Goal: Task Accomplishment & Management: Manage account settings

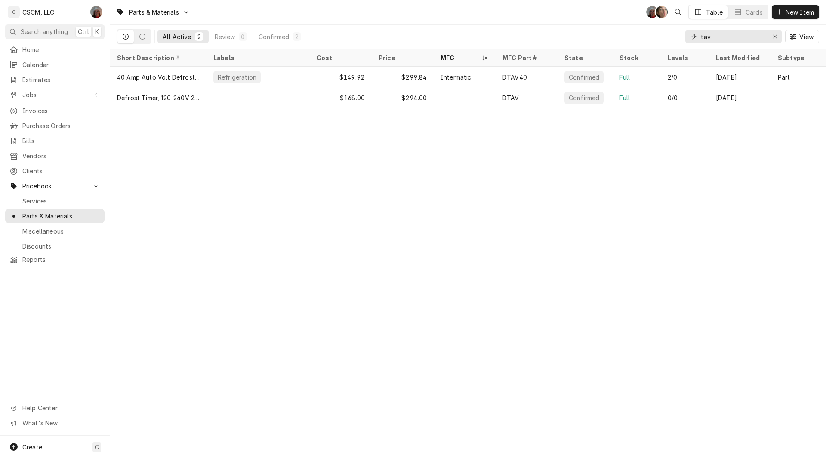
drag, startPoint x: 716, startPoint y: 41, endPoint x: 681, endPoint y: 38, distance: 35.4
click at [681, 38] on div "All Active 2 Review 0 Confirmed 2 tav View" at bounding box center [468, 37] width 702 height 24
type input "9"
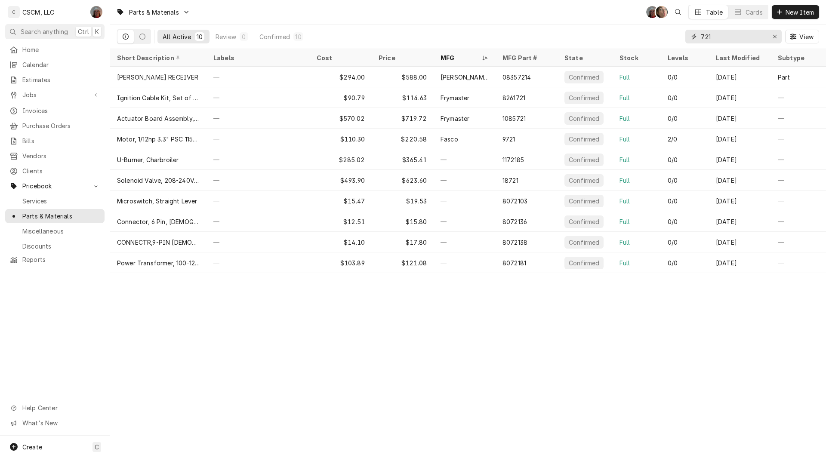
click at [701, 37] on input "721" at bounding box center [733, 37] width 65 height 14
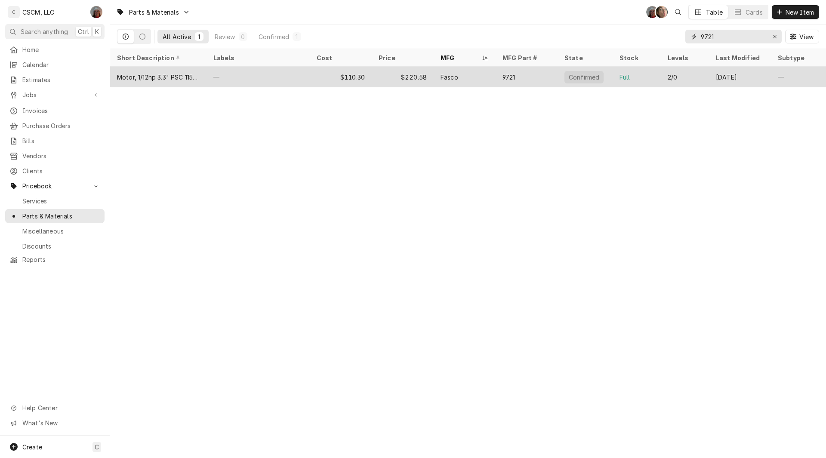
type input "9721"
click at [274, 77] on div "—" at bounding box center [258, 77] width 103 height 21
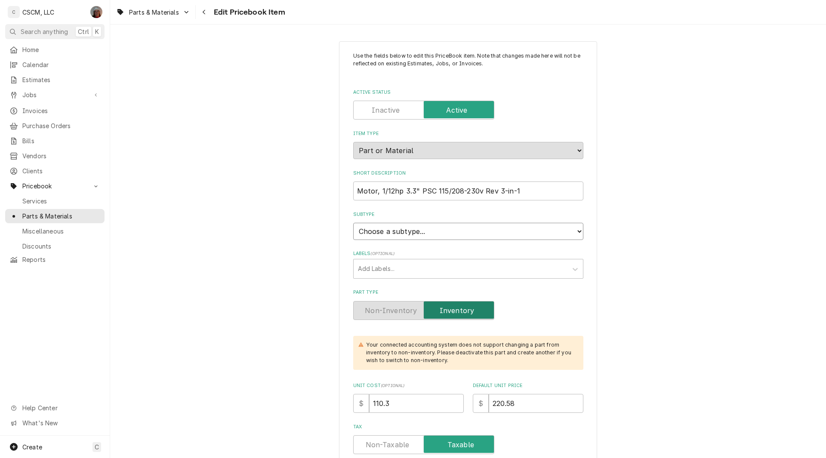
click at [431, 229] on select "Choose a subtype... Equipment Part Refrigerant Supply or Material Tool" at bounding box center [468, 231] width 230 height 17
select select "148"
click at [353, 223] on select "Choose a subtype... Equipment Part Refrigerant Supply or Material Tool" at bounding box center [468, 231] width 230 height 17
type textarea "x"
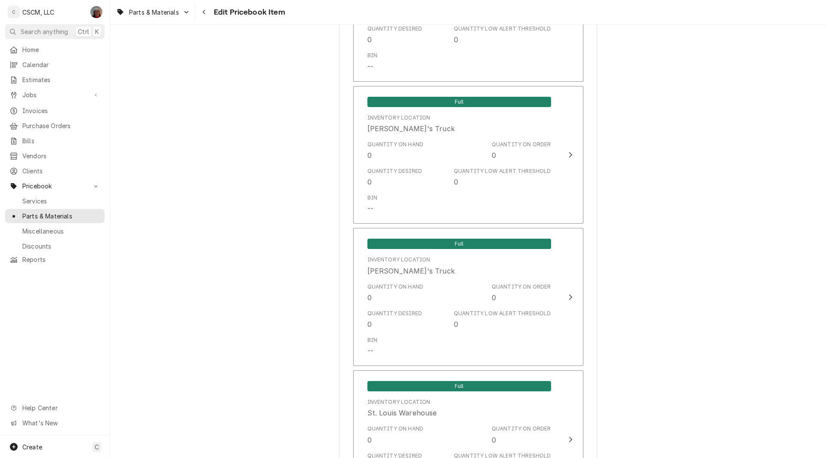
scroll to position [1539, 0]
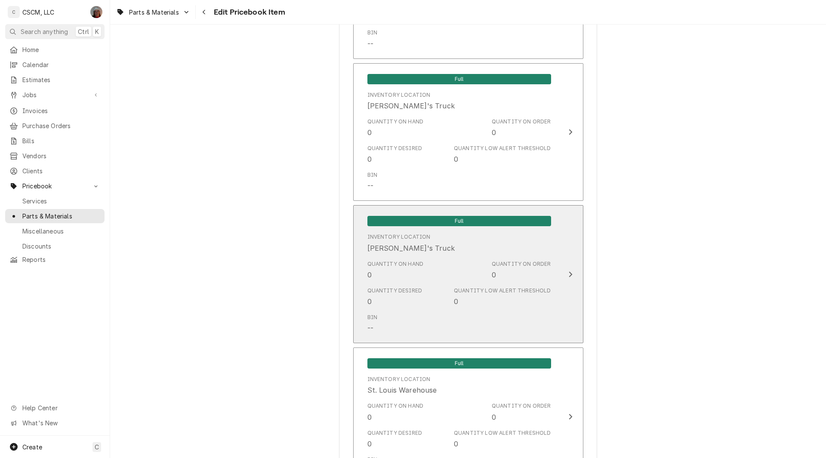
click at [540, 275] on div "Quantity on Order 0" at bounding box center [521, 270] width 59 height 20
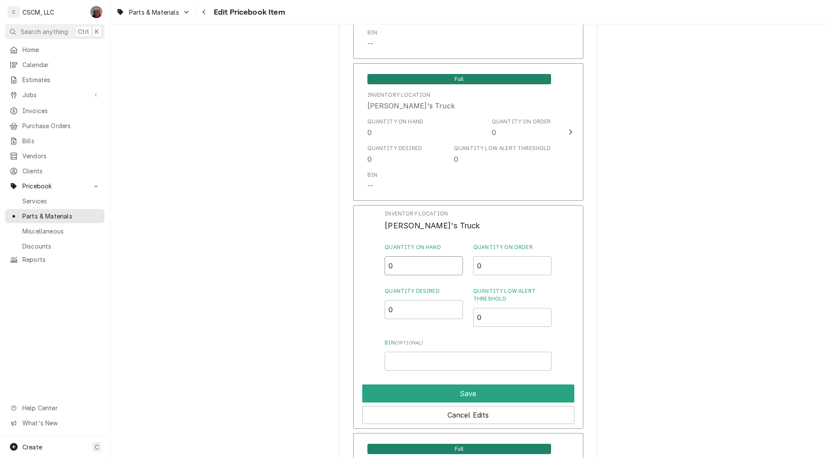
drag, startPoint x: 394, startPoint y: 269, endPoint x: 373, endPoint y: 267, distance: 21.2
click at [373, 267] on div "Inventory Location Sam's Truck Quantity on Hand 0 Quantity on Order 0 Quantity …" at bounding box center [468, 317] width 230 height 224
type input "1"
click at [417, 361] on input "Bin ( optional )" at bounding box center [468, 361] width 167 height 19
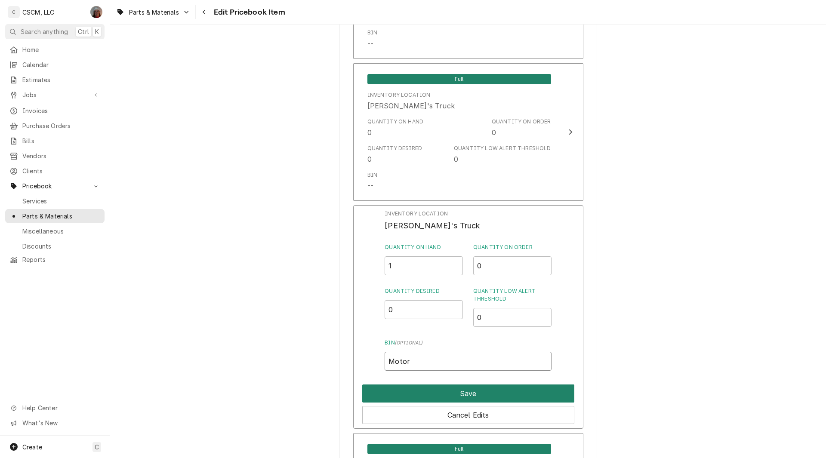
type input "Motor"
click at [447, 398] on button "Save" at bounding box center [468, 394] width 212 height 18
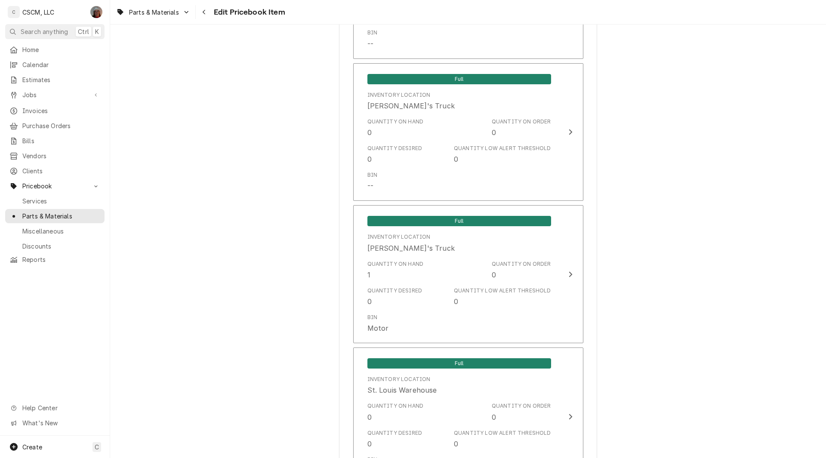
scroll to position [2040, 0]
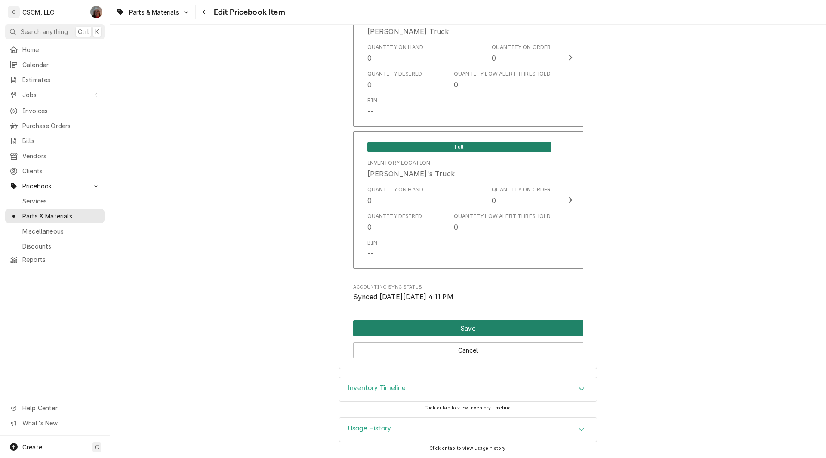
click at [470, 328] on button "Save" at bounding box center [468, 329] width 230 height 16
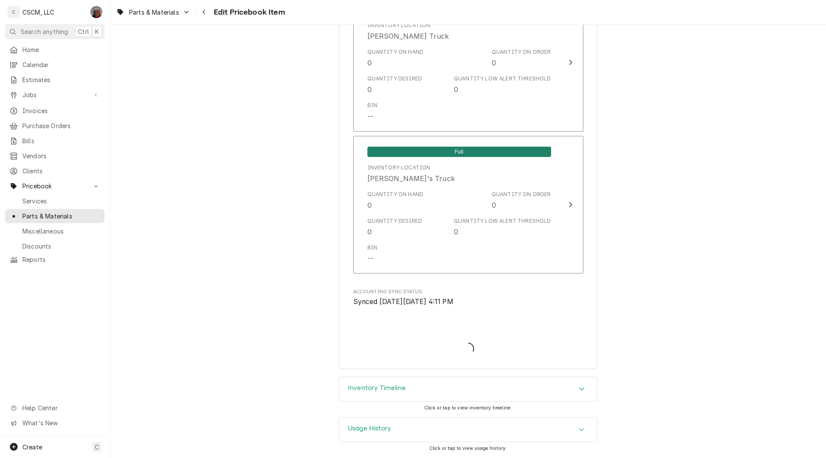
scroll to position [2036, 0]
type textarea "x"
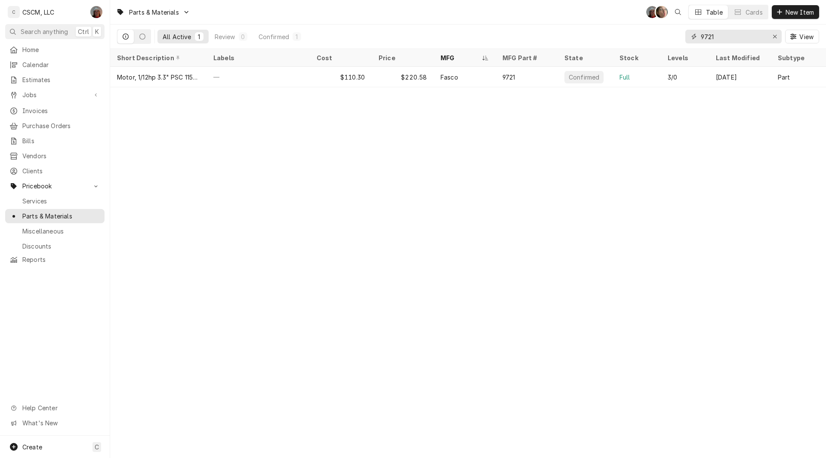
drag, startPoint x: 722, startPoint y: 30, endPoint x: 649, endPoint y: 39, distance: 73.8
click at [649, 39] on div "All Active 1 Review 0 Confirmed 1 9721 View" at bounding box center [468, 37] width 702 height 24
paste input "804520"
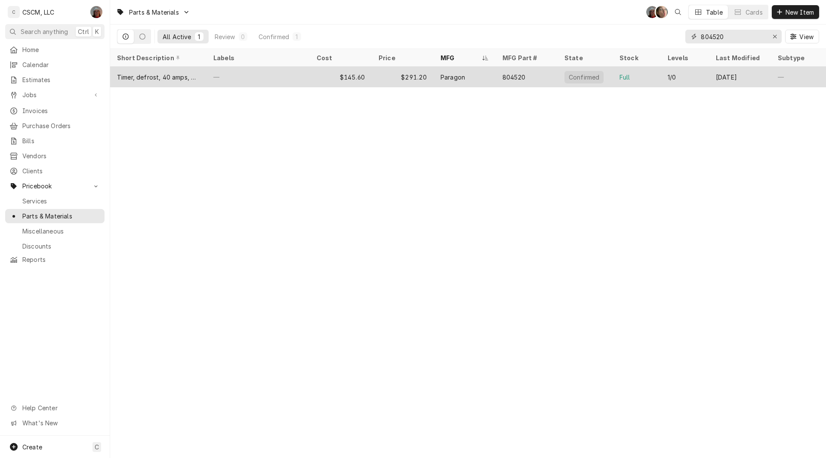
type input "804520"
click at [265, 70] on div "—" at bounding box center [258, 77] width 103 height 21
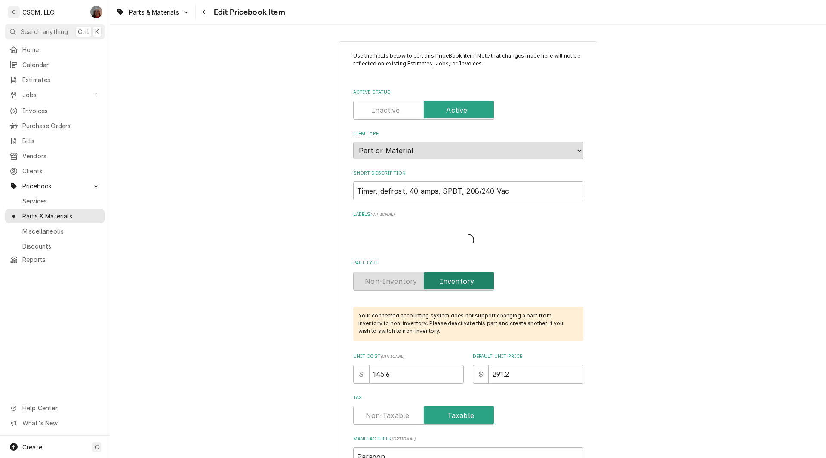
type textarea "x"
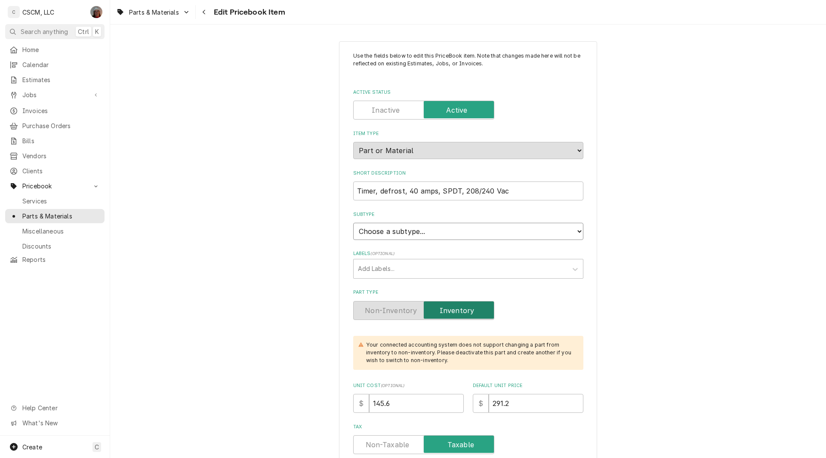
click at [446, 236] on select "Choose a subtype... Equipment Part Refrigerant Supply or Material Tool" at bounding box center [468, 231] width 230 height 17
select select "148"
click at [353, 223] on select "Choose a subtype... Equipment Part Refrigerant Supply or Material Tool" at bounding box center [468, 231] width 230 height 17
type textarea "x"
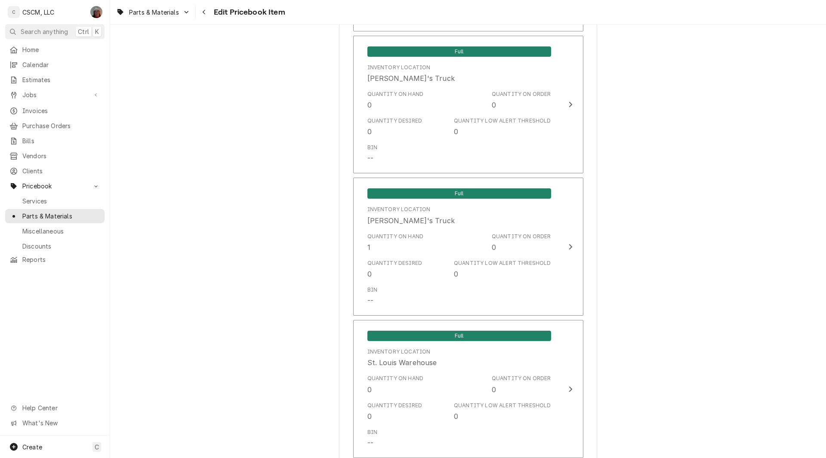
scroll to position [1574, 0]
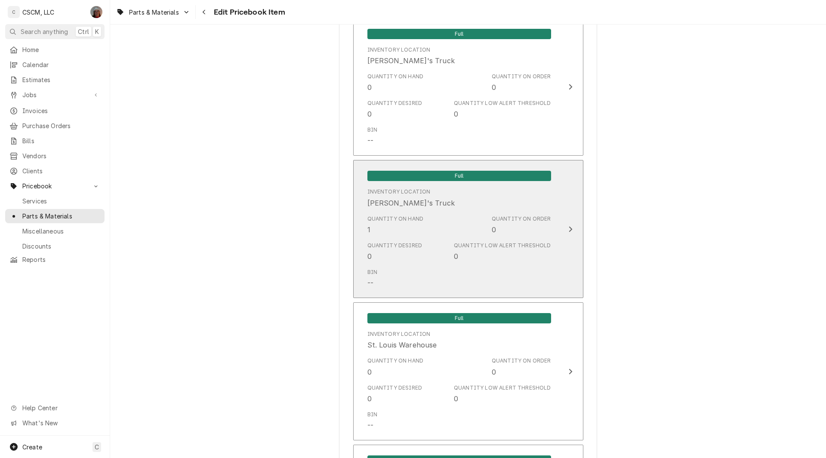
click at [551, 236] on div "Full Inventory Location Sam's Truck Quantity on Hand 1 Quantity on Order 0 Quan…" at bounding box center [460, 229] width 198 height 129
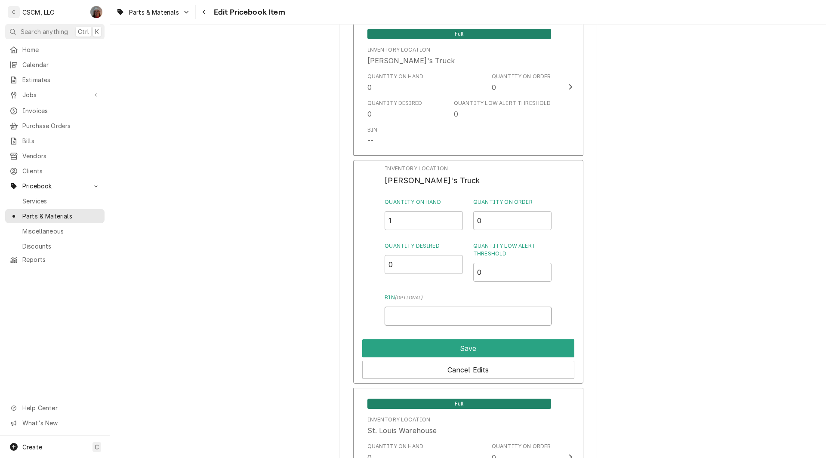
click at [396, 317] on input "Bin ( optional )" at bounding box center [468, 316] width 167 height 19
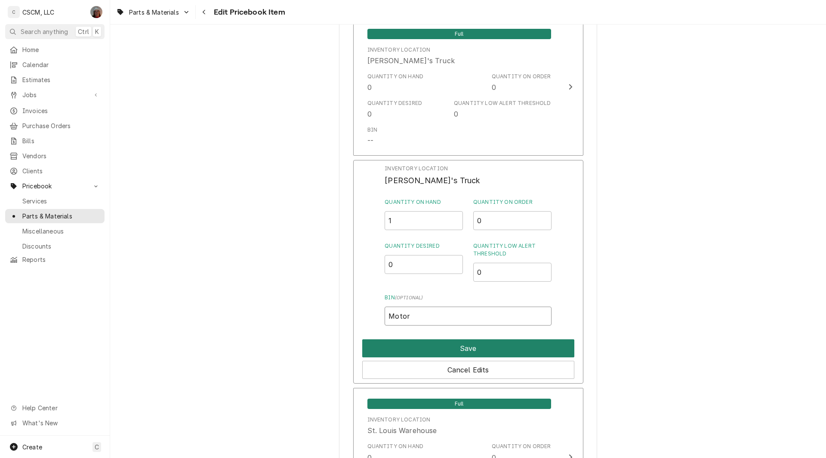
type input "Motor"
click at [460, 345] on button "Save" at bounding box center [468, 349] width 212 height 18
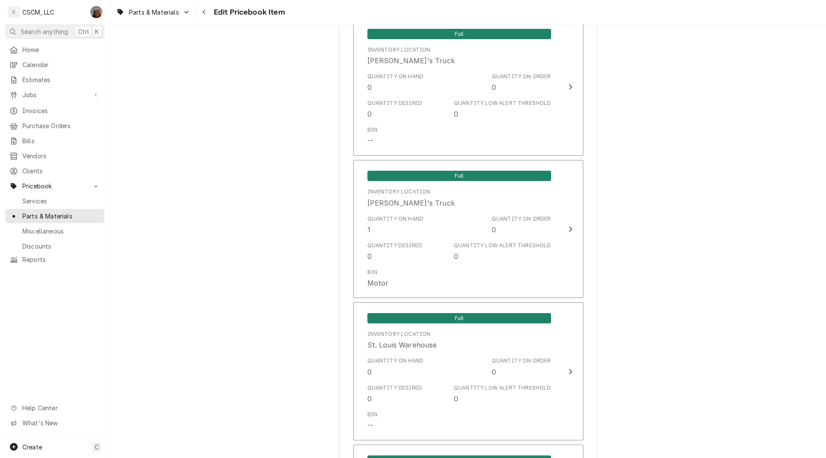
scroll to position [1954, 0]
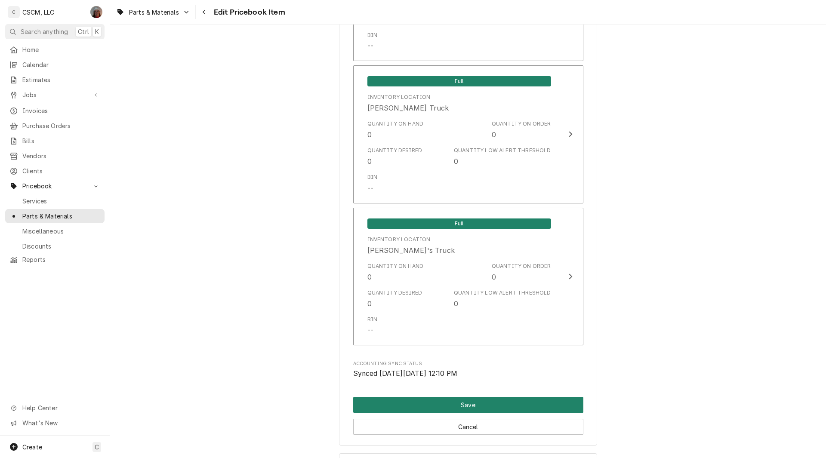
click at [476, 402] on button "Save" at bounding box center [468, 405] width 230 height 16
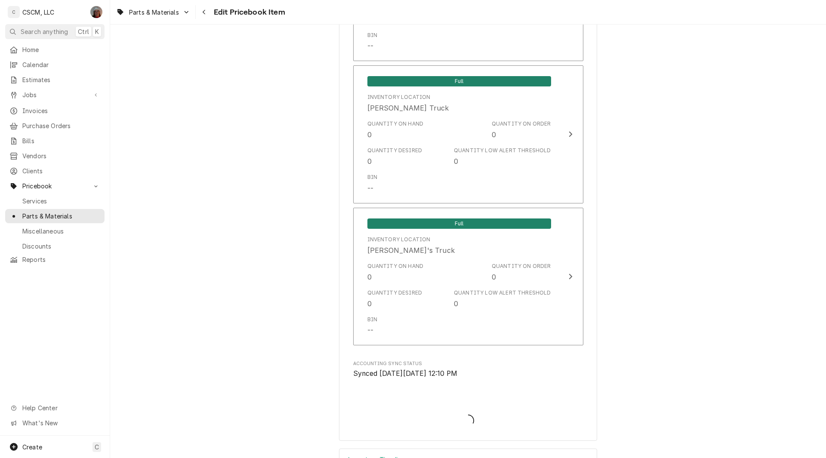
type textarea "x"
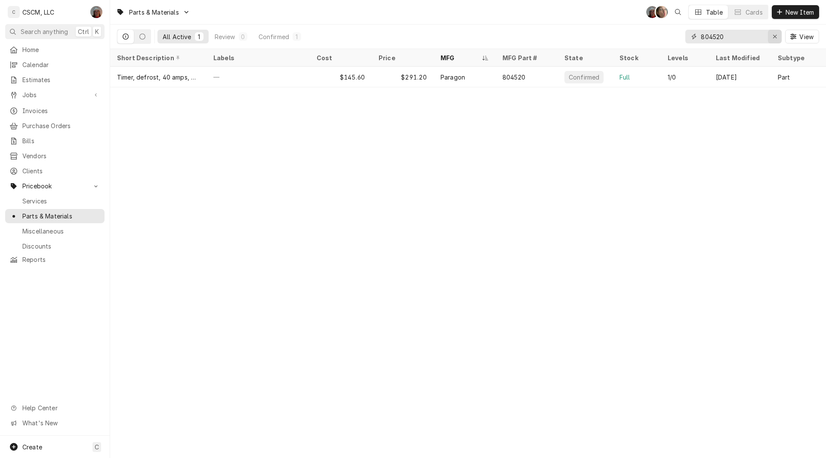
click at [775, 37] on icon "Erase input" at bounding box center [775, 37] width 5 height 6
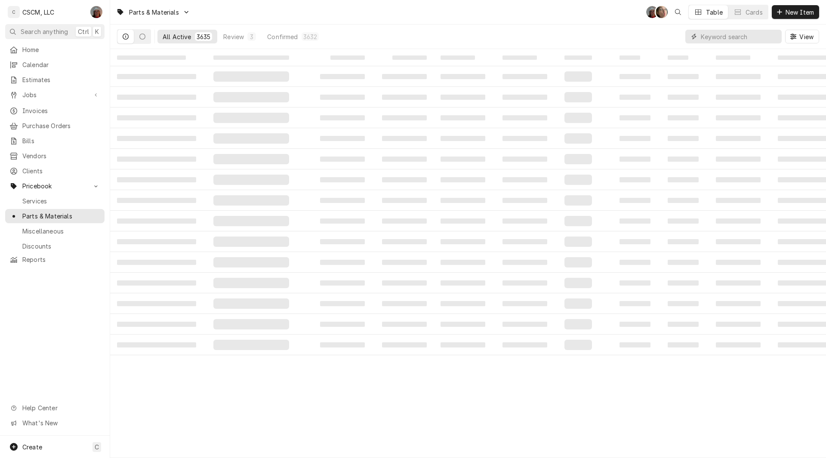
click at [729, 40] on input "Dynamic Content Wrapper" at bounding box center [739, 37] width 77 height 14
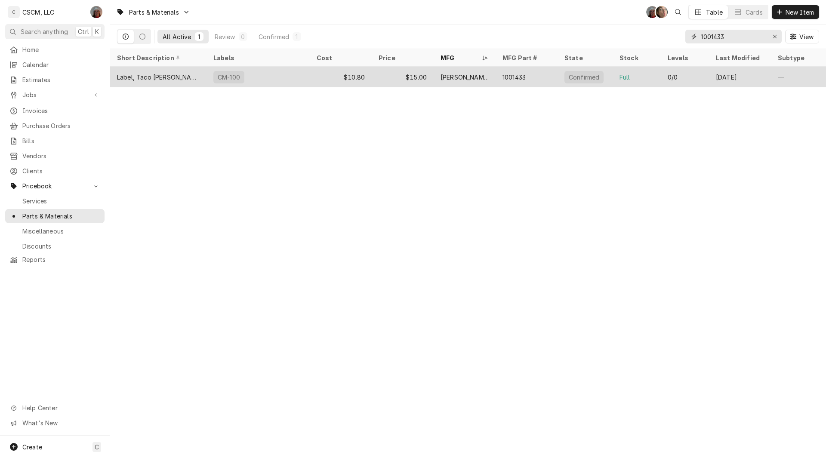
type input "1001433"
click at [306, 74] on div "CM-100" at bounding box center [258, 77] width 103 height 21
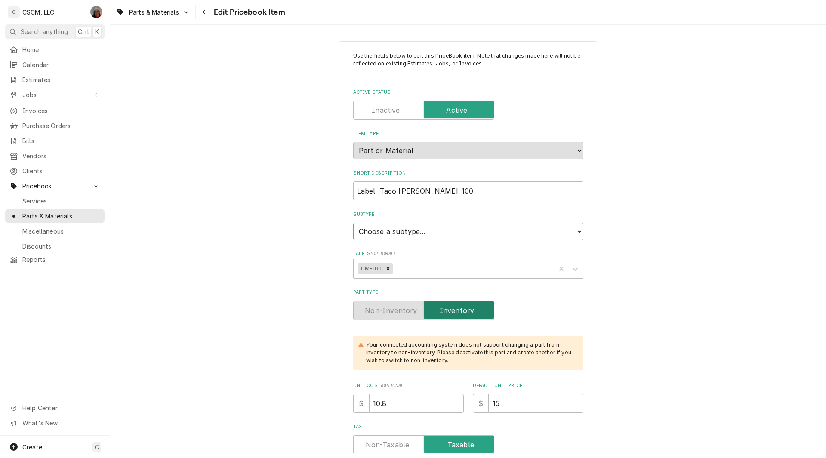
click at [574, 231] on select "Choose a subtype... Equipment Part Refrigerant Supply or Material Tool" at bounding box center [468, 231] width 230 height 17
select select "148"
click at [353, 223] on select "Choose a subtype... Equipment Part Refrigerant Supply or Material Tool" at bounding box center [468, 231] width 230 height 17
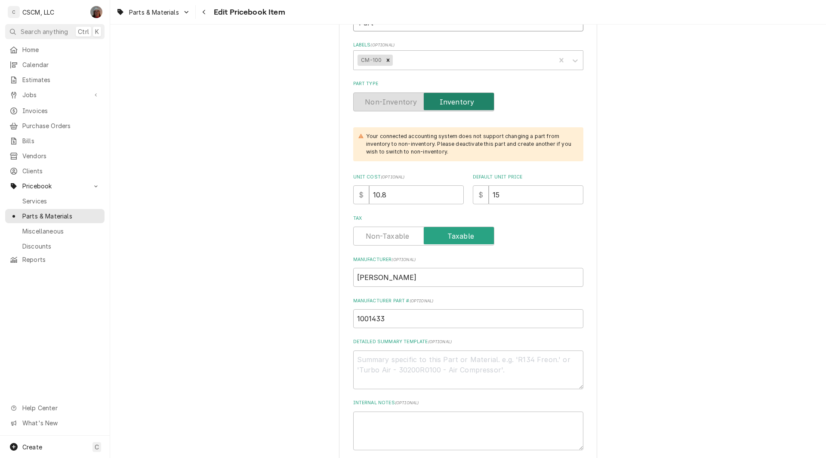
scroll to position [239, 0]
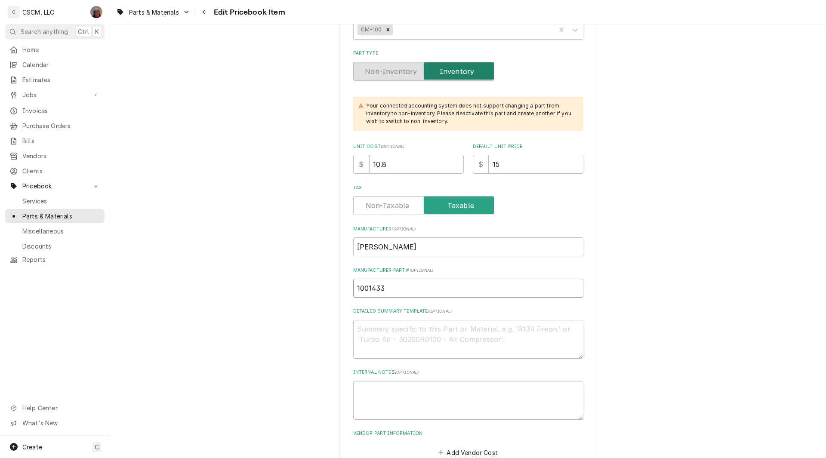
drag, startPoint x: 389, startPoint y: 288, endPoint x: 317, endPoint y: 286, distance: 71.9
drag, startPoint x: 392, startPoint y: 163, endPoint x: 327, endPoint y: 165, distance: 64.6
type textarea "x"
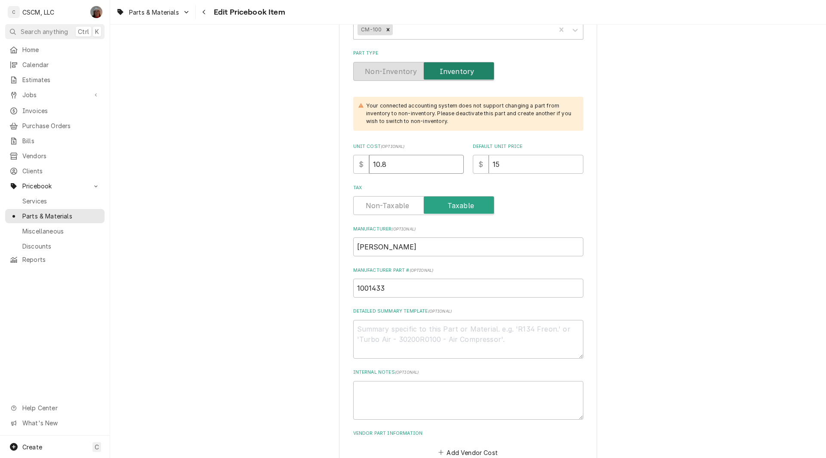
type input "1"
type textarea "x"
type input "11"
type textarea "x"
type input "11.8"
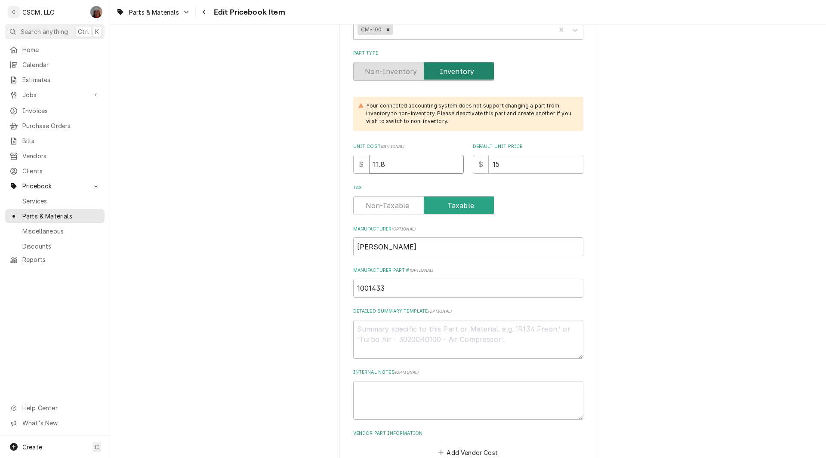
type textarea "x"
type input "11.81"
type textarea "x"
type input "1"
type textarea "x"
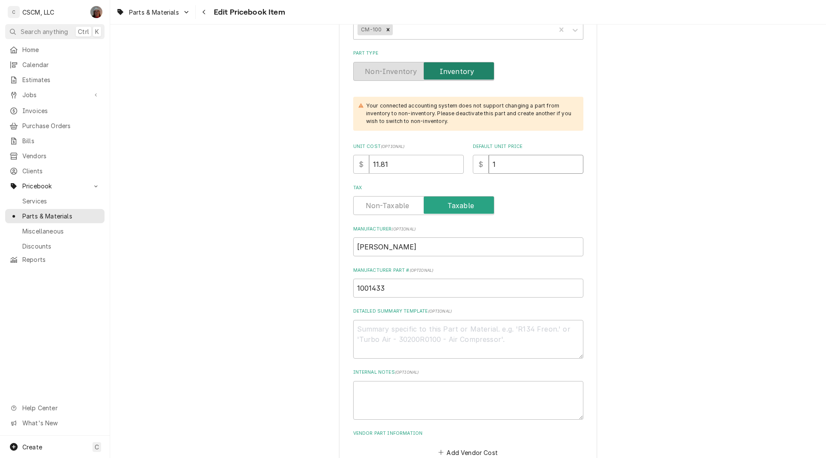
type input "16"
type textarea "x"
type input "16.4"
type textarea "x"
type input "16.40"
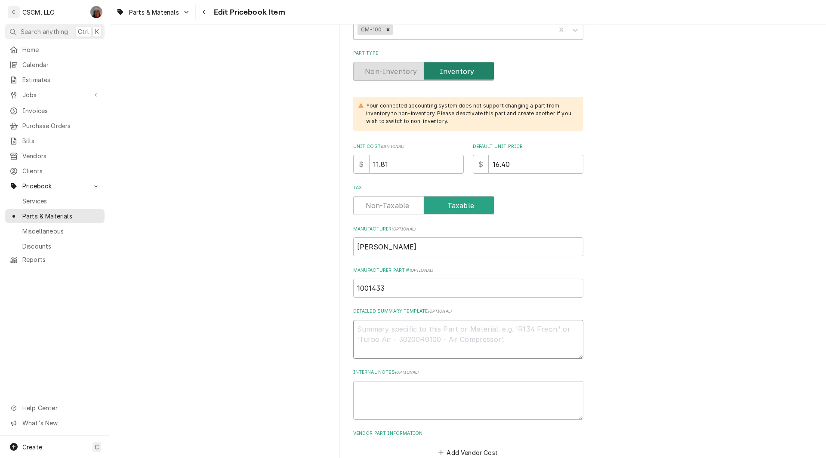
click at [374, 333] on textarea "Detailed Summary Template ( optional )" at bounding box center [468, 339] width 230 height 39
paste textarea "1001433 Label, Taco Bell, CM-100"
type textarea "x"
type textarea "1001433 Label, Taco Bell, CM-100"
click at [385, 332] on textarea "1001433 Label, Taco Bell, CM-100" at bounding box center [468, 339] width 230 height 39
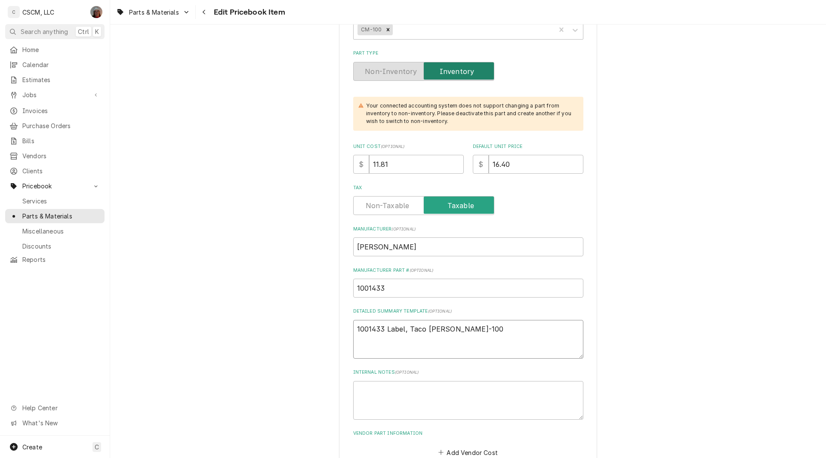
type textarea "x"
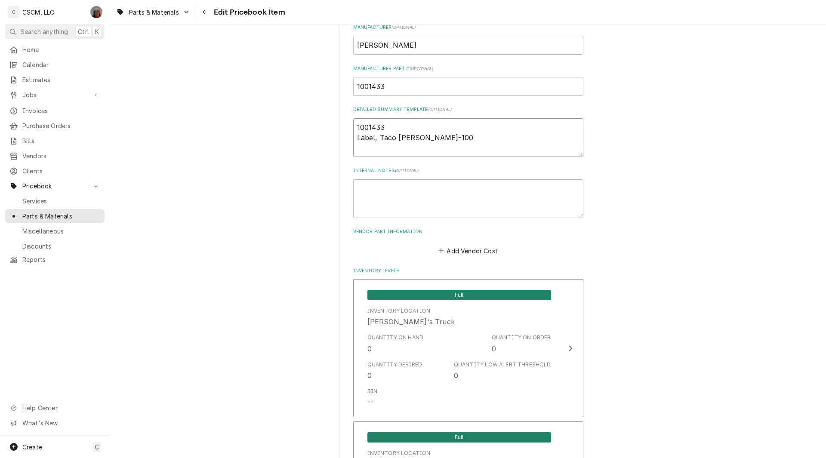
scroll to position [451, 0]
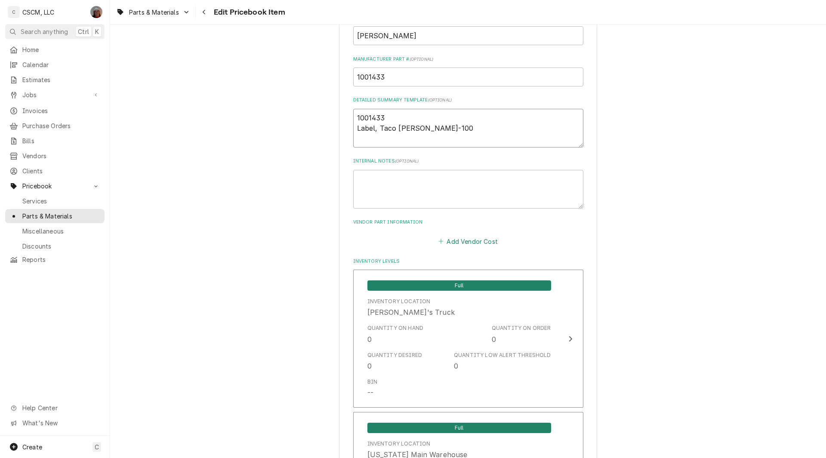
type textarea "1001433 Label, Taco Bell, CM-100"
click at [462, 241] on button "Add Vendor Cost" at bounding box center [468, 241] width 62 height 12
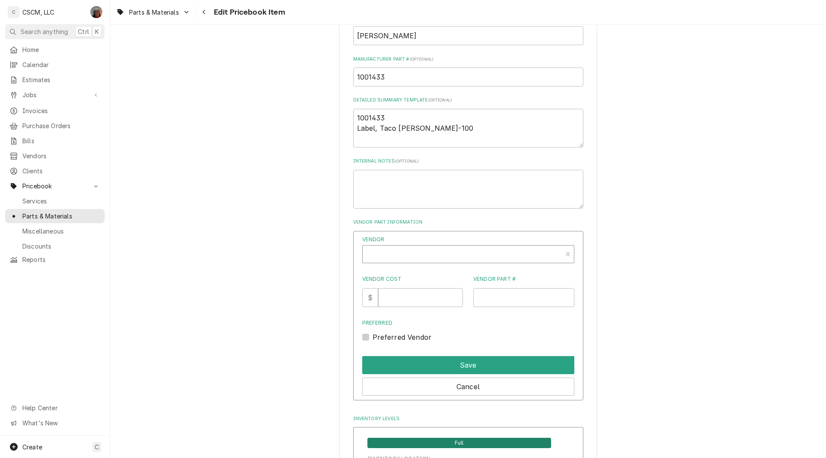
type textarea "x"
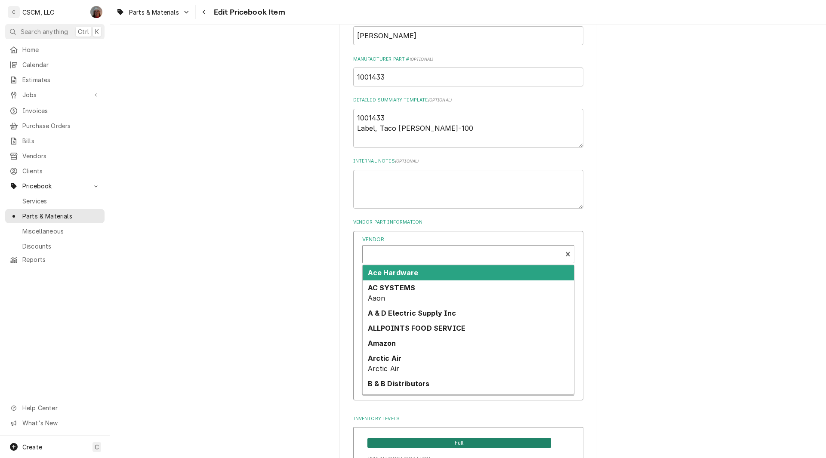
click at [398, 250] on div "Vendor" at bounding box center [462, 257] width 191 height 21
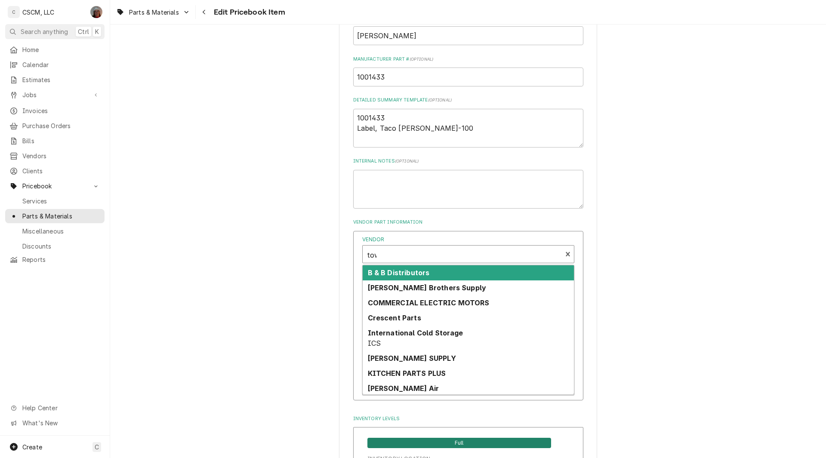
type input "town"
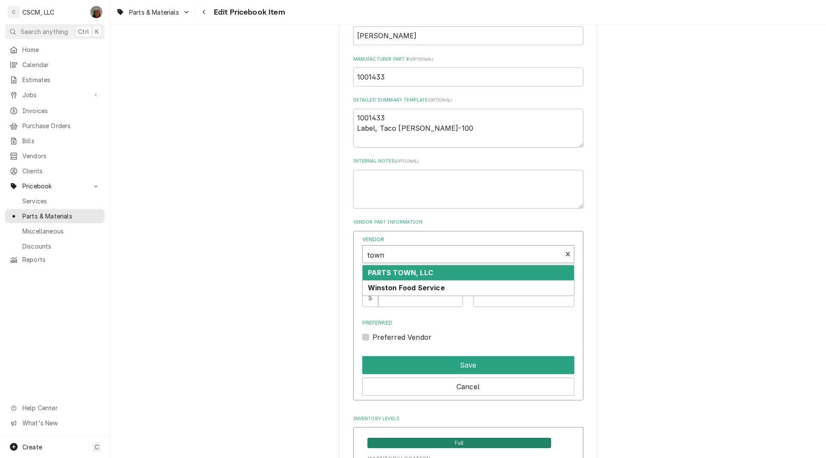
click at [390, 267] on div "PARTS TOWN, LLC" at bounding box center [468, 273] width 211 height 15
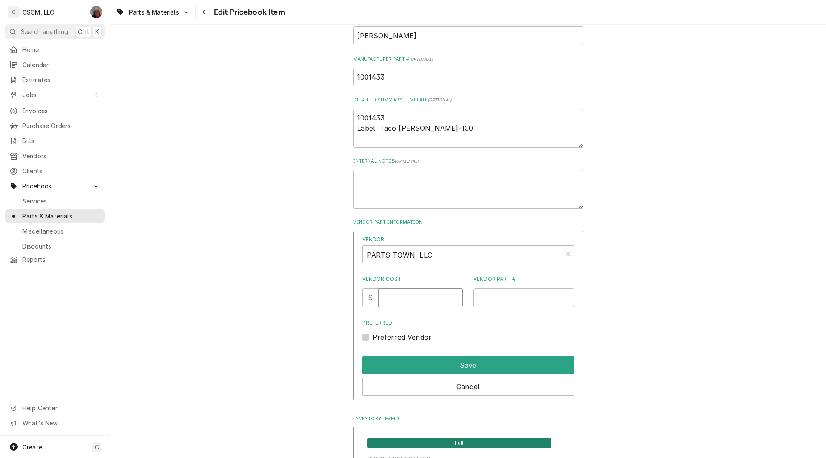
click at [391, 295] on input "Vendor Cost" at bounding box center [420, 297] width 85 height 19
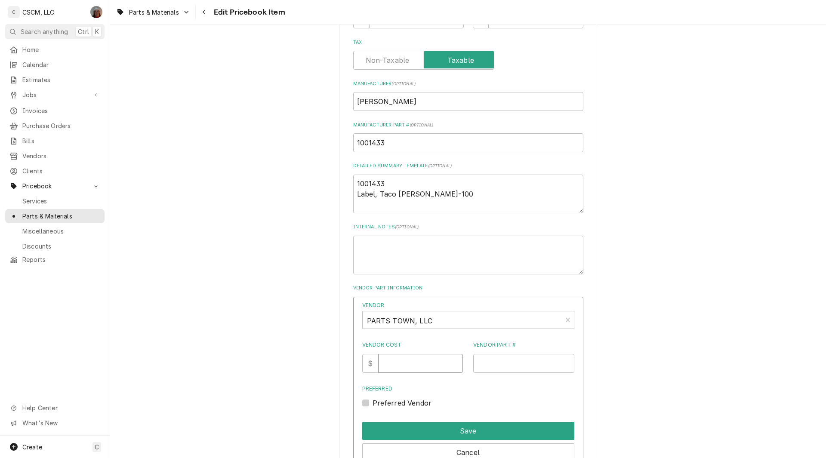
scroll to position [481, 0]
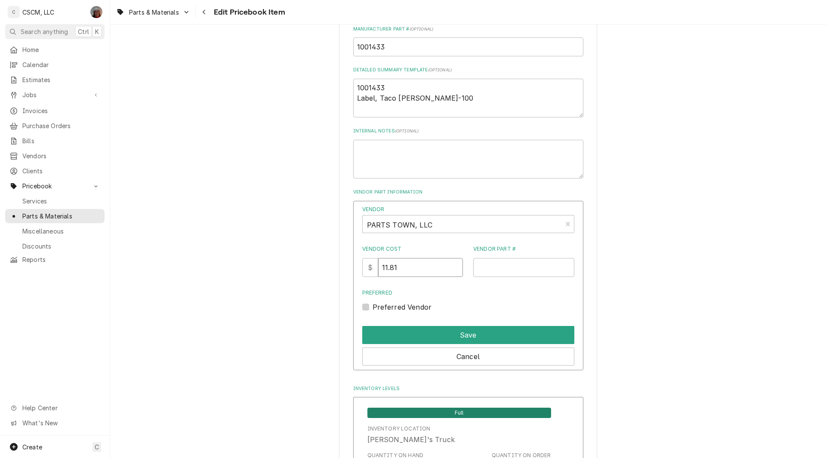
type input "11.81"
paste input "AJA1001433"
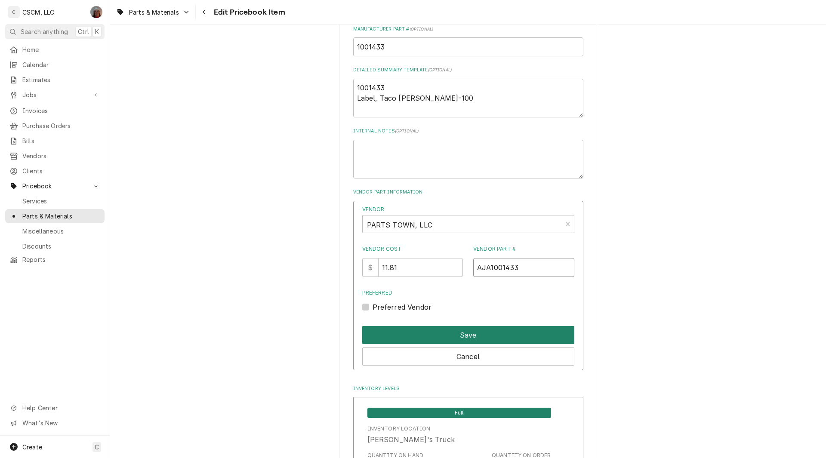
type input "AJA1001433"
click at [469, 341] on button "Save" at bounding box center [468, 335] width 212 height 18
type textarea "x"
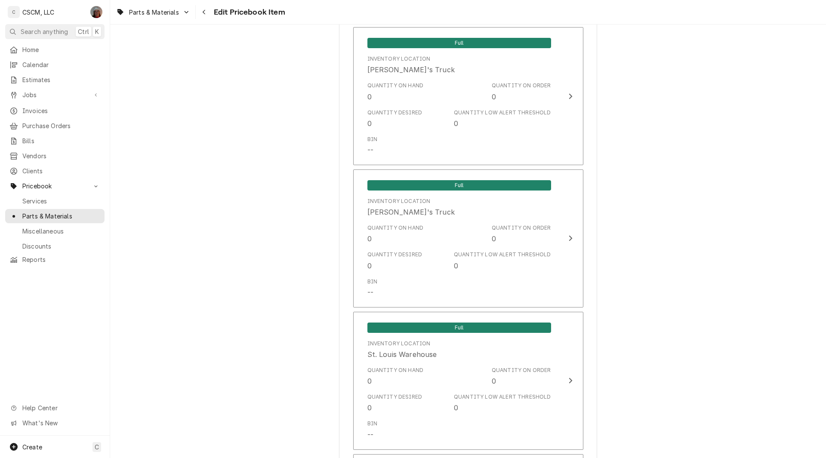
scroll to position [1490, 0]
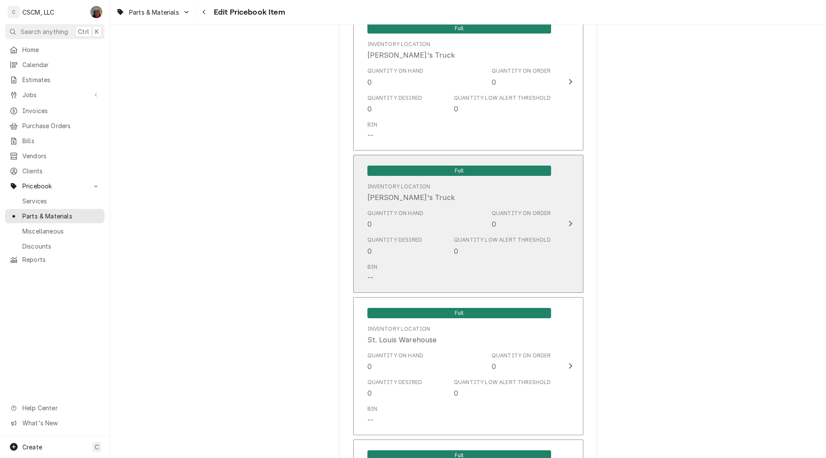
click at [553, 219] on div "Full Inventory Location [PERSON_NAME]'s Truck Quantity on Hand 0 Quantity on Or…" at bounding box center [460, 224] width 198 height 129
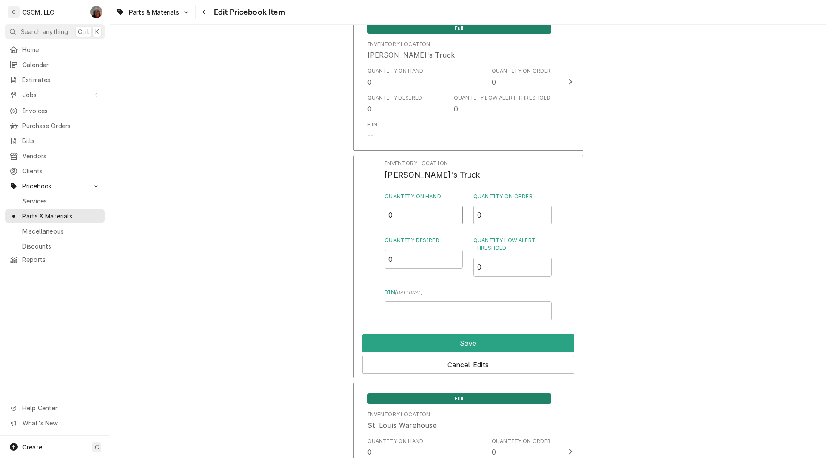
drag, startPoint x: 400, startPoint y: 216, endPoint x: 362, endPoint y: 216, distance: 38.3
click at [362, 216] on div "Inventory Location Sam's Truck Quantity on Hand 0 Quantity on Order 0 Quantity …" at bounding box center [468, 267] width 230 height 224
type input "6"
click at [395, 312] on input "Bin ( optional )" at bounding box center [468, 311] width 167 height 19
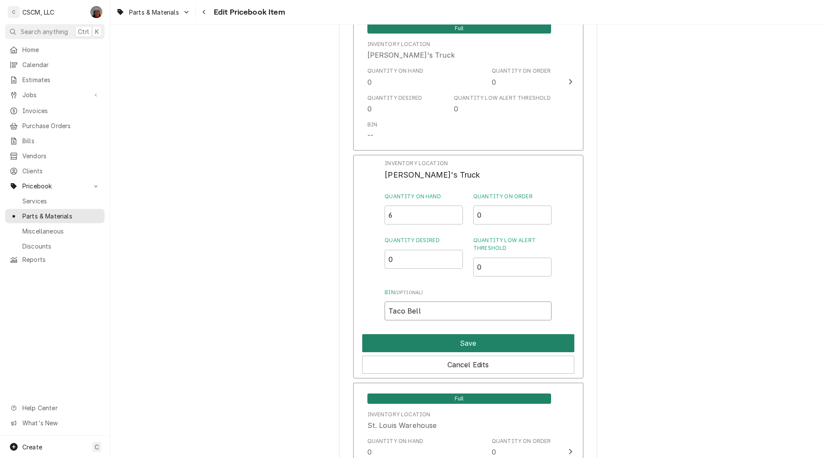
type input "Taco Bell"
click at [437, 340] on button "Save" at bounding box center [468, 343] width 212 height 18
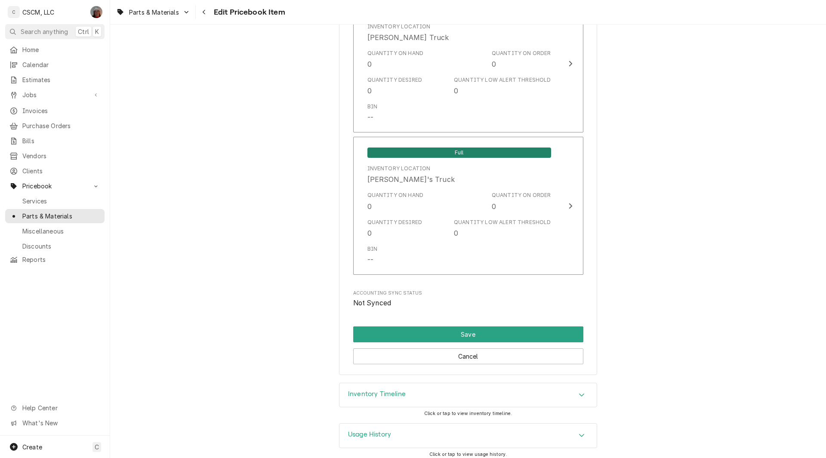
scroll to position [1941, 0]
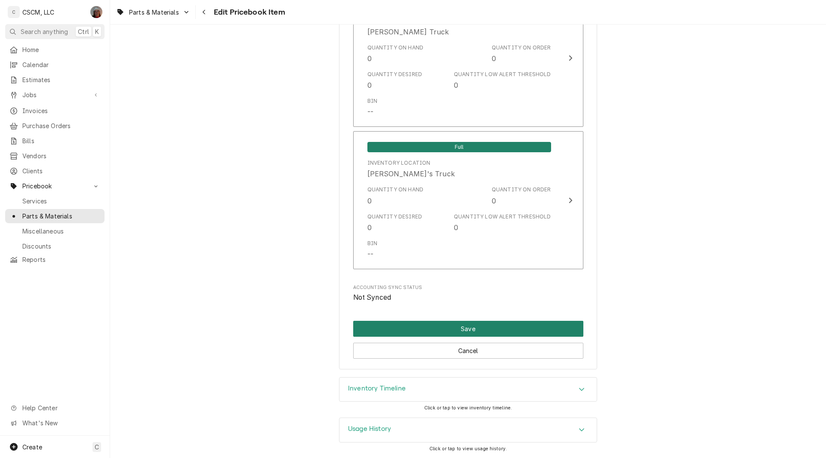
click at [454, 326] on button "Save" at bounding box center [468, 329] width 230 height 16
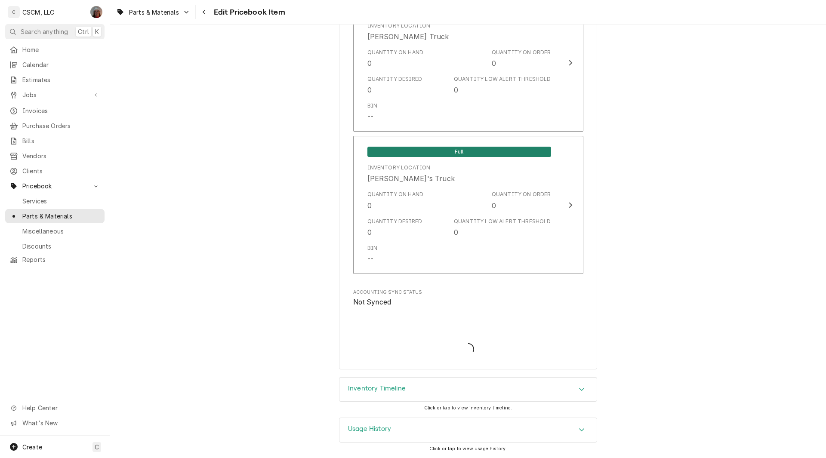
scroll to position [1936, 0]
type textarea "x"
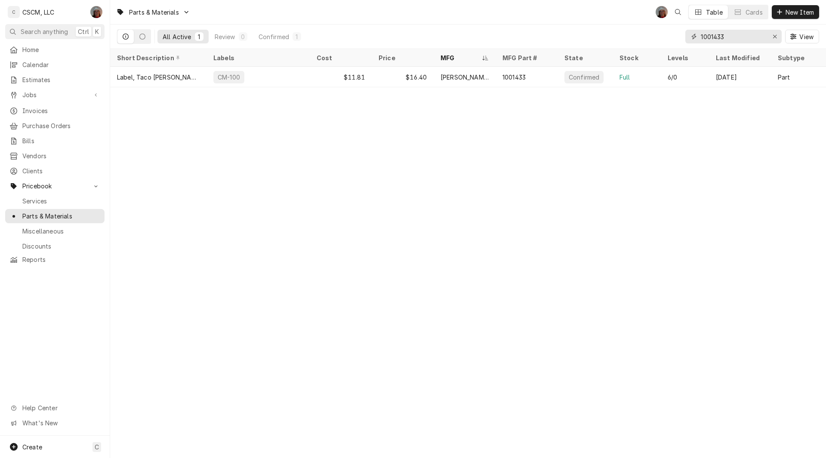
drag, startPoint x: 734, startPoint y: 37, endPoint x: 637, endPoint y: 34, distance: 97.8
click at [637, 34] on div "All Active 1 Review 0 Confirmed 1 1001433 View" at bounding box center [468, 37] width 702 height 24
click at [438, 19] on div "Parts & Materials DV Table Cards New Item" at bounding box center [468, 12] width 716 height 24
drag, startPoint x: 734, startPoint y: 38, endPoint x: 668, endPoint y: 36, distance: 66.7
click at [668, 36] on div "All Active 1 Review 0 Confirmed 1 1001433 View" at bounding box center [468, 37] width 702 height 24
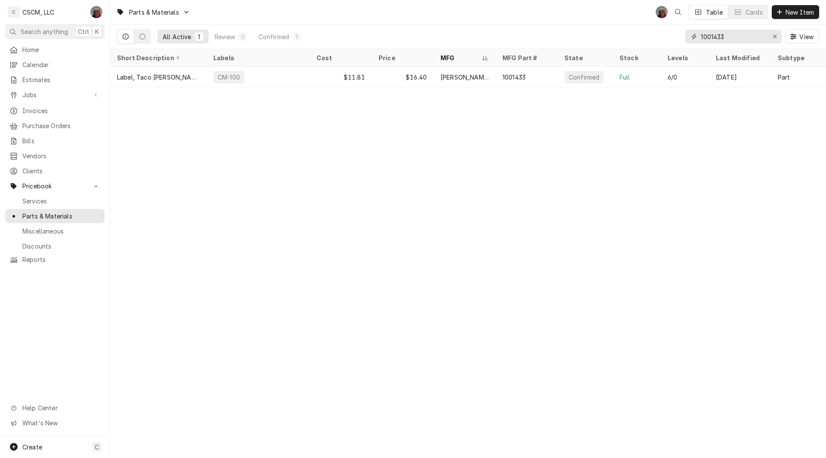
paste input "NRP5411"
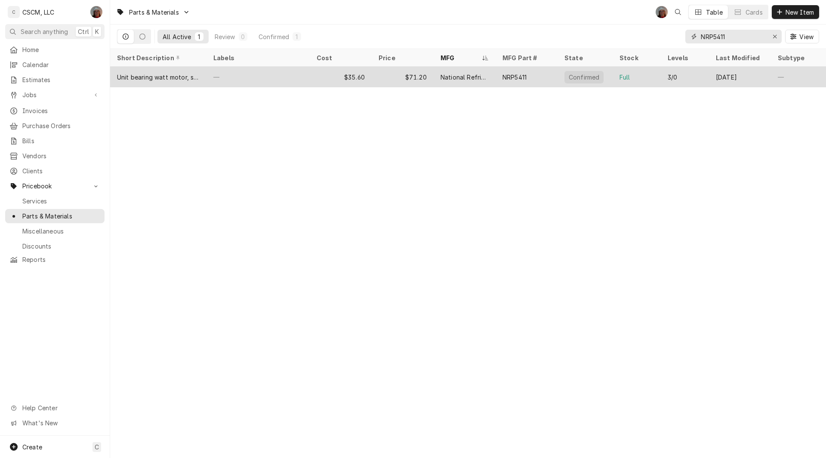
type input "NRP5411"
click at [261, 78] on div "—" at bounding box center [258, 77] width 103 height 21
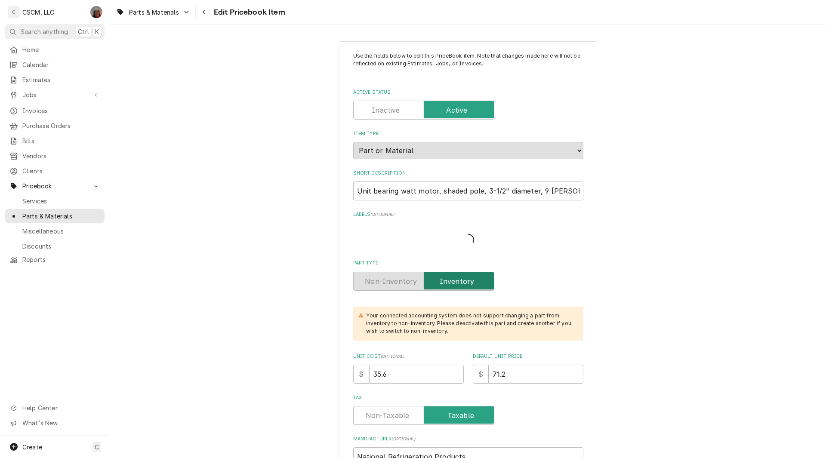
type textarea "x"
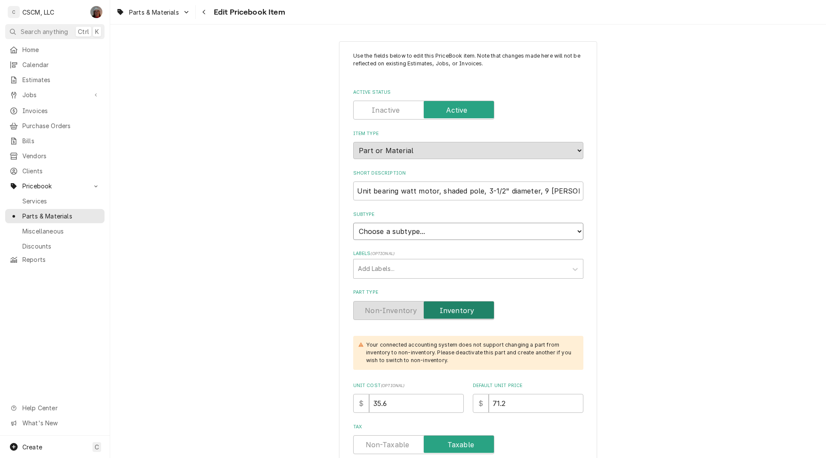
click at [577, 228] on select "Choose a subtype... Equipment Part Refrigerant Supply or Material Tool" at bounding box center [468, 231] width 230 height 17
select select "148"
click at [353, 223] on select "Choose a subtype... Equipment Part Refrigerant Supply or Material Tool" at bounding box center [468, 231] width 230 height 17
type textarea "x"
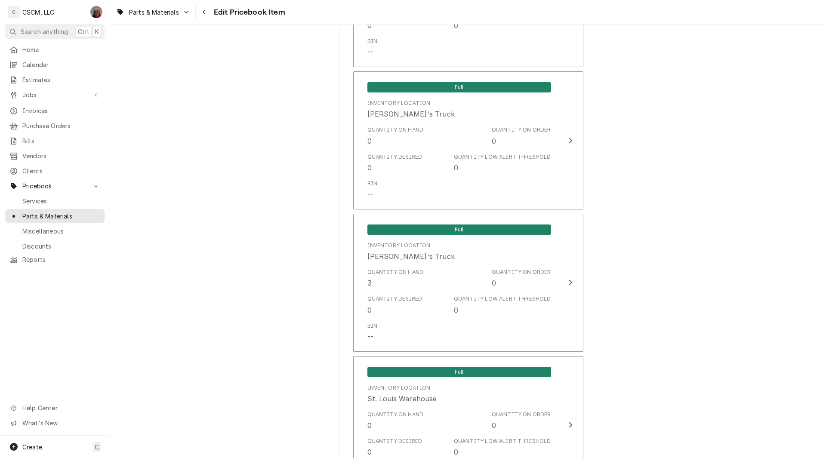
scroll to position [1465, 0]
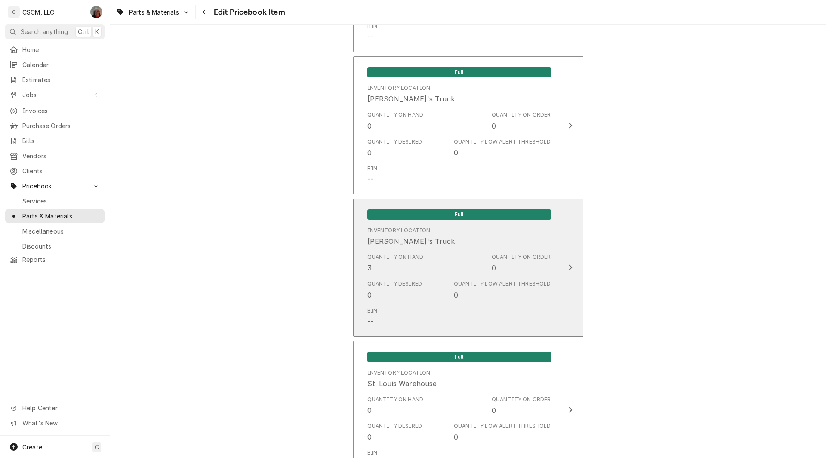
click at [577, 258] on button "Full Inventory Location Sam's Truck Quantity on Hand 3 Quantity on Order 0 Quan…" at bounding box center [468, 268] width 230 height 138
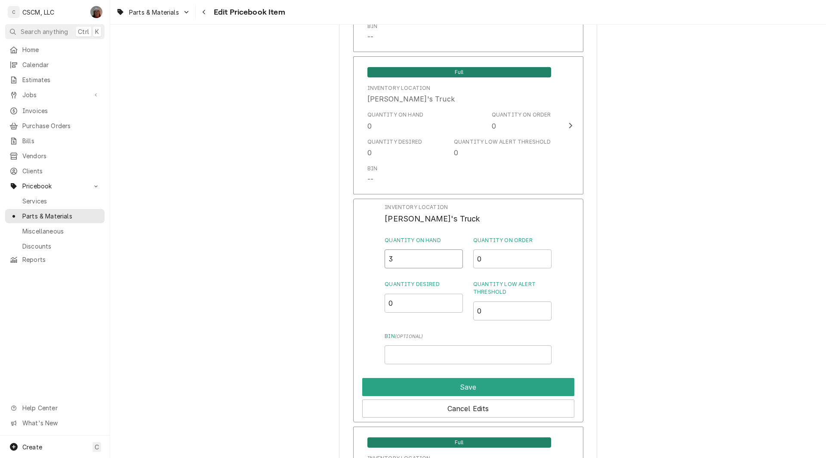
drag, startPoint x: 395, startPoint y: 257, endPoint x: 379, endPoint y: 258, distance: 15.5
click at [379, 258] on div "Inventory Location Sam's Truck Quantity on Hand 3 Quantity on Order 0 Quantity …" at bounding box center [468, 311] width 230 height 224
type input "1"
click at [406, 359] on input "Bin ( optional )" at bounding box center [468, 355] width 167 height 19
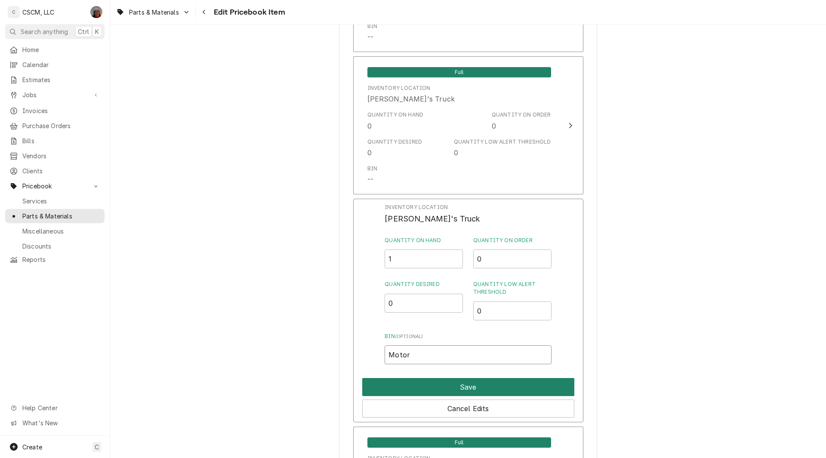
type input "Motor"
click at [453, 386] on button "Save" at bounding box center [468, 387] width 212 height 18
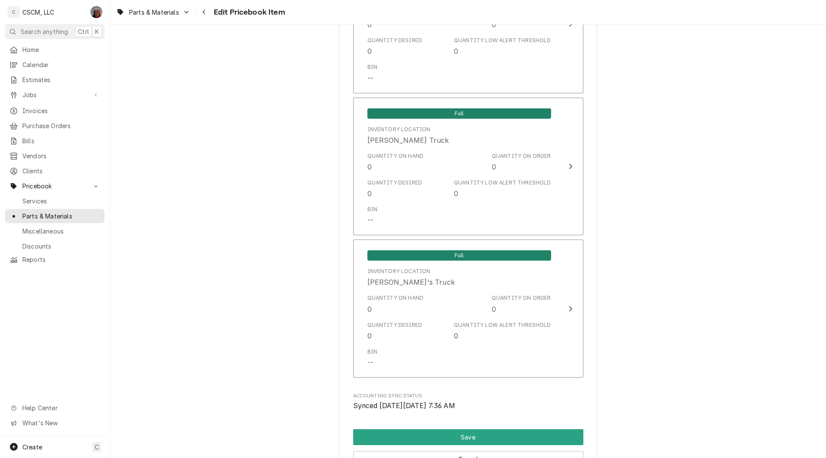
scroll to position [1959, 0]
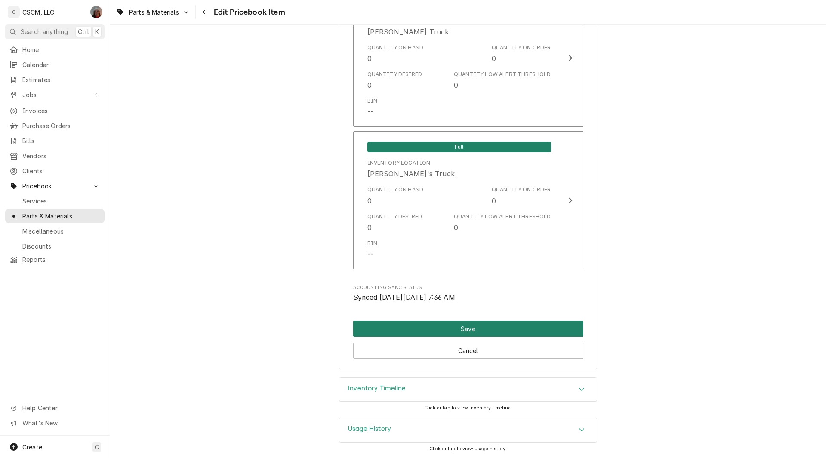
click at [451, 334] on button "Save" at bounding box center [468, 329] width 230 height 16
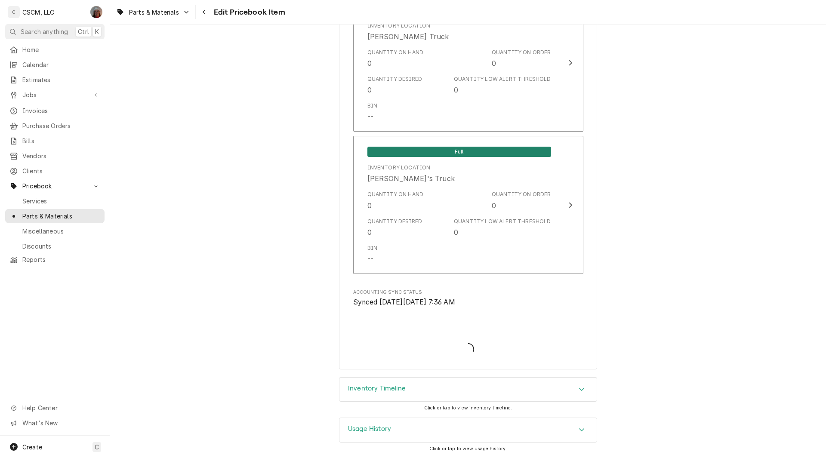
type textarea "x"
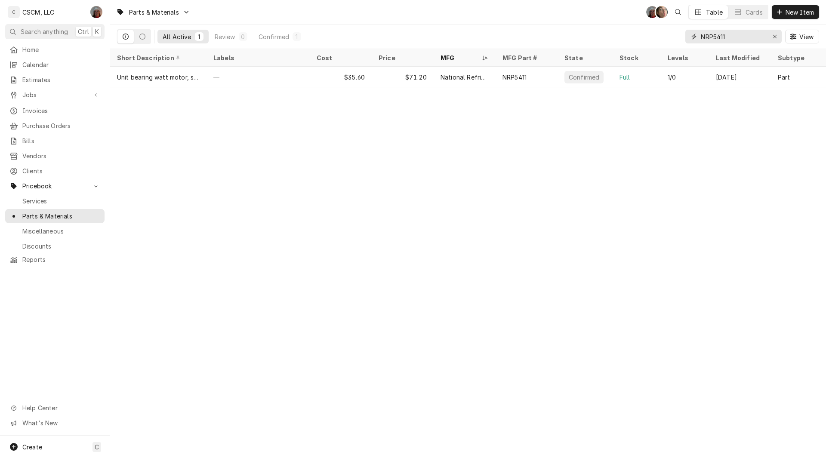
click at [730, 39] on input "NRP5411" at bounding box center [733, 37] width 65 height 14
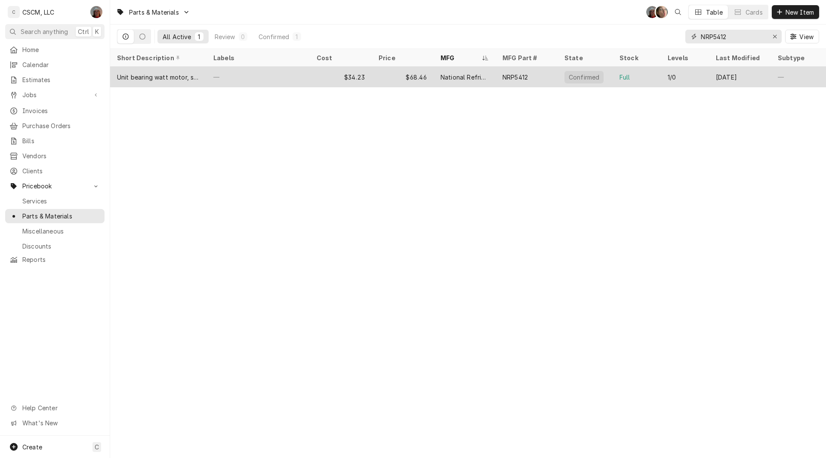
type input "NRP5412"
click at [266, 71] on div "—" at bounding box center [258, 77] width 103 height 21
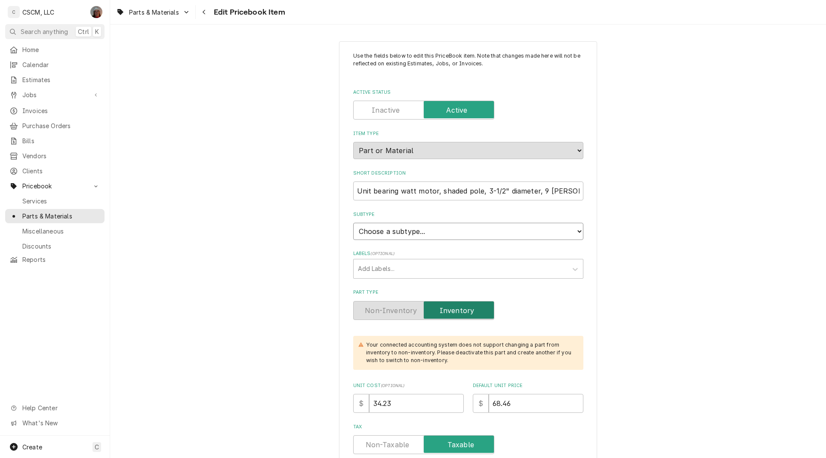
click at [575, 232] on select "Choose a subtype... Equipment Part Refrigerant Supply or Material Tool" at bounding box center [468, 231] width 230 height 17
select select "148"
click at [353, 223] on select "Choose a subtype... Equipment Part Refrigerant Supply or Material Tool" at bounding box center [468, 231] width 230 height 17
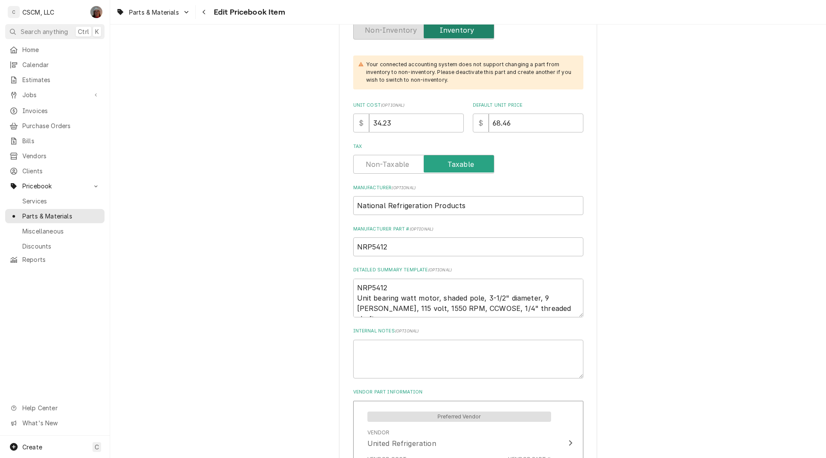
scroll to position [285, 0]
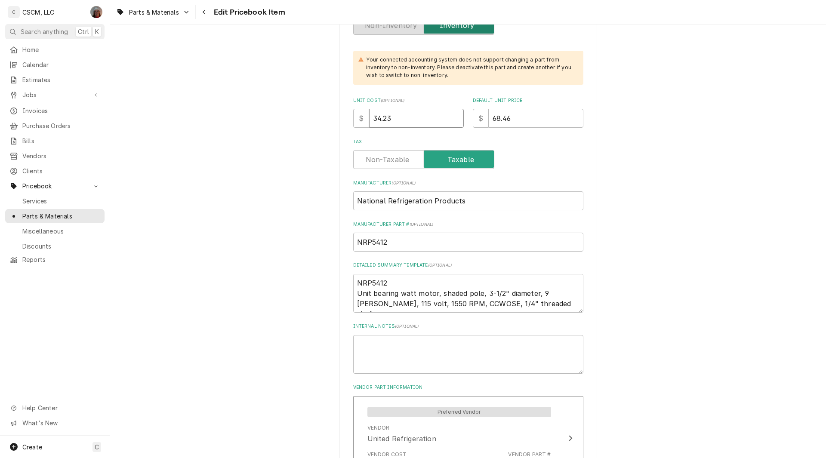
drag, startPoint x: 399, startPoint y: 118, endPoint x: 312, endPoint y: 115, distance: 86.6
type textarea "x"
type input "3"
type textarea "x"
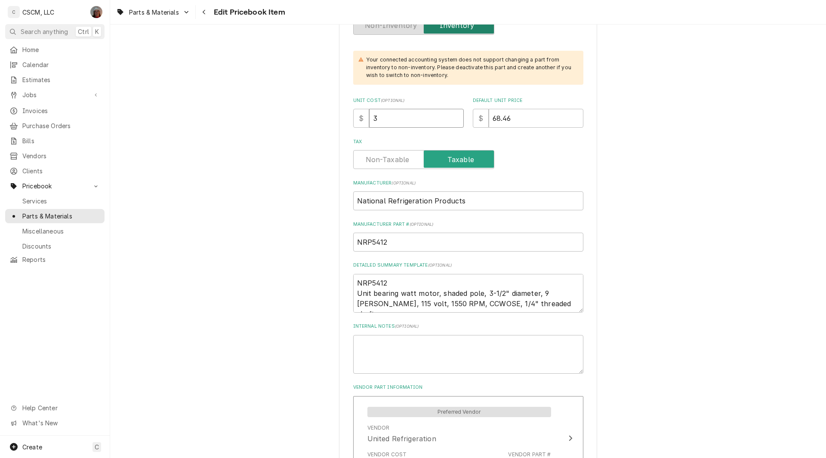
type input "35"
type textarea "x"
type input "35.6"
type textarea "x"
type input "35.60"
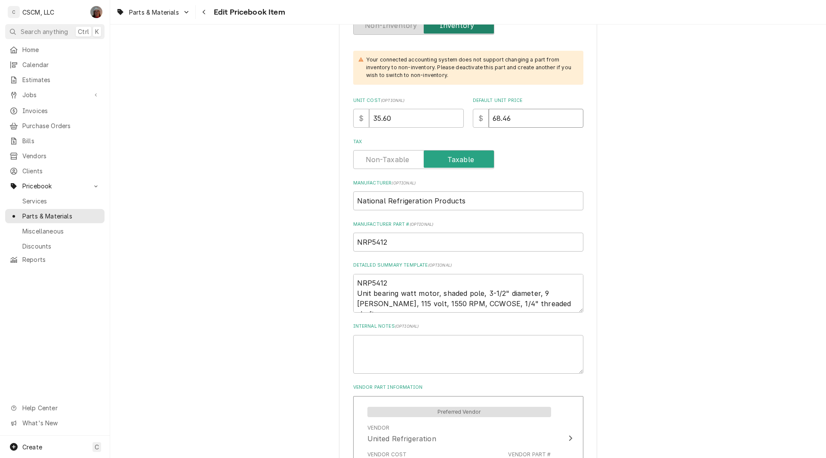
type textarea "x"
type input "7"
type textarea "x"
type input "71"
type textarea "x"
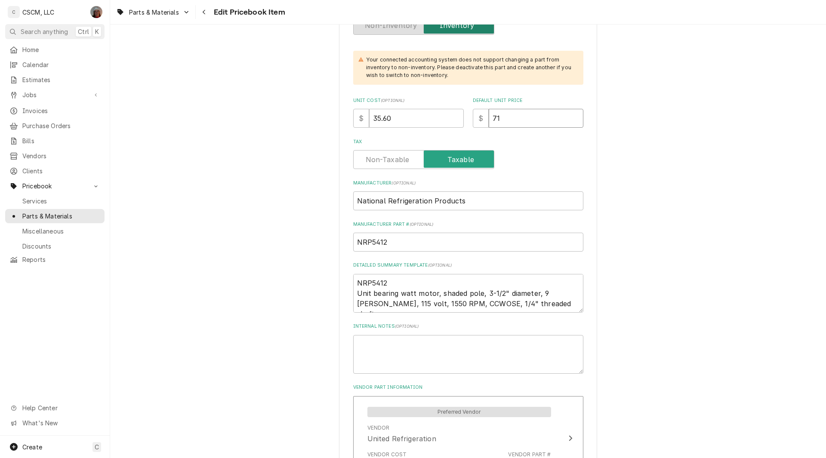
type input "71.2"
type textarea "x"
type input "71.20"
click at [820, 123] on div "Use the fields below to edit this PriceBook item. Note that changes made here w…" at bounding box center [468, 242] width 716 height 434
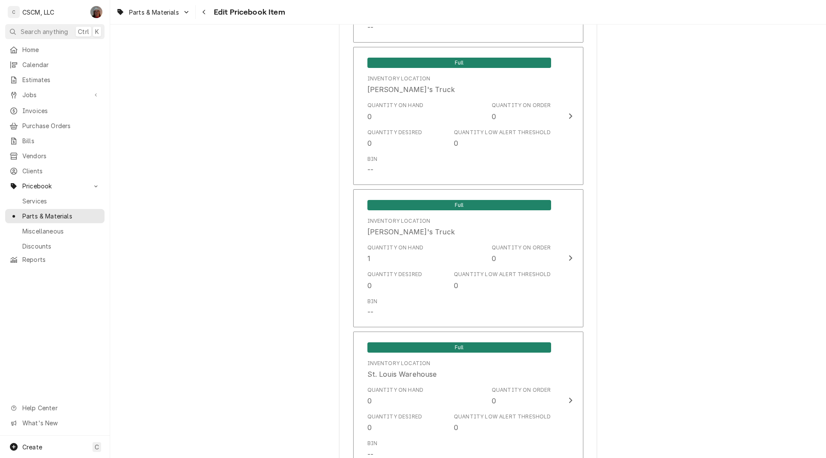
scroll to position [1538, 0]
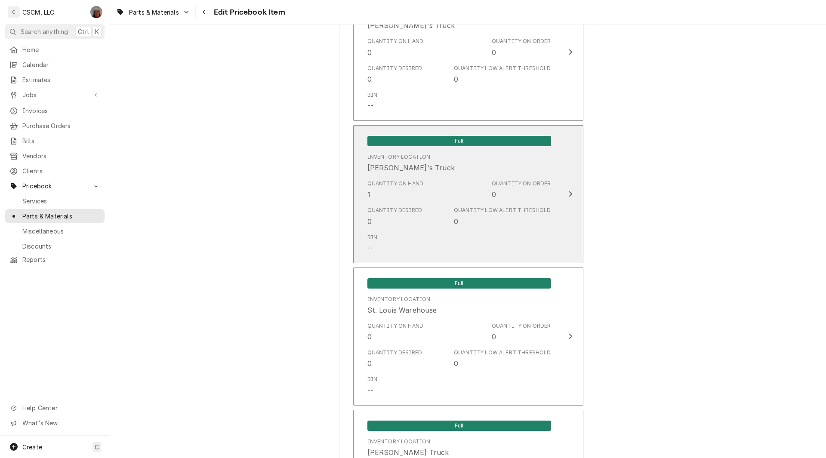
click at [549, 191] on div "Full Inventory Location Sam's Truck Quantity on Hand 1 Quantity on Order 0 Quan…" at bounding box center [460, 194] width 198 height 129
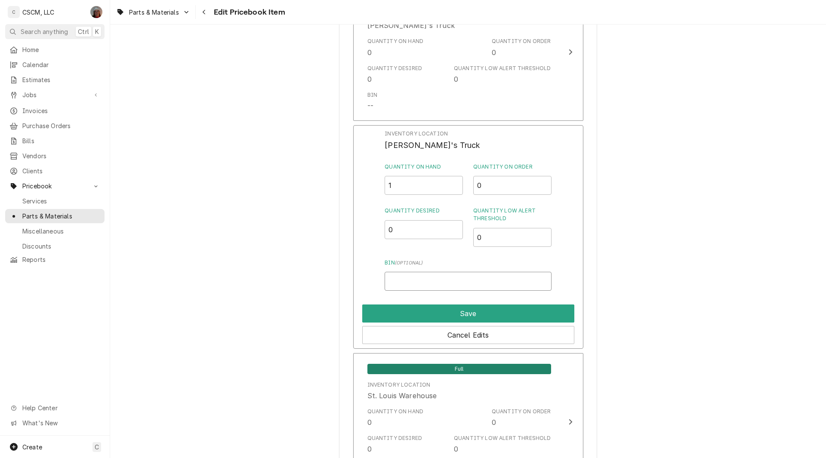
click at [420, 281] on input "Bin ( optional )" at bounding box center [468, 281] width 167 height 19
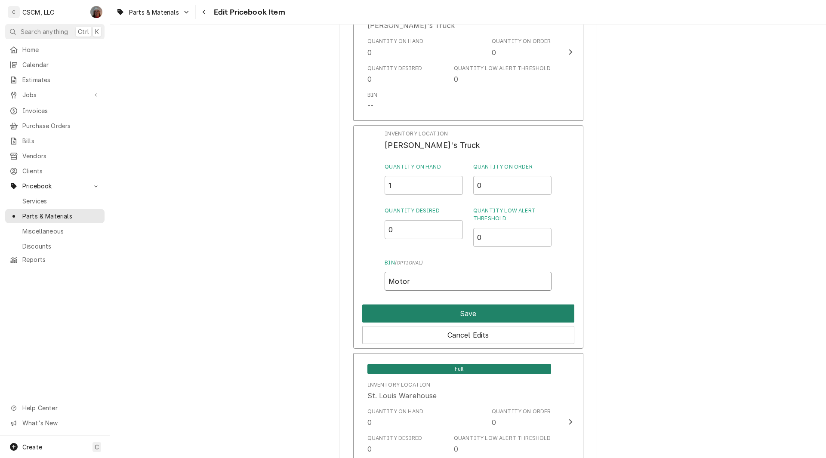
type input "Motor"
click at [453, 311] on button "Save" at bounding box center [468, 314] width 212 height 18
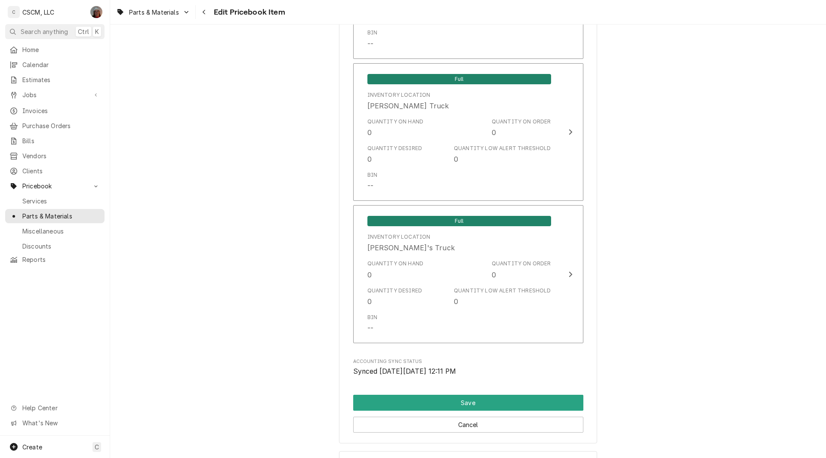
scroll to position [1959, 0]
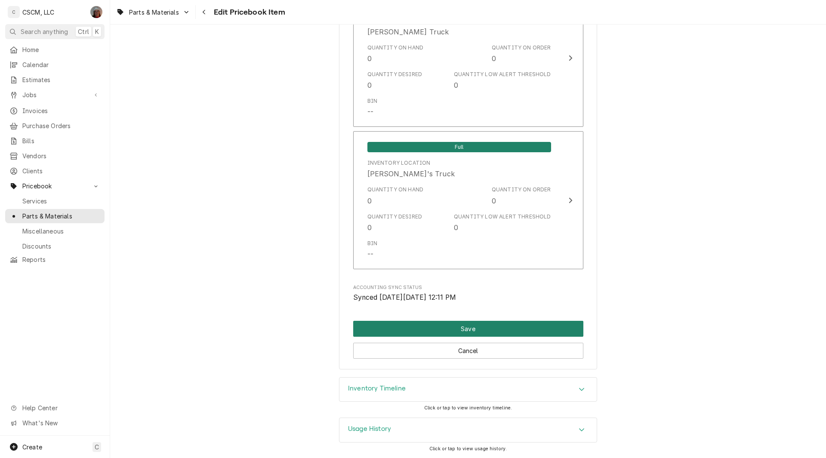
click at [443, 334] on button "Save" at bounding box center [468, 329] width 230 height 16
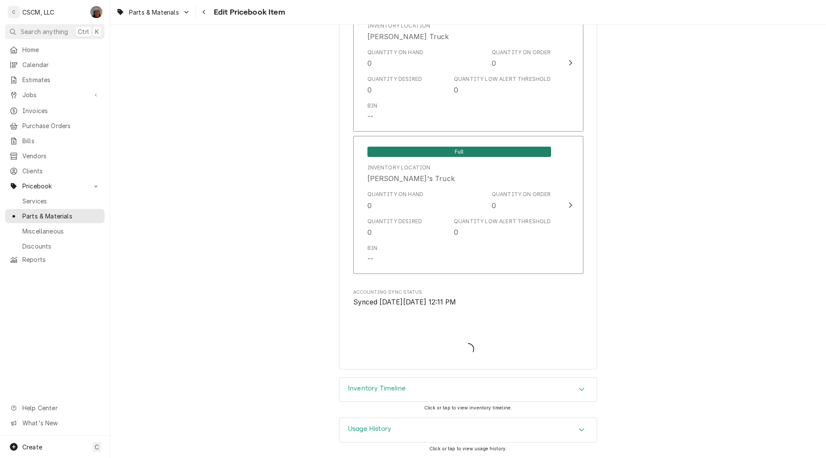
scroll to position [1954, 0]
type textarea "x"
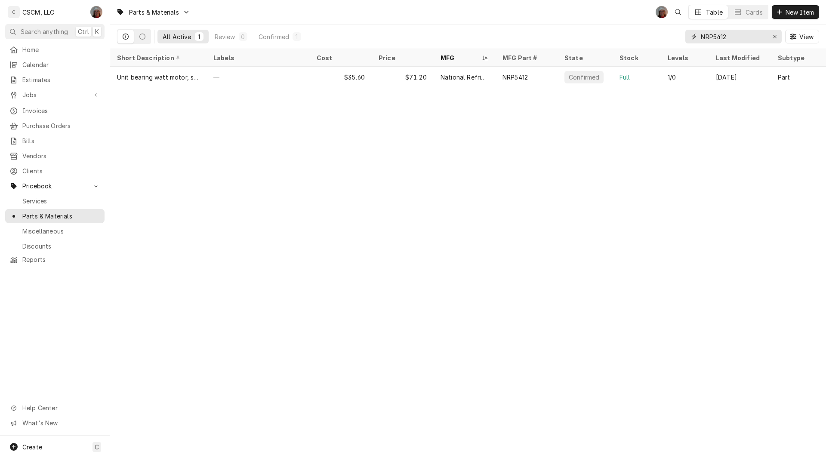
drag, startPoint x: 739, startPoint y: 36, endPoint x: 659, endPoint y: 41, distance: 80.2
click at [659, 41] on div "All Active 1 Review 0 Confirmed 1 NRP5412 View" at bounding box center [468, 37] width 702 height 24
paste input "21"
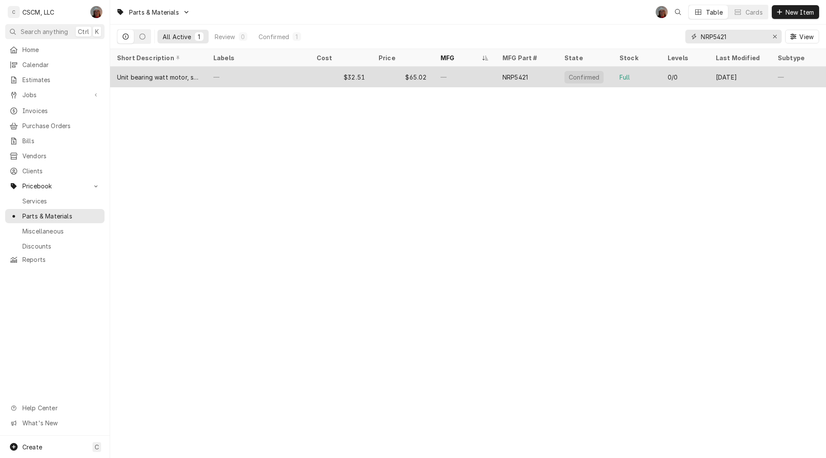
type input "NRP5421"
click at [281, 74] on div "—" at bounding box center [258, 77] width 103 height 21
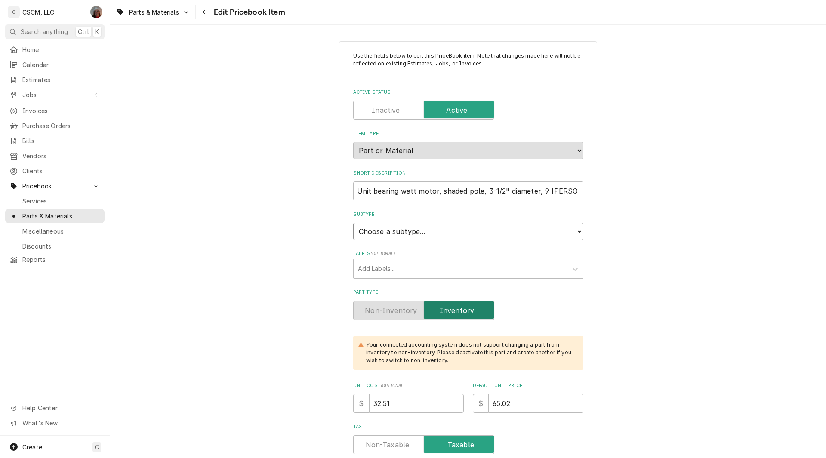
click at [571, 229] on select "Choose a subtype... Equipment Part Refrigerant Supply or Material Tool" at bounding box center [468, 231] width 230 height 17
select select "148"
click at [353, 223] on select "Choose a subtype... Equipment Part Refrigerant Supply or Material Tool" at bounding box center [468, 231] width 230 height 17
drag, startPoint x: 386, startPoint y: 401, endPoint x: 315, endPoint y: 389, distance: 72.8
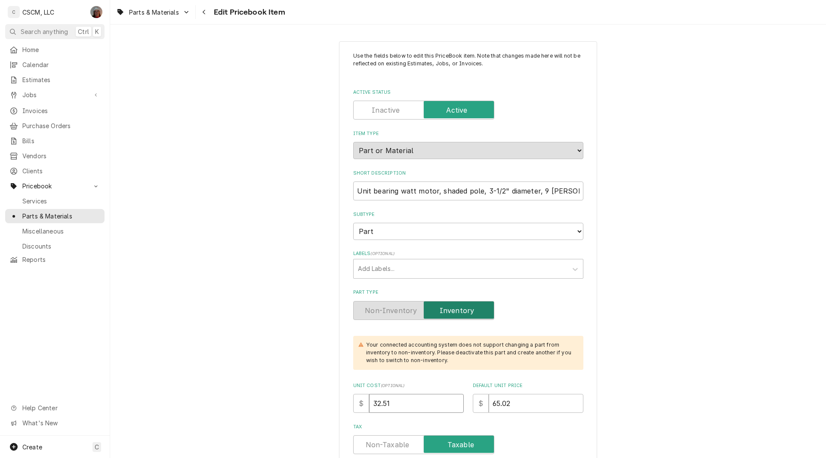
type textarea "x"
type input "3"
type textarea "x"
type input "36"
type textarea "x"
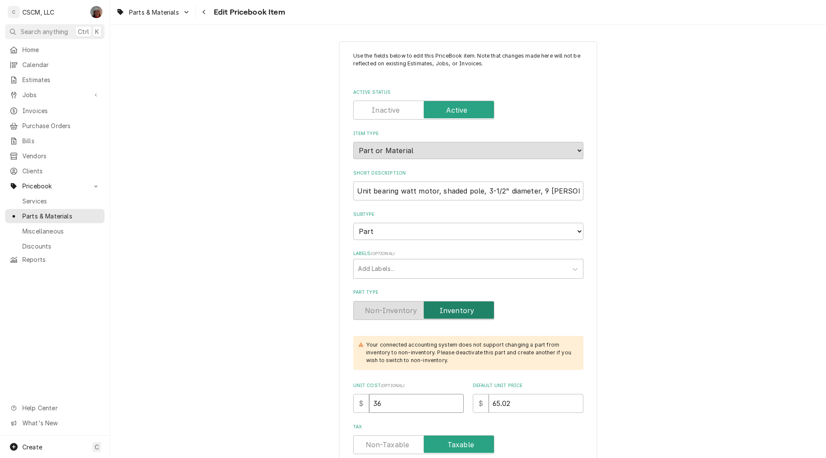
type input "36.9"
type textarea "x"
type input "36.99"
type textarea "x"
type input "7"
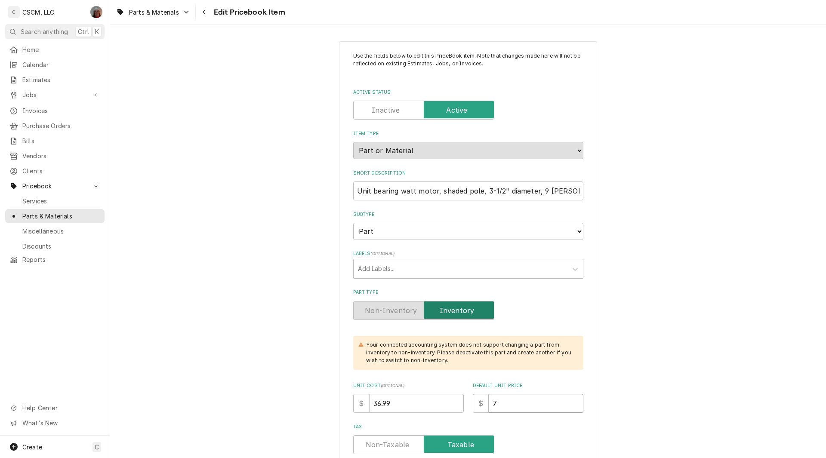
type textarea "x"
type input "73"
type textarea "x"
type input "73.9"
type textarea "x"
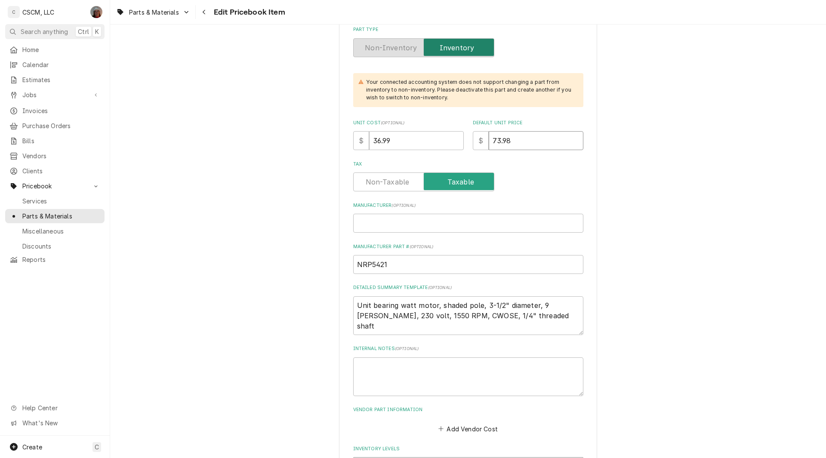
scroll to position [265, 0]
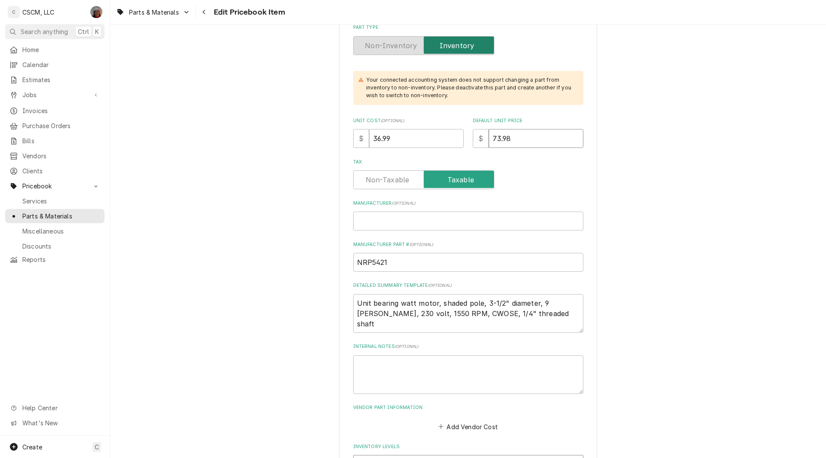
type input "73.98"
click at [367, 221] on input "Manufacturer ( optional )" at bounding box center [468, 221] width 230 height 19
type textarea "x"
type input "N"
type textarea "x"
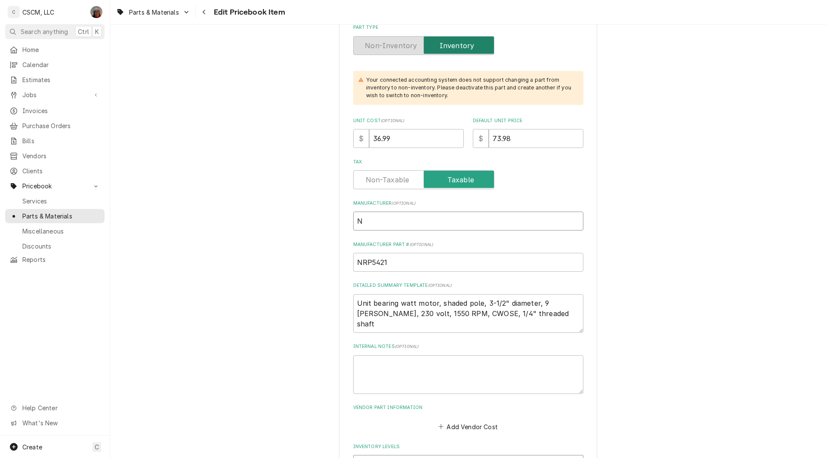
type input "Na"
type textarea "x"
type input "Nat"
type textarea "x"
type input "Nati"
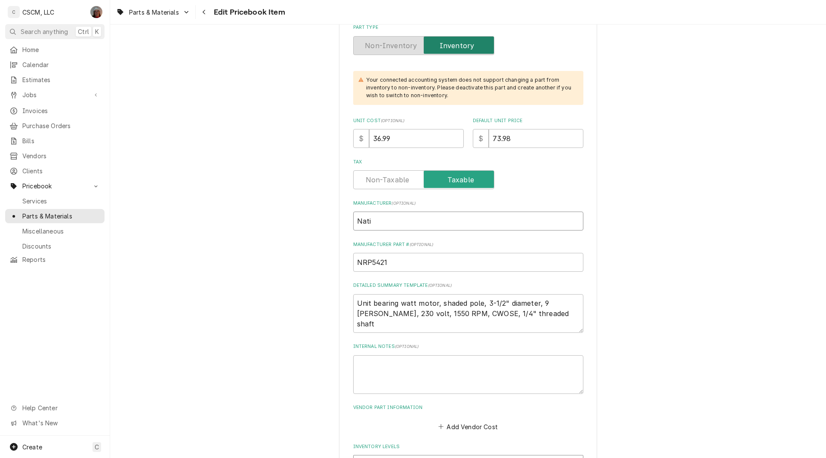
type textarea "x"
type input "Natio"
type textarea "x"
type input "Nation"
type textarea "x"
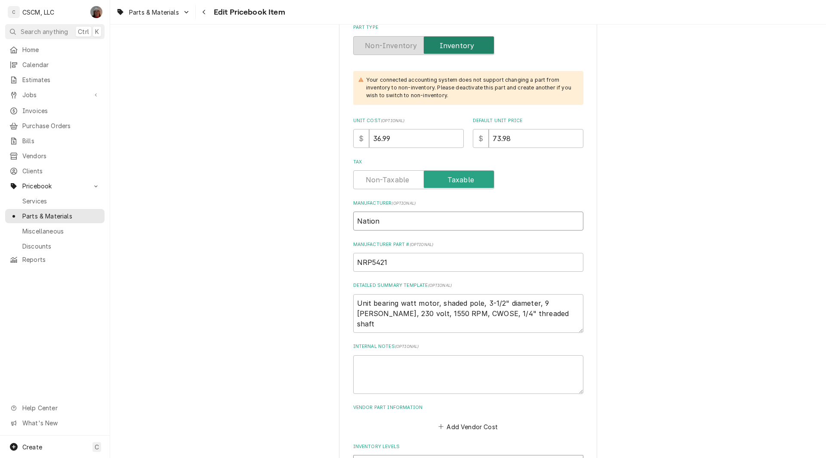
type input "Nationa"
type textarea "x"
type input "National"
type textarea "x"
type input "National"
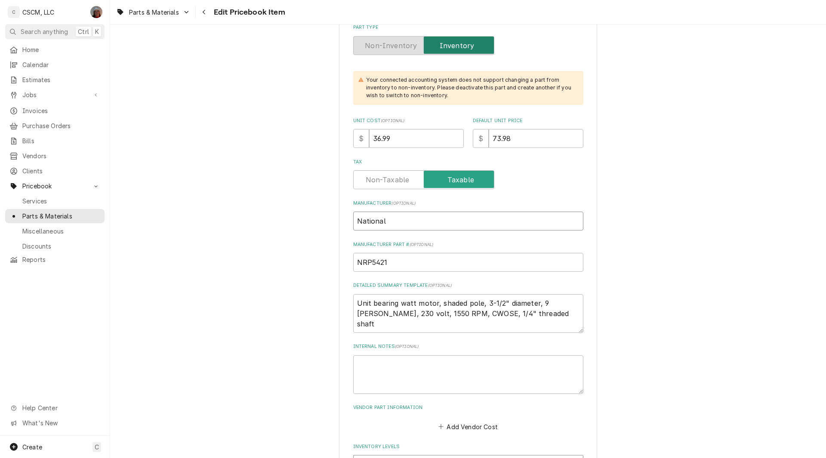
type textarea "x"
type input "National R"
type textarea "x"
type input "National Re"
type textarea "x"
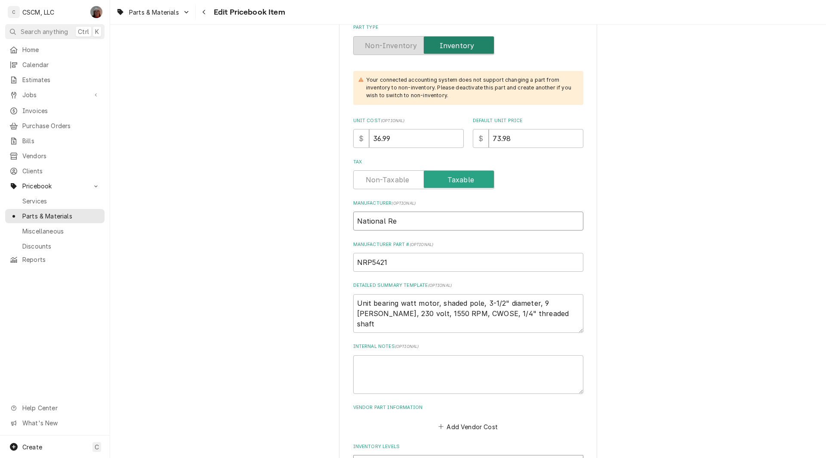
type input "National Ref"
type textarea "x"
type input "National Refr"
type textarea "x"
type input "National Refri"
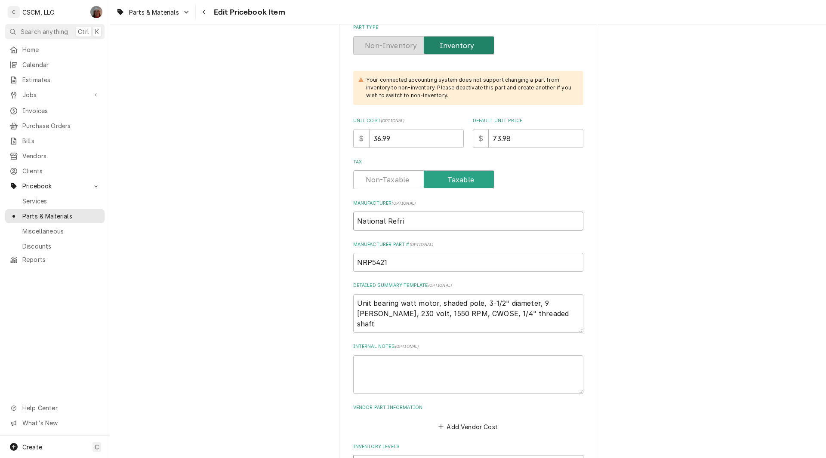
type textarea "x"
type input "National Refrig"
type textarea "x"
type input "National Refrige"
type textarea "x"
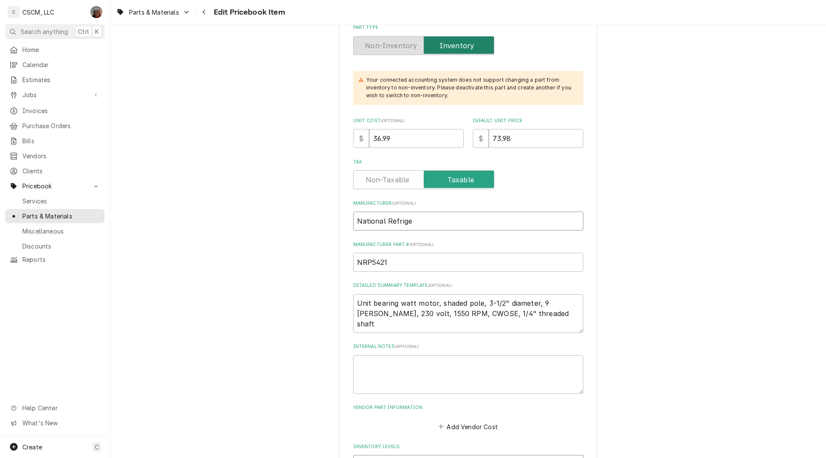
type input "National Refriger"
type textarea "x"
type input "National Refrigerat"
type textarea "x"
type input "National Refrigerati"
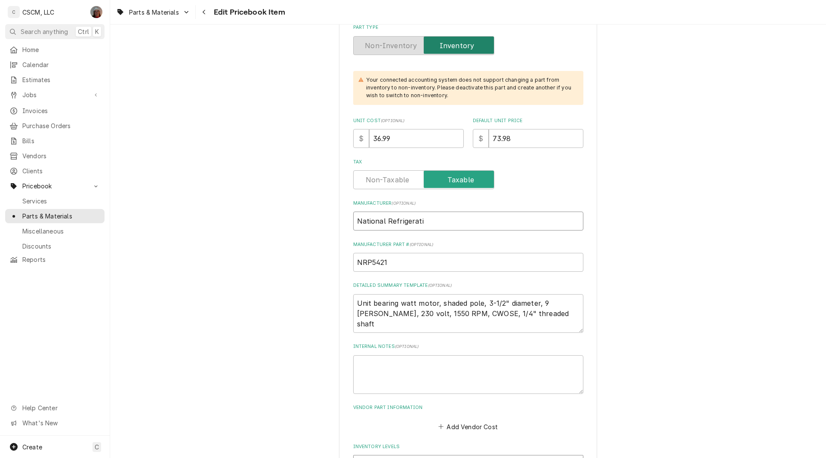
type textarea "x"
type input "National Refrigeratio"
type textarea "x"
type input "National Refrigeration"
type textarea "x"
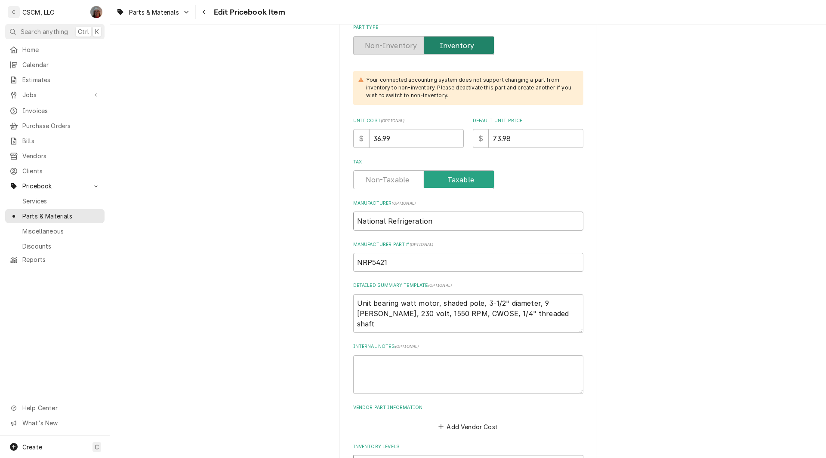
type input "National Refrigeration"
type textarea "x"
type input "National Refrigeration P"
type textarea "x"
type input "National Refrigeration Pr"
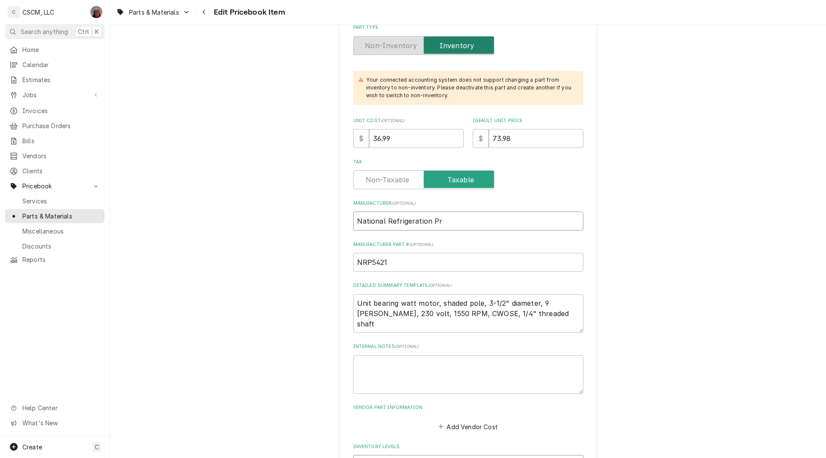
type textarea "x"
type input "National Refrigeration Pro"
type textarea "x"
type input "National Refrigeration Prod"
type textarea "x"
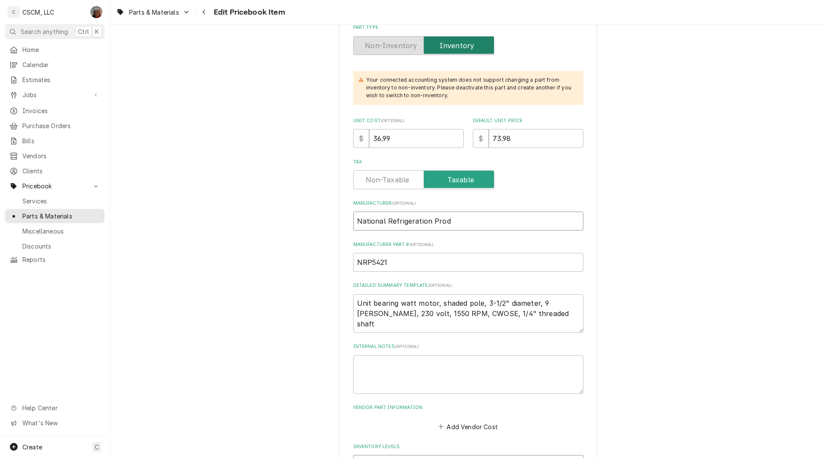
type input "National Refrigeration Produ"
type textarea "x"
type input "National Refrigeration Produc"
type textarea "x"
type input "National Refrigeration Product"
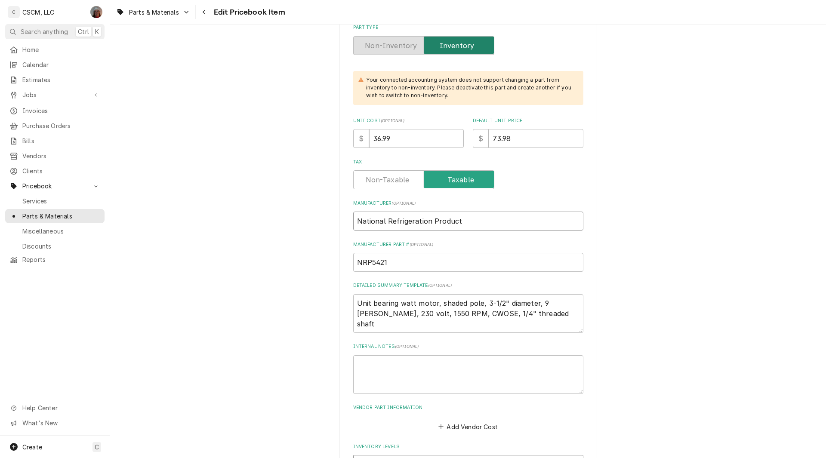
type textarea "x"
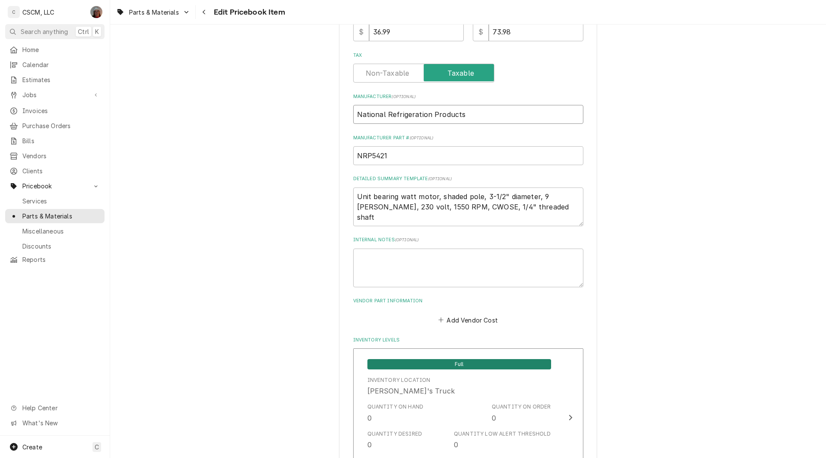
scroll to position [383, 0]
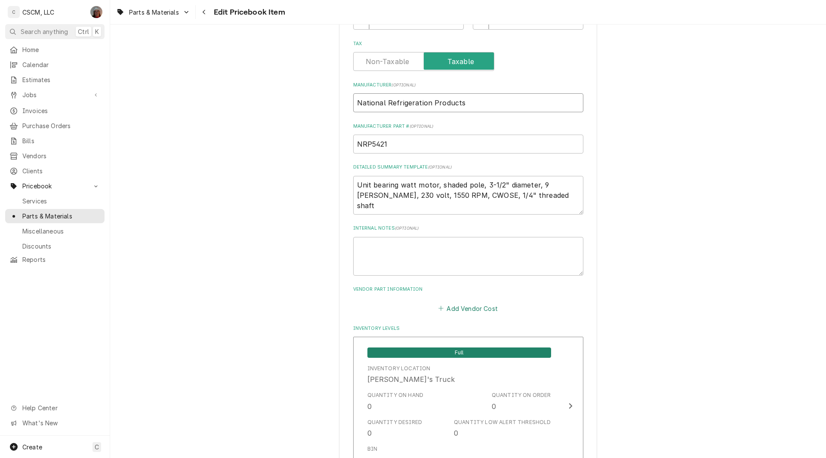
type input "National Refrigeration Products"
click at [460, 307] on button "Add Vendor Cost" at bounding box center [468, 309] width 62 height 12
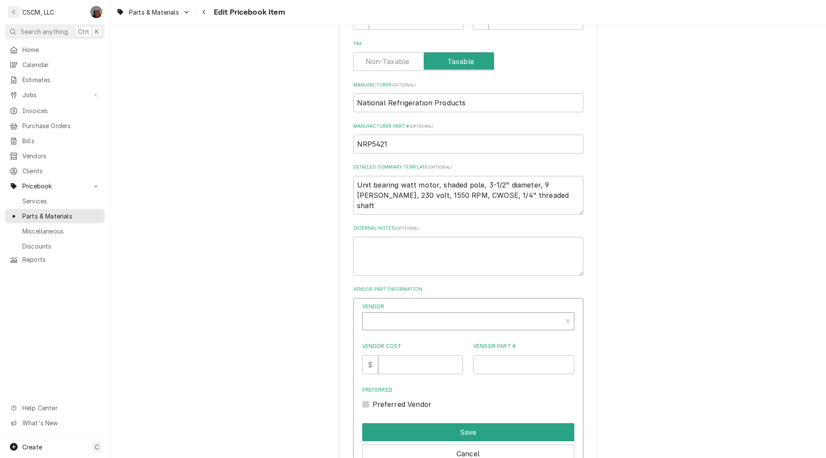
type textarea "x"
click at [388, 315] on div "Vendor" at bounding box center [462, 322] width 191 height 21
type input "united"
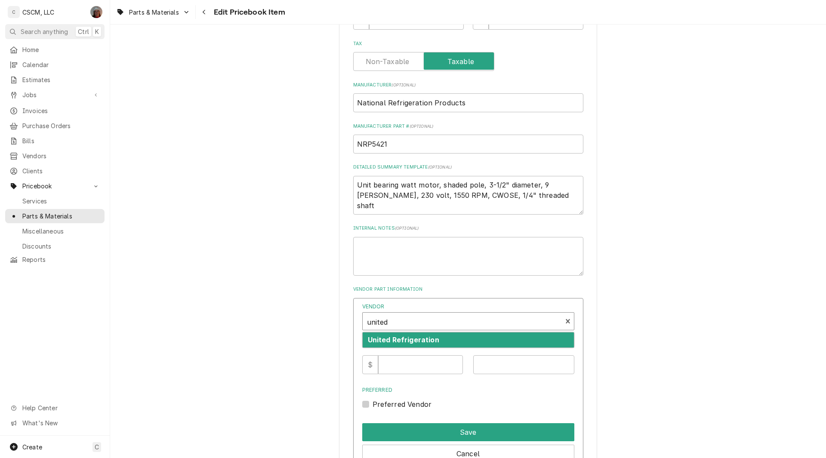
click at [403, 343] on strong "United Refrigeration" at bounding box center [403, 340] width 71 height 9
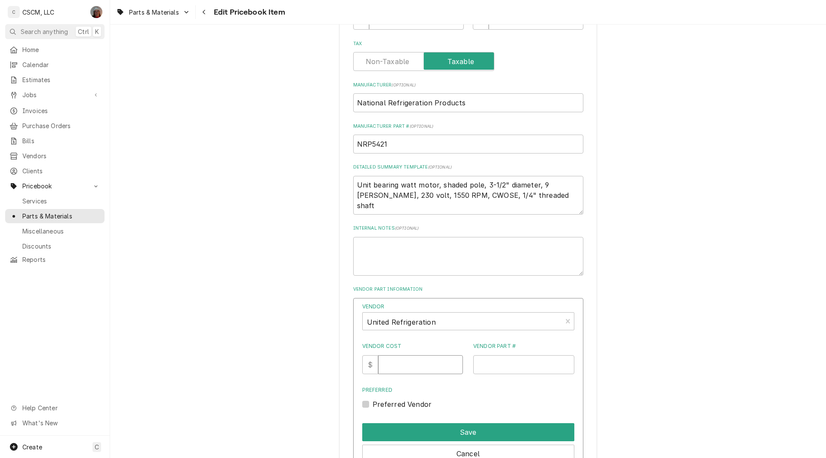
click at [407, 371] on input "Vendor Cost" at bounding box center [420, 365] width 85 height 19
type input "36.99"
click at [481, 358] on input "Vendor Part #" at bounding box center [523, 365] width 101 height 19
paste input "NRP5421"
type input "NRP5421"
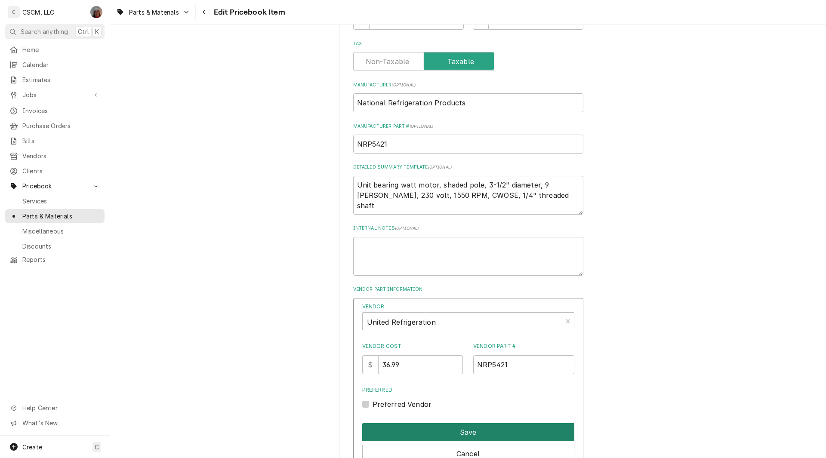
click at [463, 429] on button "Save" at bounding box center [468, 433] width 212 height 18
type textarea "x"
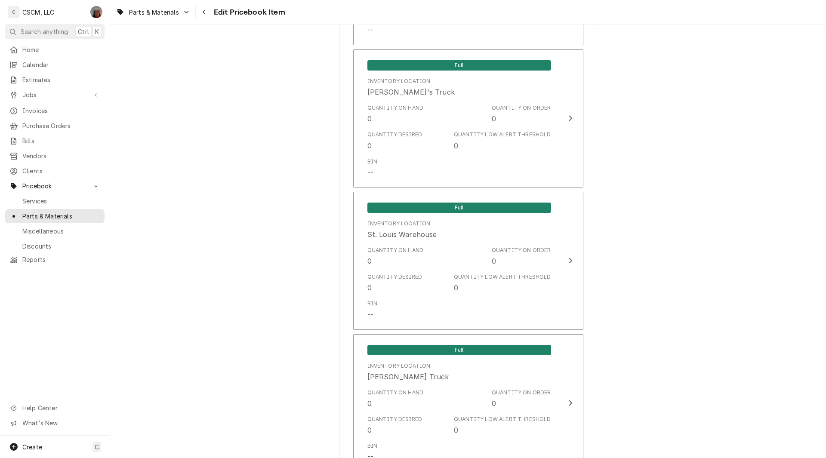
scroll to position [1598, 0]
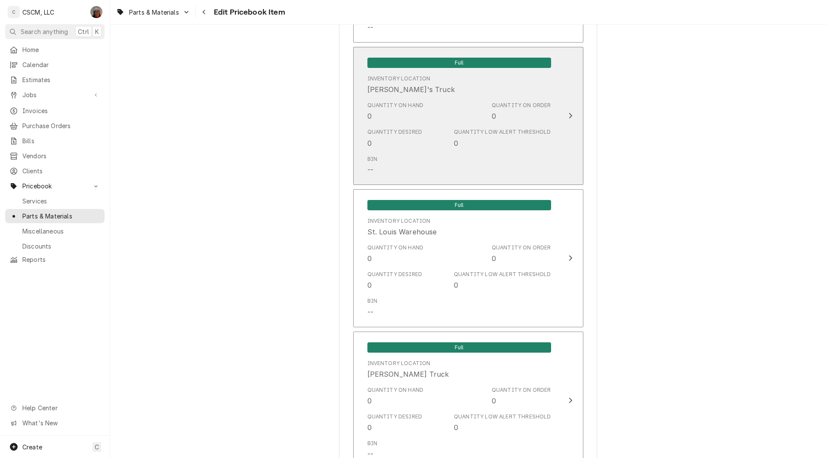
click at [566, 132] on button "Full Inventory Location Sam's Truck Quantity on Hand 0 Quantity on Order 0 Quan…" at bounding box center [468, 116] width 230 height 138
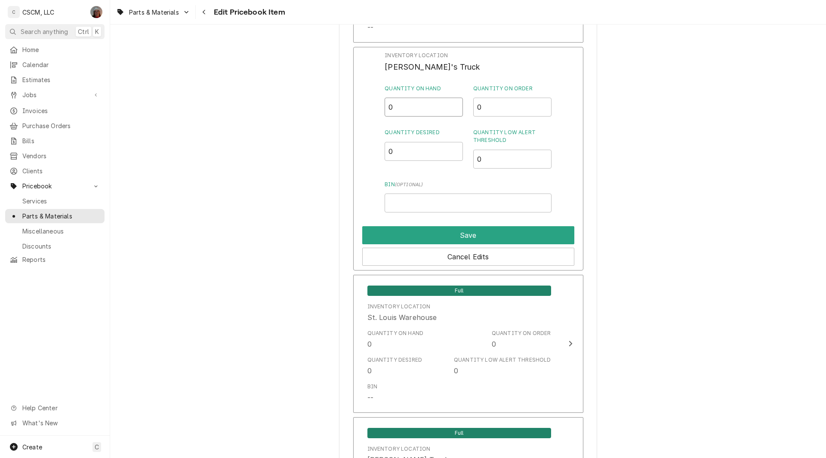
drag, startPoint x: 399, startPoint y: 105, endPoint x: 342, endPoint y: 110, distance: 56.5
type input "1"
click at [401, 198] on input "Bin ( optional )" at bounding box center [468, 203] width 167 height 19
type input "Motor"
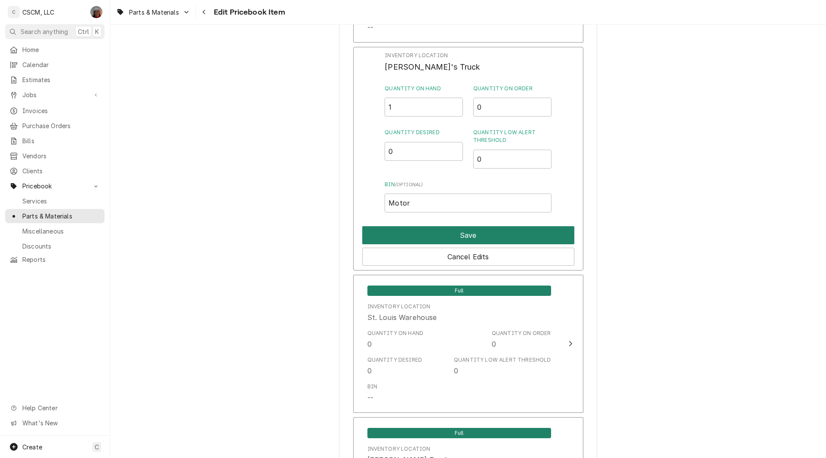
click at [457, 234] on button "Save" at bounding box center [468, 235] width 212 height 18
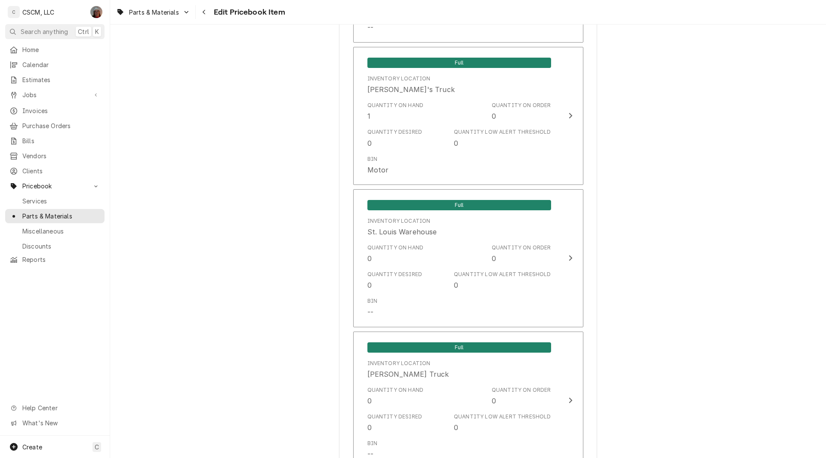
scroll to position [1941, 0]
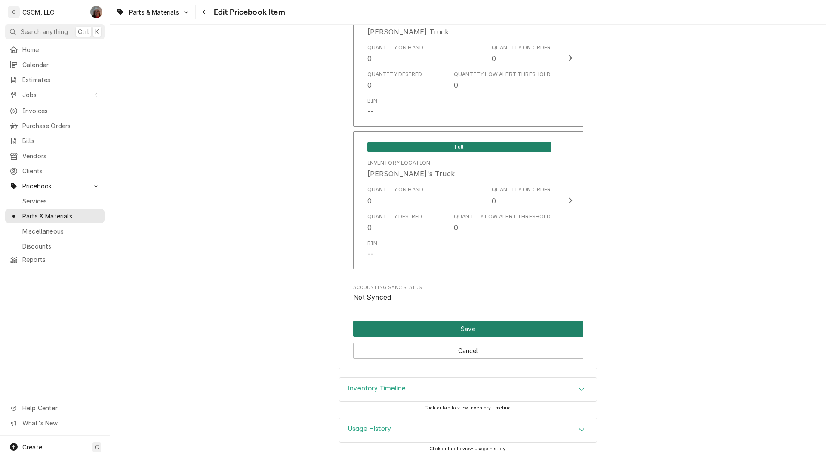
click at [429, 331] on button "Save" at bounding box center [468, 329] width 230 height 16
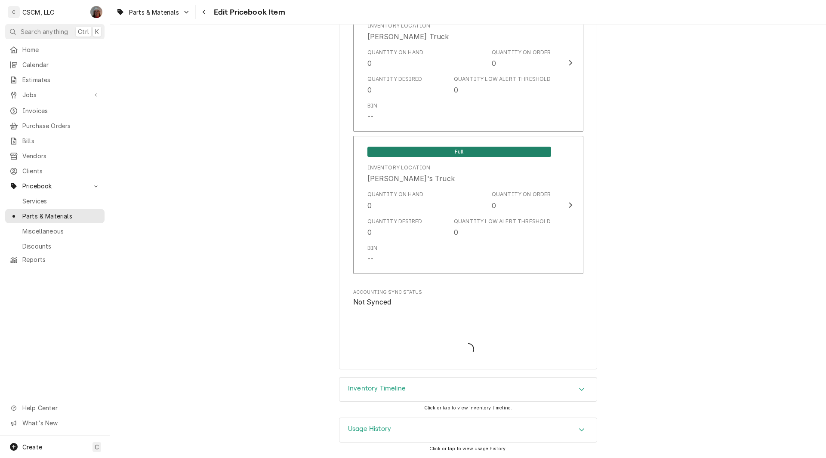
scroll to position [1936, 0]
type textarea "x"
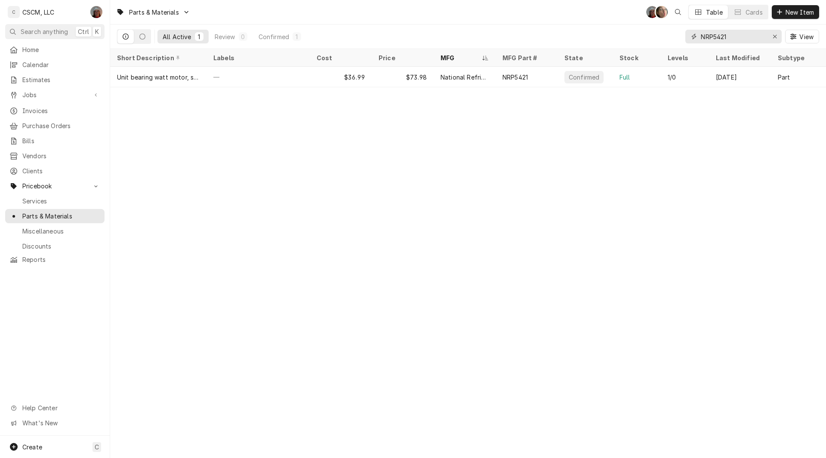
click at [727, 33] on input "NRP5421" at bounding box center [733, 37] width 65 height 14
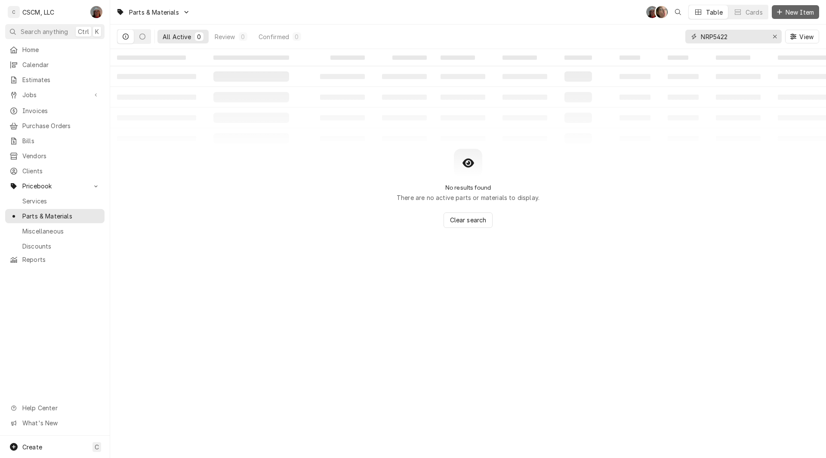
type input "NRP5422"
click at [796, 13] on span "New Item" at bounding box center [800, 12] width 32 height 9
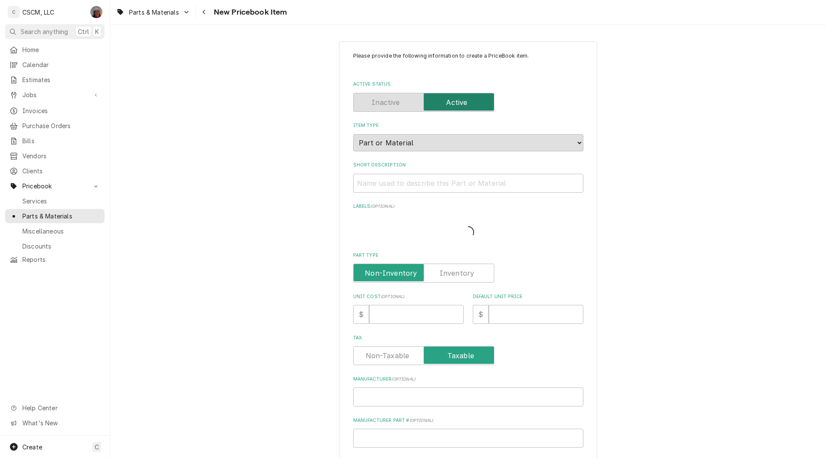
type textarea "x"
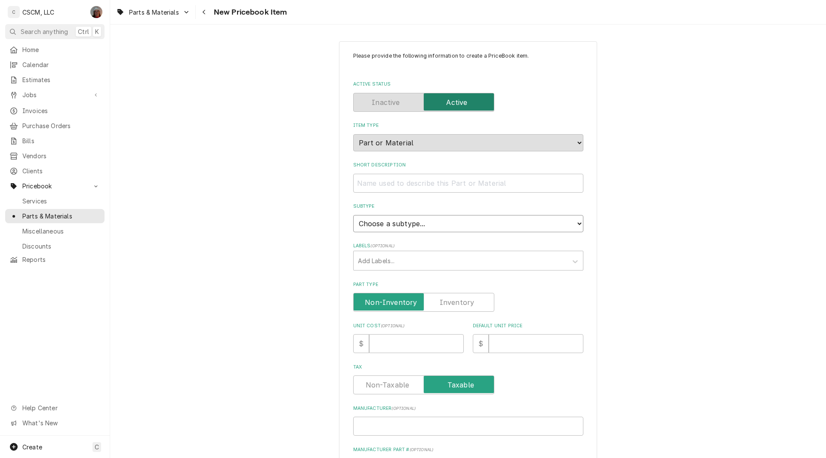
click at [425, 221] on select "Choose a subtype... Equipment Part Refrigerant Supply or Material Tool" at bounding box center [468, 223] width 230 height 17
select select "148"
click at [353, 215] on select "Choose a subtype... Equipment Part Refrigerant Supply or Material Tool" at bounding box center [468, 223] width 230 height 17
type textarea "x"
click at [453, 303] on label "Part Type" at bounding box center [423, 302] width 141 height 19
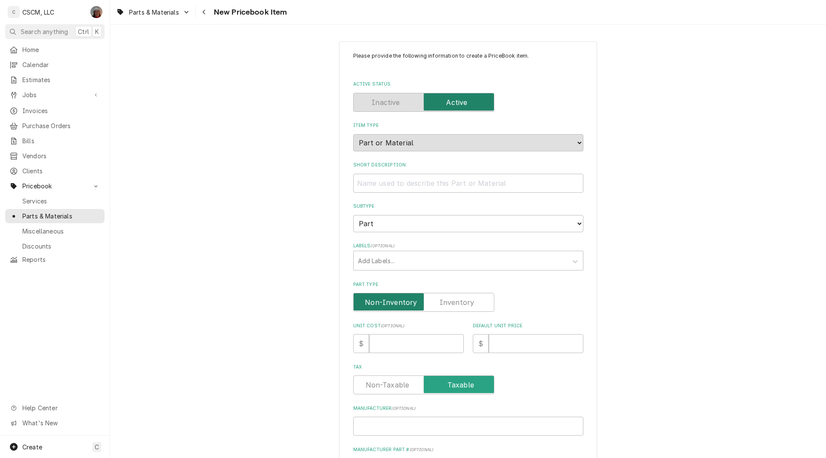
click at [453, 303] on input "Part Type" at bounding box center [423, 302] width 133 height 19
checkbox input "true"
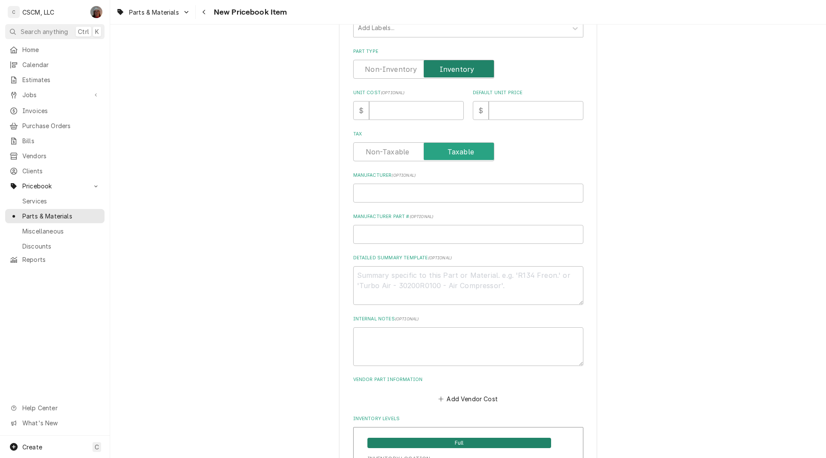
scroll to position [237, 0]
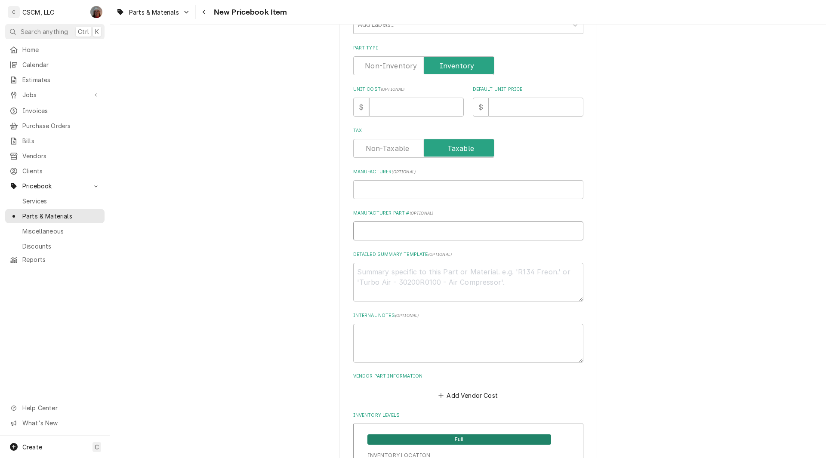
click at [378, 231] on input "Manufacturer Part # ( optional )" at bounding box center [468, 231] width 230 height 19
paste input "NRP5422"
type textarea "x"
type input "NRP5422"
click at [362, 276] on textarea "Detailed Summary Template ( optional )" at bounding box center [468, 282] width 230 height 39
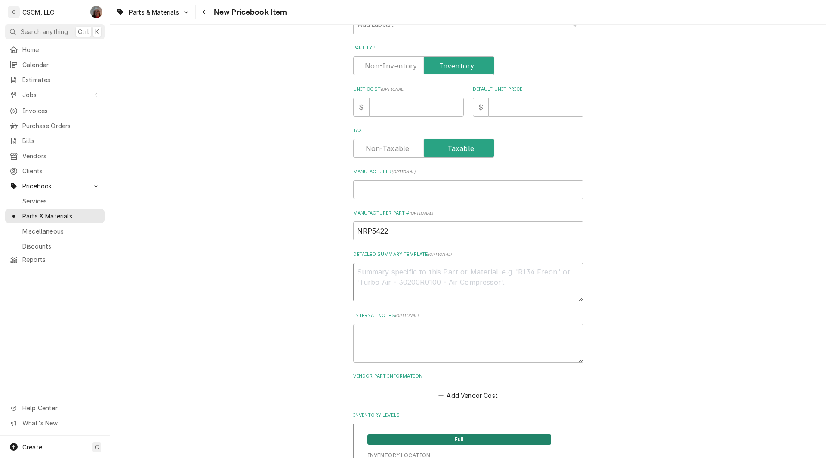
paste textarea "NRP5422"
type textarea "x"
type textarea "NRP5422"
type textarea "x"
type textarea "NRP5422"
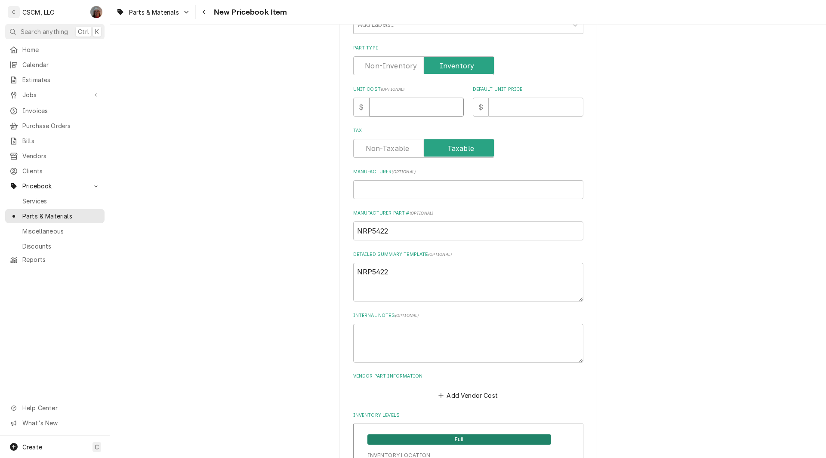
click at [386, 101] on input "Unit Cost ( optional )" at bounding box center [416, 107] width 95 height 19
type textarea "x"
type input "3"
type textarea "x"
type input "36"
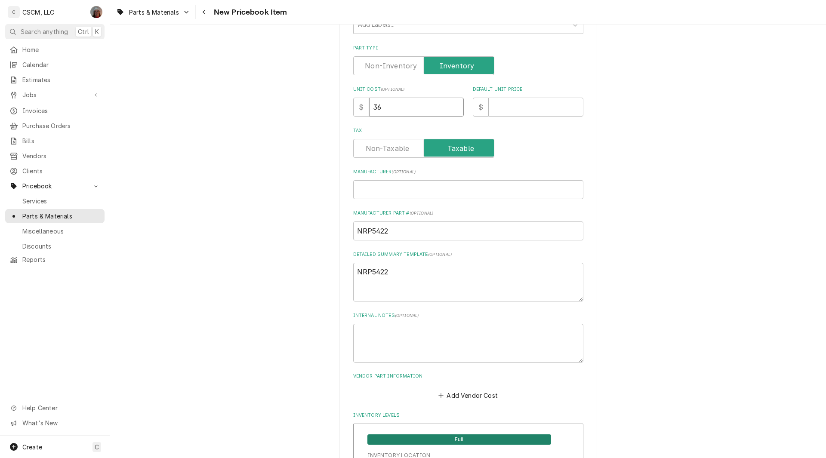
type textarea "x"
type input "36.9"
type textarea "x"
type input "36.99"
click at [405, 278] on textarea "NRP5422" at bounding box center [468, 282] width 230 height 39
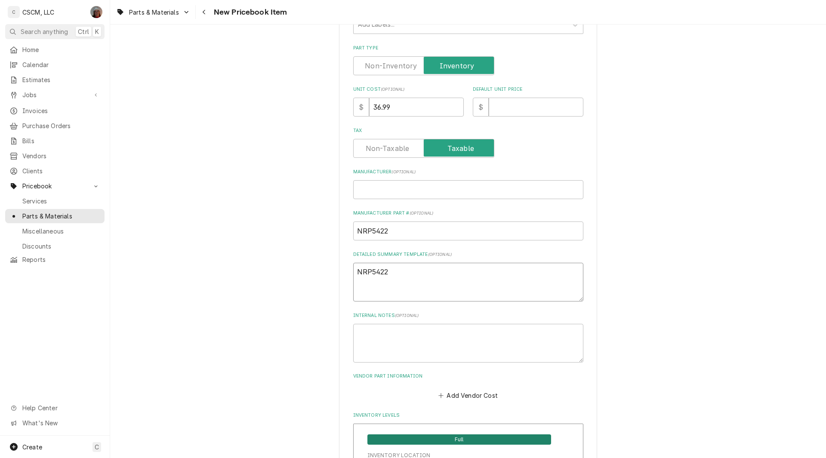
paste textarea "Unit bearing watt motor, shaded pole, 3-1/2" diameter, 9 watts, 230 volt, 1550 …"
type textarea "x"
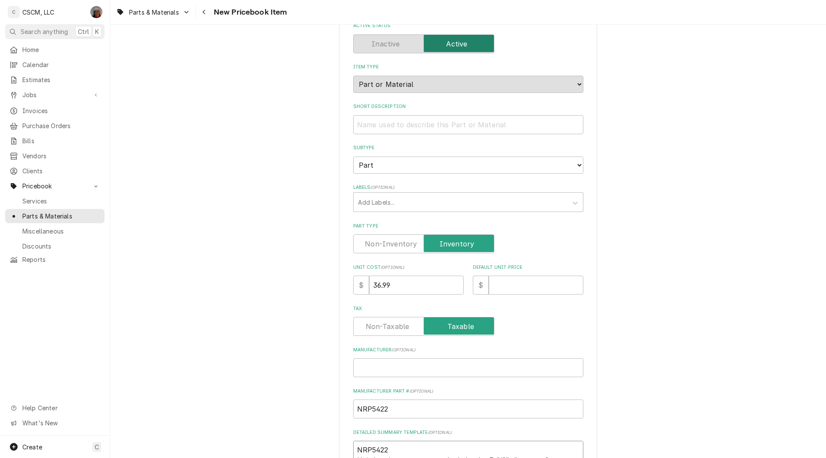
scroll to position [53, 0]
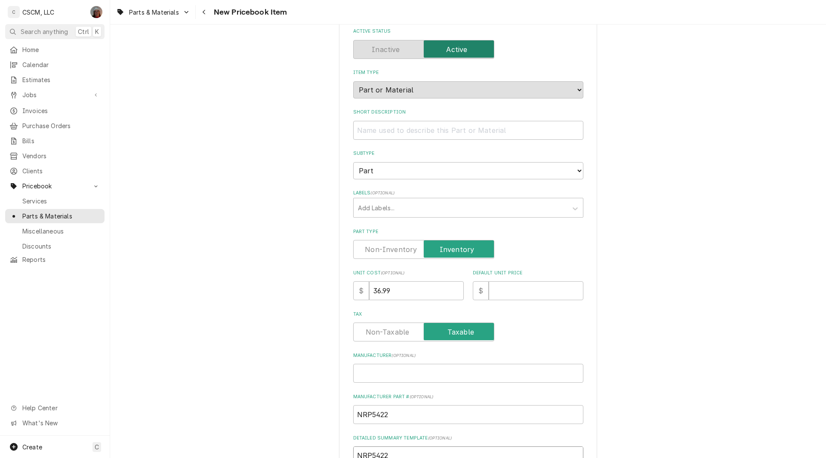
type textarea "NRP5422 Unit bearing watt motor, shaded pole, 3-1/2" diameter, 9 watts, 230 vol…"
click at [385, 128] on input "Short Description" at bounding box center [468, 130] width 230 height 19
paste input "Unit bearing watt motor, shaded pole, 3-1/2" diameter, 9 watts, 230 volt, 1550 …"
type textarea "x"
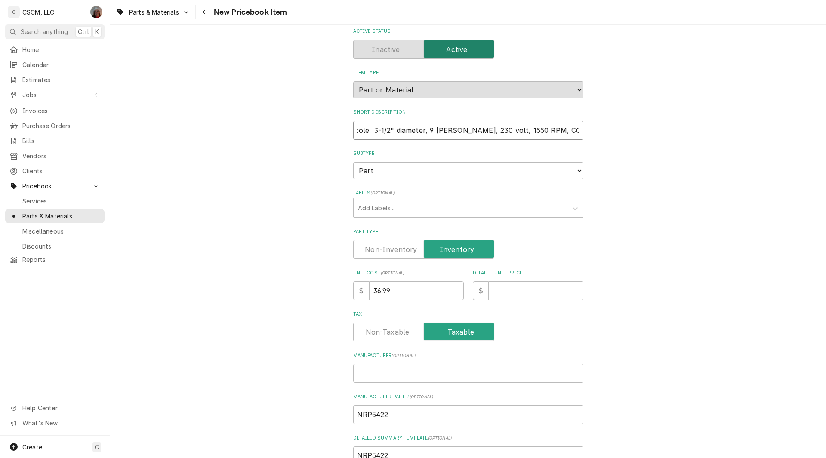
type input "Unit bearing watt motor, shaded pole, 3-1/2" diameter, 9 watts, 230 volt, 1550 …"
click at [519, 291] on input "Default Unit Price" at bounding box center [536, 290] width 95 height 19
type textarea "x"
type input "7"
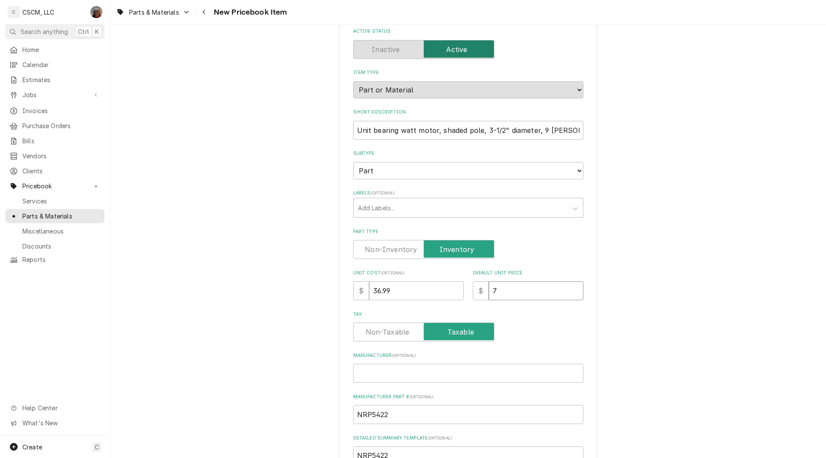
type textarea "x"
type input "73"
type textarea "x"
type input "73.9"
type textarea "x"
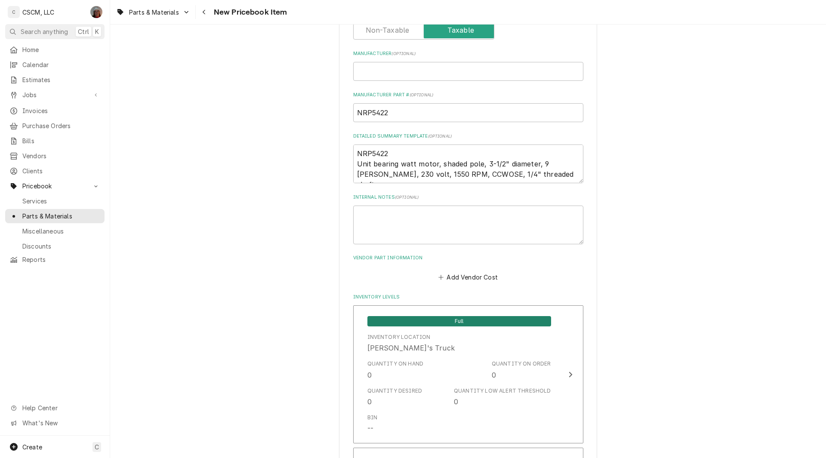
scroll to position [356, 0]
type input "73.98"
click at [398, 74] on input "Manufacturer ( optional )" at bounding box center [468, 70] width 230 height 19
type textarea "x"
type input "N"
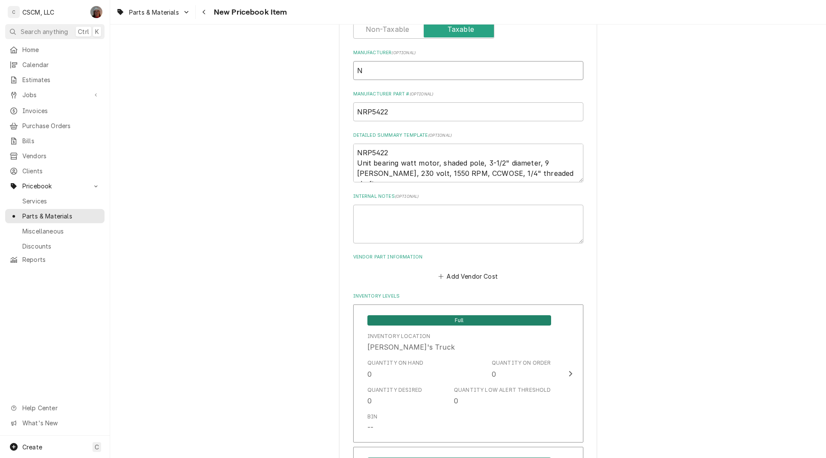
type textarea "x"
type input "Na"
type textarea "x"
type input "Nati"
type textarea "x"
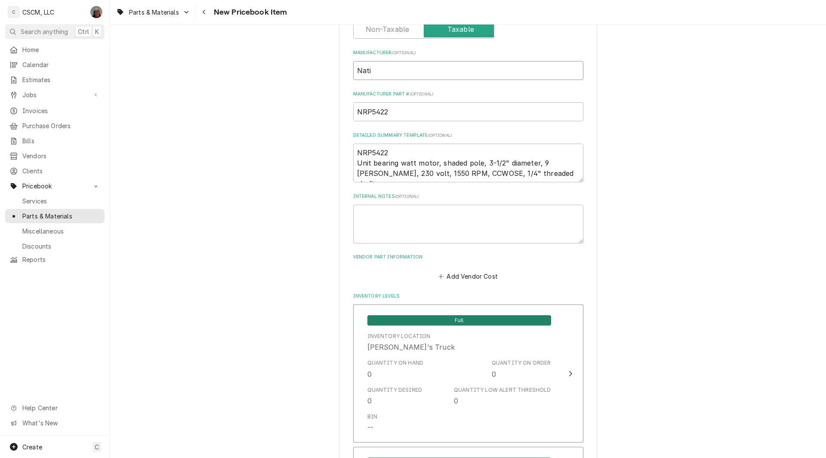
type input "Natio"
type textarea "x"
type input "Nation"
type textarea "x"
type input "Nationa"
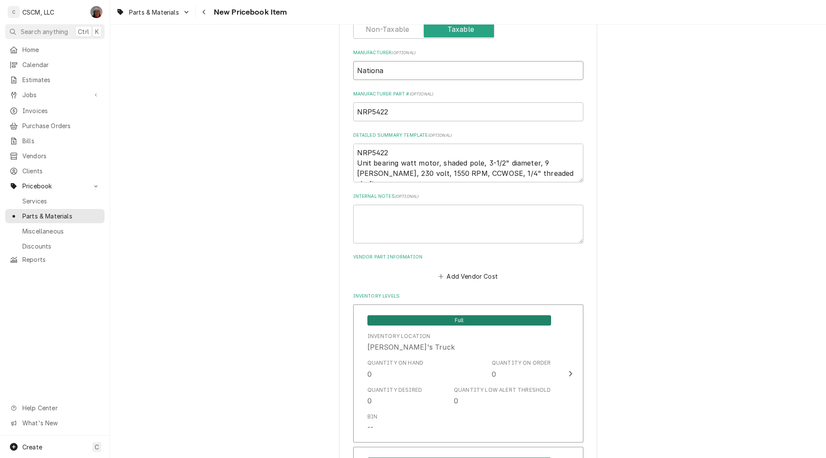
type textarea "x"
type input "National"
type textarea "x"
type input "National"
type textarea "x"
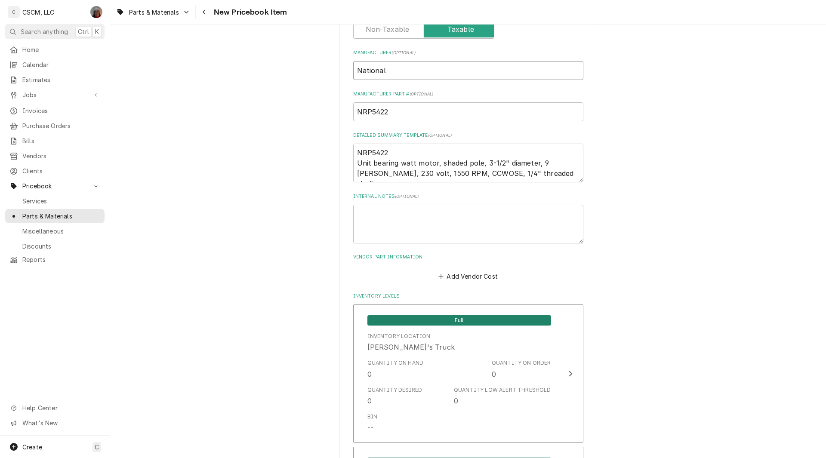
type input "National R"
type textarea "x"
type input "National Re"
type textarea "x"
type input "National Ref"
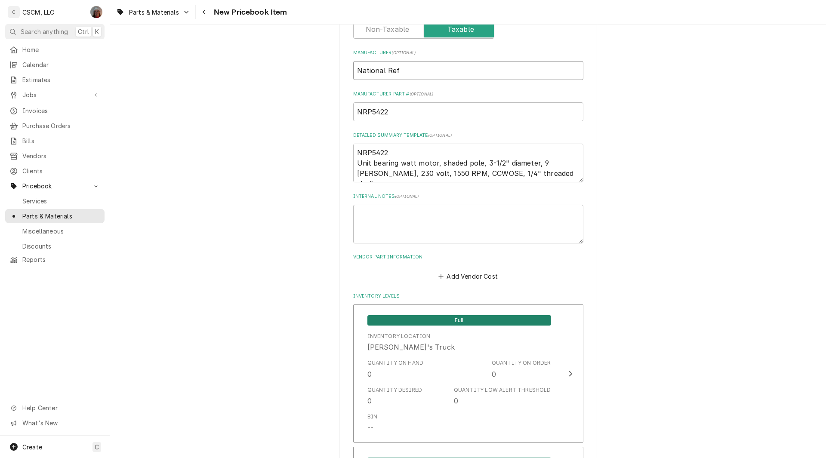
type textarea "x"
type input "National Refr"
type textarea "x"
type input "National Refri"
type textarea "x"
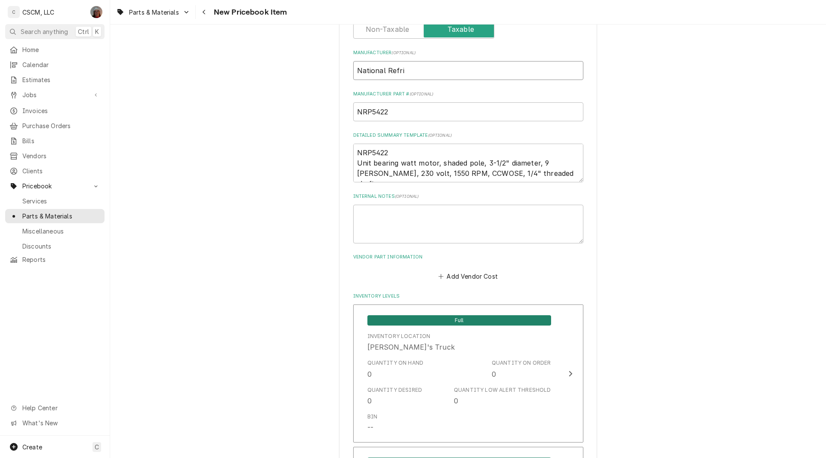
type input "National Refrig"
type textarea "x"
type input "National Refrige"
type textarea "x"
type input "National Refriger"
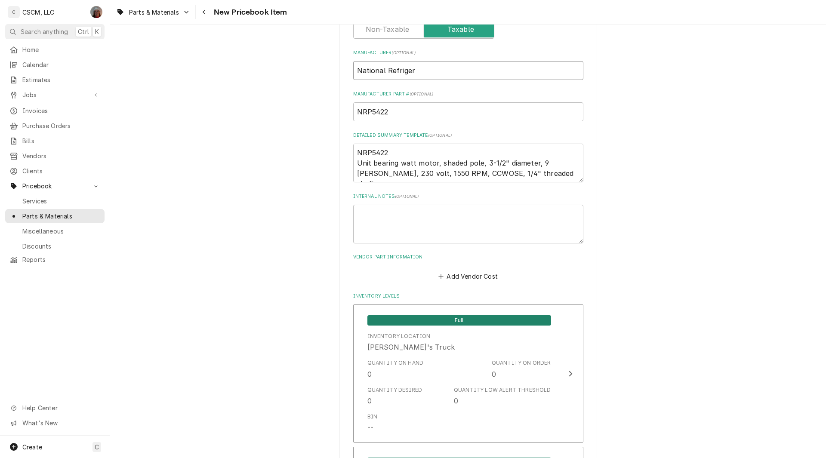
type textarea "x"
type input "National Refrigera"
type textarea "x"
type input "National Refrigerat"
type textarea "x"
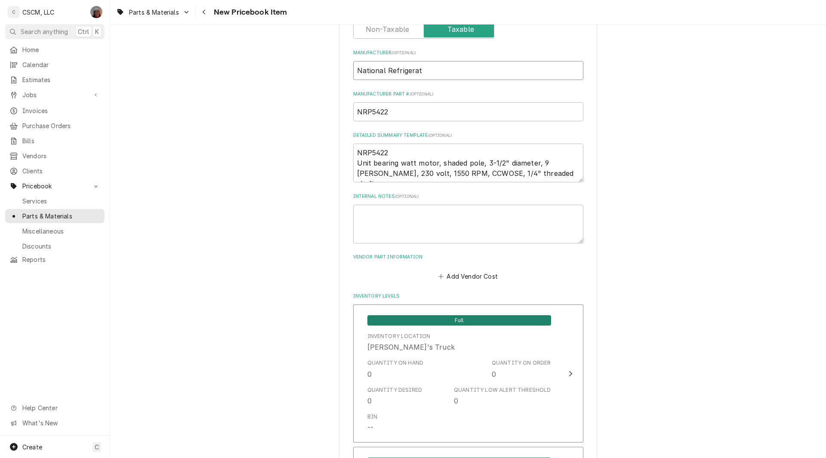
type input "National Refrigerati"
type textarea "x"
type input "National Refrigeratio"
type textarea "x"
type input "National Refrigeration"
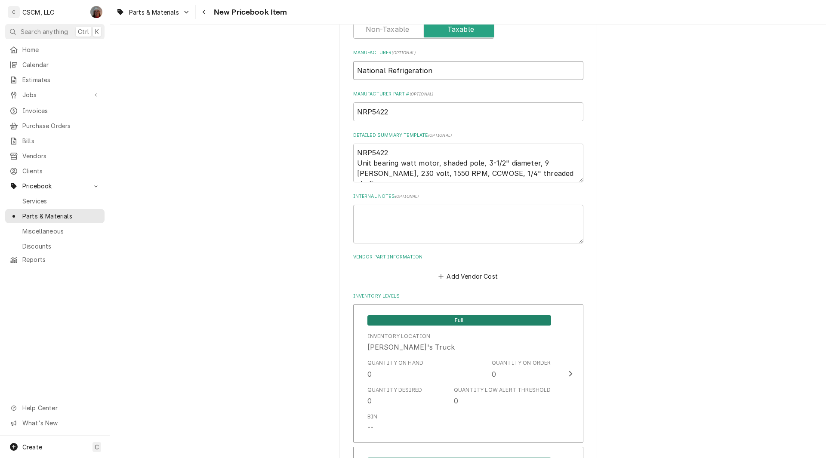
type textarea "x"
type input "National Refrigeration"
type textarea "x"
type input "National Refrigeration P"
type textarea "x"
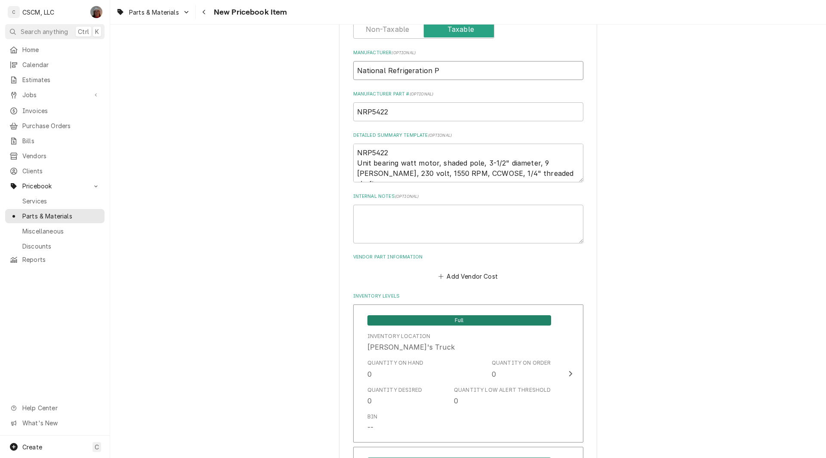
type input "National Refrigeration Pr"
type textarea "x"
type input "National Refrigeration Pro"
type textarea "x"
type input "National Refrigeration Prod"
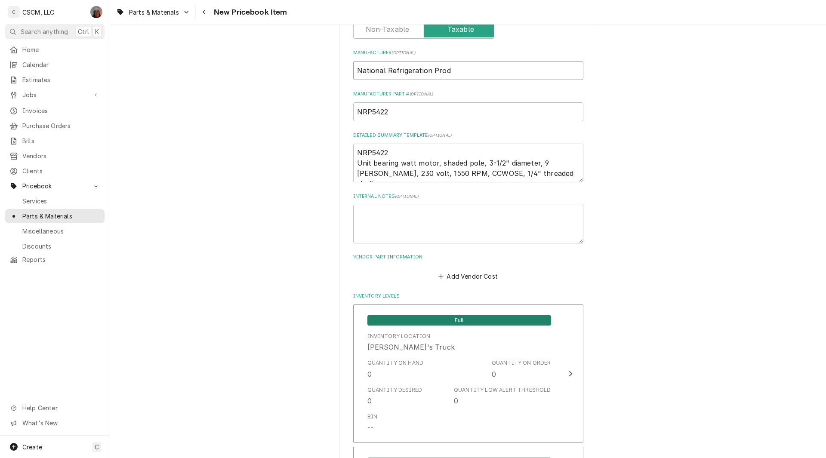
type textarea "x"
type input "National Refrigeration Produ"
type textarea "x"
type input "National Refrigeration Produc"
type textarea "x"
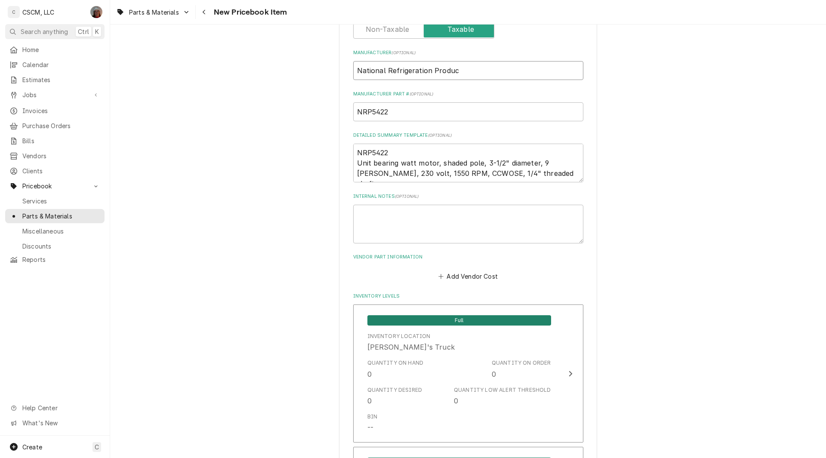
type input "National Refrigeration Product"
type textarea "x"
type input "National Refrigeration Products"
click at [464, 279] on button "Add Vendor Cost" at bounding box center [468, 276] width 62 height 12
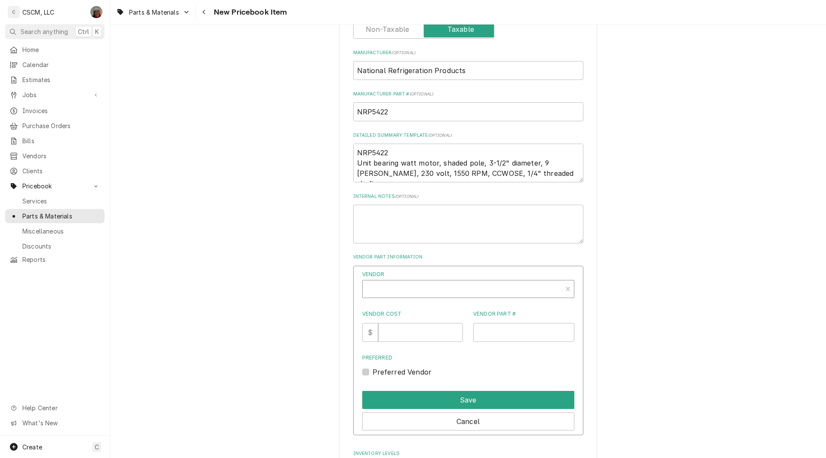
type textarea "x"
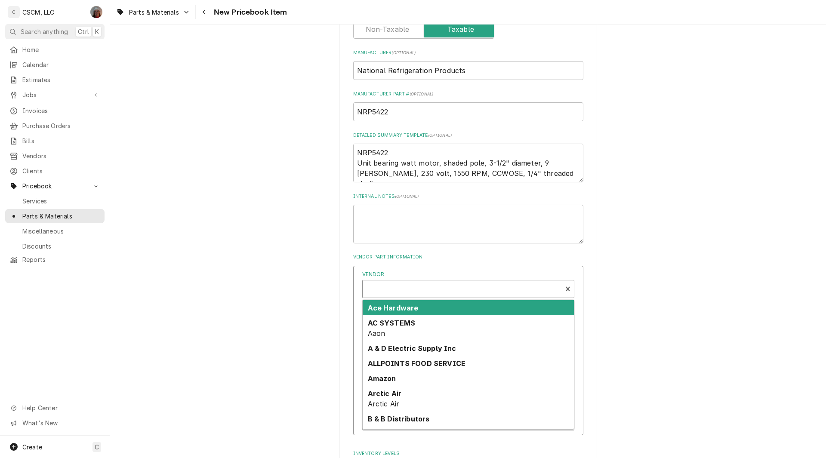
scroll to position [3, 0]
click at [396, 281] on div "Vendor" at bounding box center [462, 289] width 199 height 17
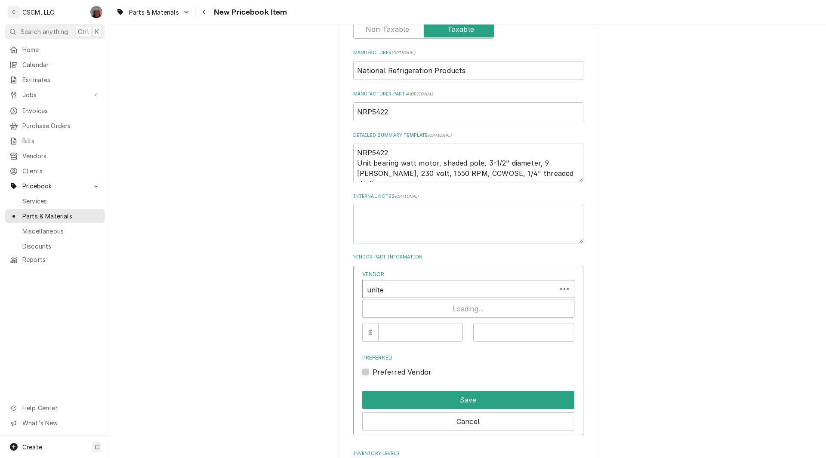
type input "united"
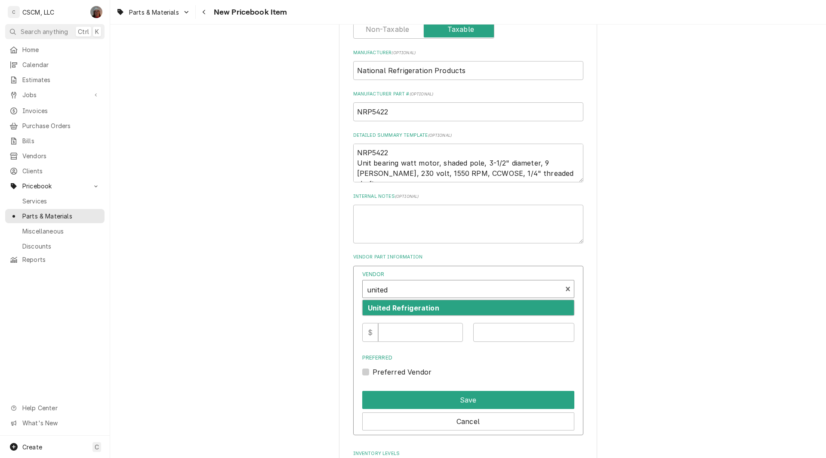
click at [396, 310] on strong "United Refrigeration" at bounding box center [403, 308] width 71 height 9
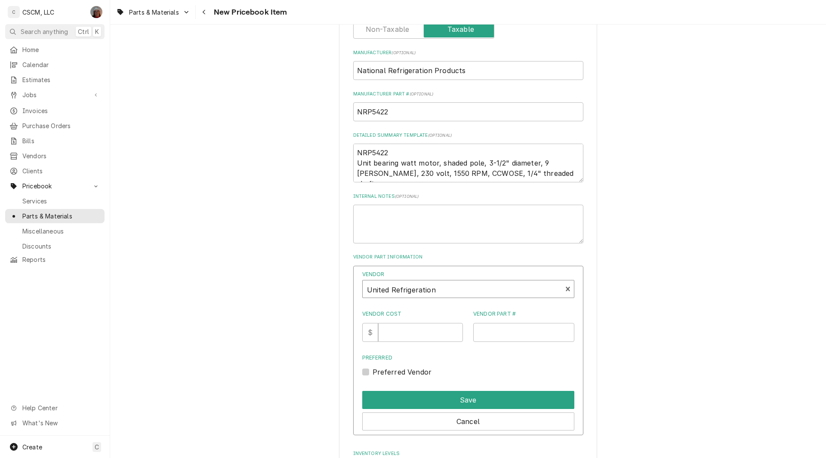
click at [397, 323] on div "Vendor Cost $" at bounding box center [412, 326] width 101 height 32
click at [394, 327] on input "Vendor Cost" at bounding box center [420, 332] width 85 height 19
type input "36.99"
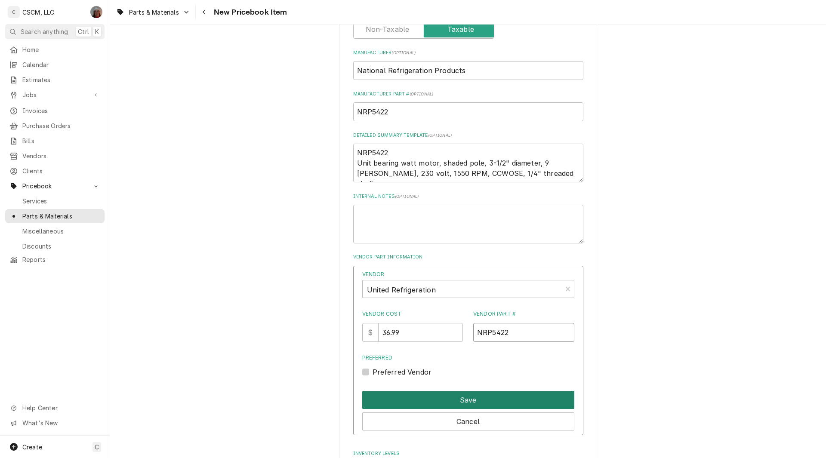
type input "NRP5422"
click at [448, 400] on button "Save" at bounding box center [468, 400] width 212 height 18
type textarea "x"
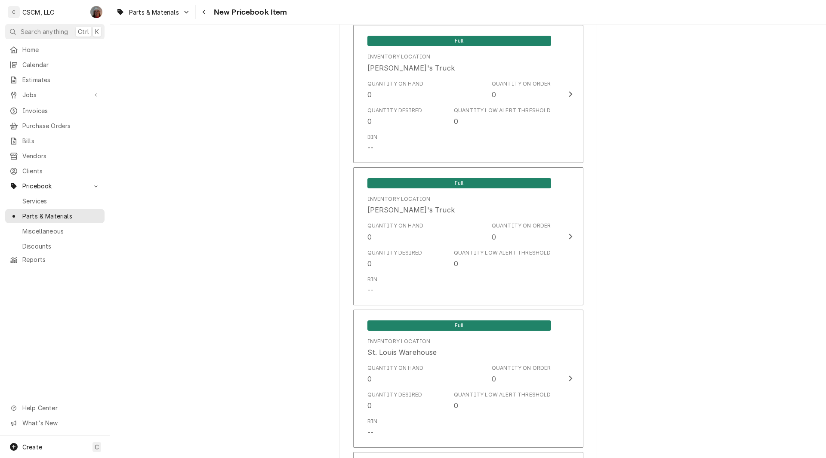
scroll to position [1427, 0]
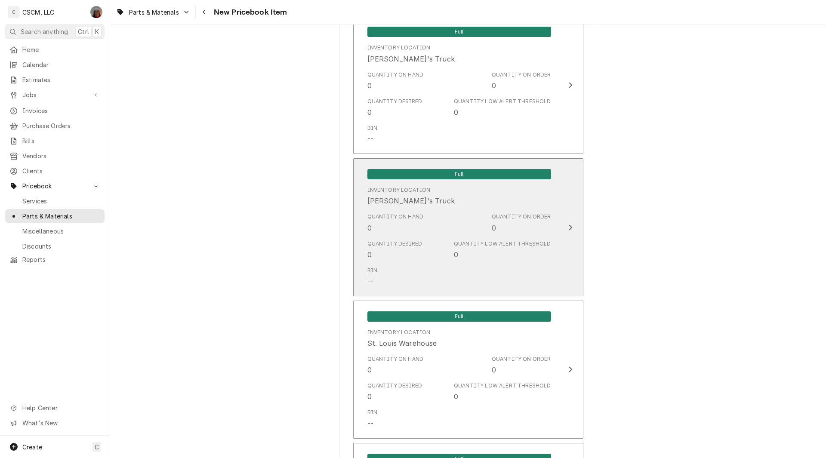
click at [544, 219] on div "Quantity on Order" at bounding box center [521, 217] width 59 height 8
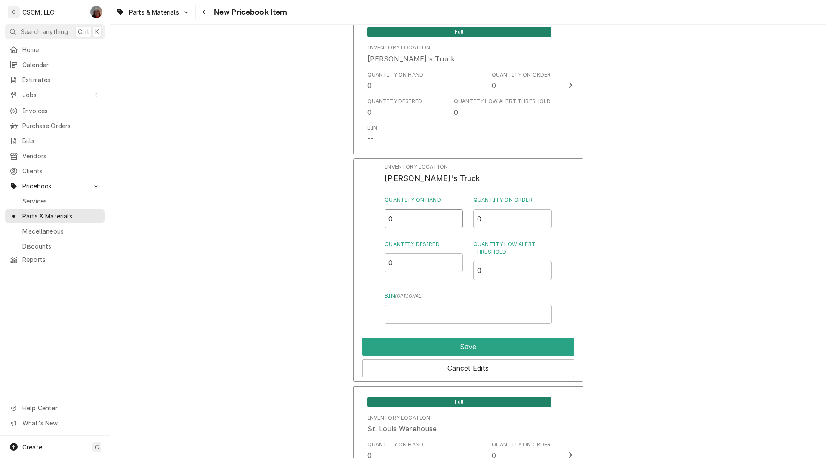
click at [401, 228] on input "0" at bounding box center [424, 219] width 78 height 19
type input "1"
click at [408, 307] on input "Bin ( optional )" at bounding box center [468, 314] width 167 height 19
type input "Motor"
click at [467, 348] on button "Save" at bounding box center [468, 347] width 212 height 18
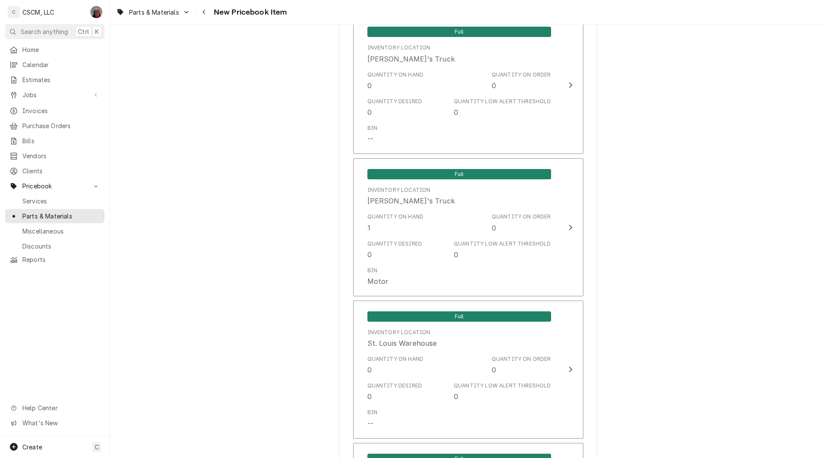
scroll to position [1749, 0]
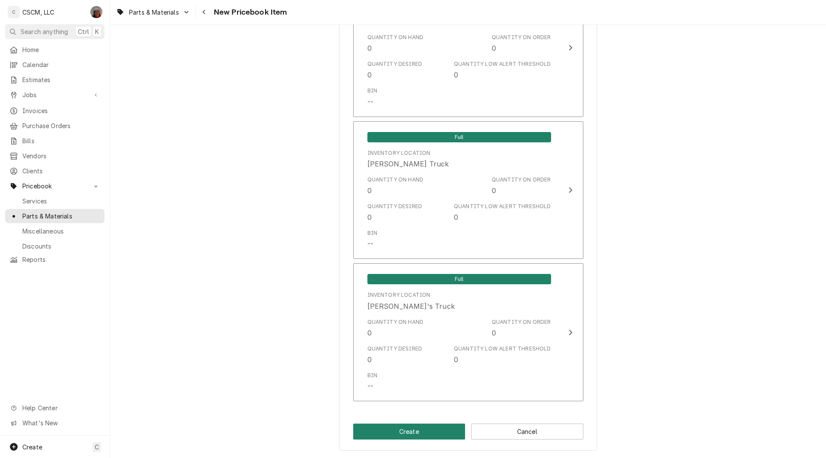
click at [394, 439] on button "Create" at bounding box center [409, 432] width 112 height 16
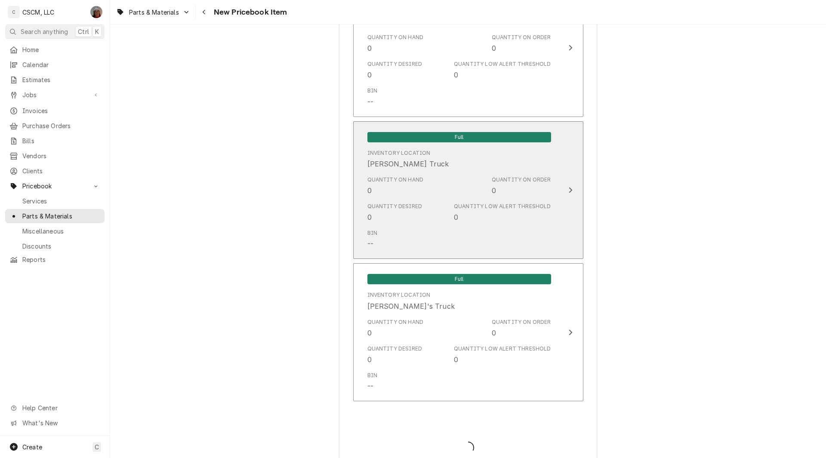
type textarea "x"
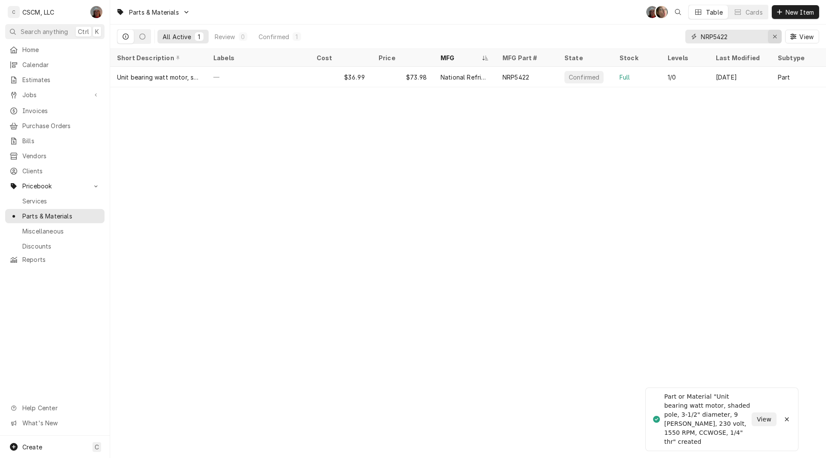
click at [772, 35] on div "Erase input" at bounding box center [775, 36] width 9 height 9
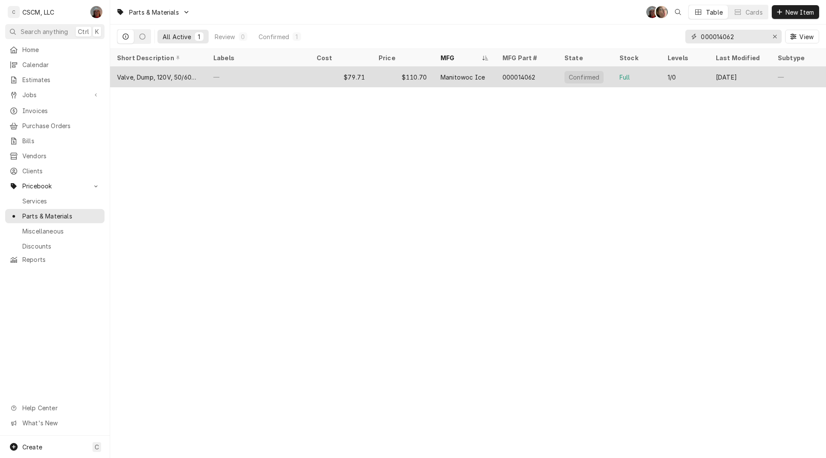
type input "000014062"
click at [277, 79] on div "—" at bounding box center [258, 77] width 103 height 21
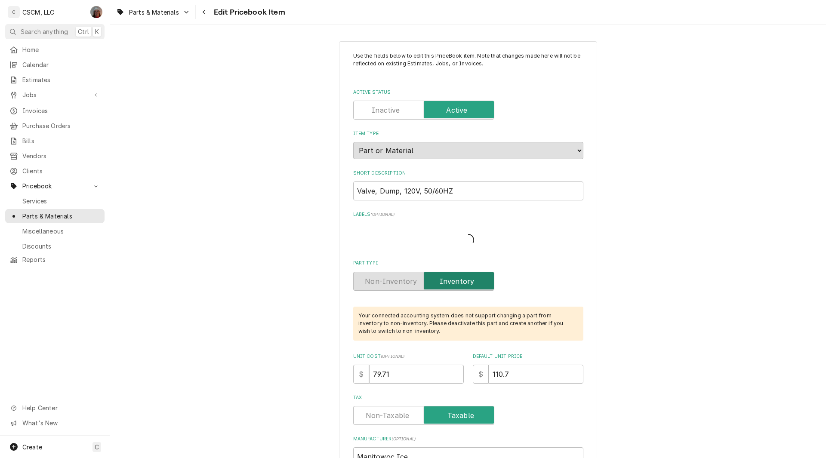
type textarea "x"
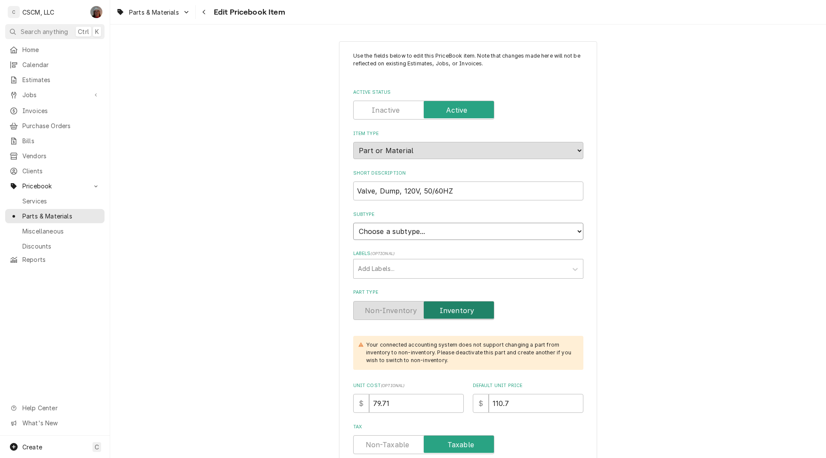
click at [563, 234] on select "Choose a subtype... Equipment Part Refrigerant Supply or Material Tool" at bounding box center [468, 231] width 230 height 17
select select "148"
click at [353, 223] on select "Choose a subtype... Equipment Part Refrigerant Supply or Material Tool" at bounding box center [468, 231] width 230 height 17
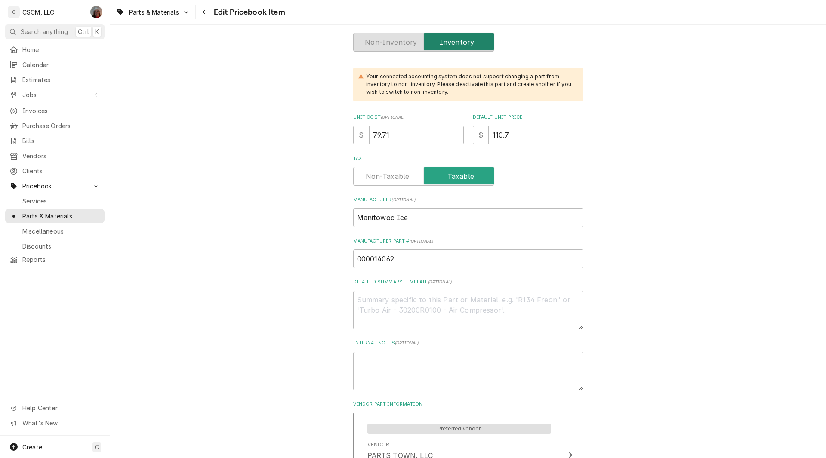
scroll to position [281, 0]
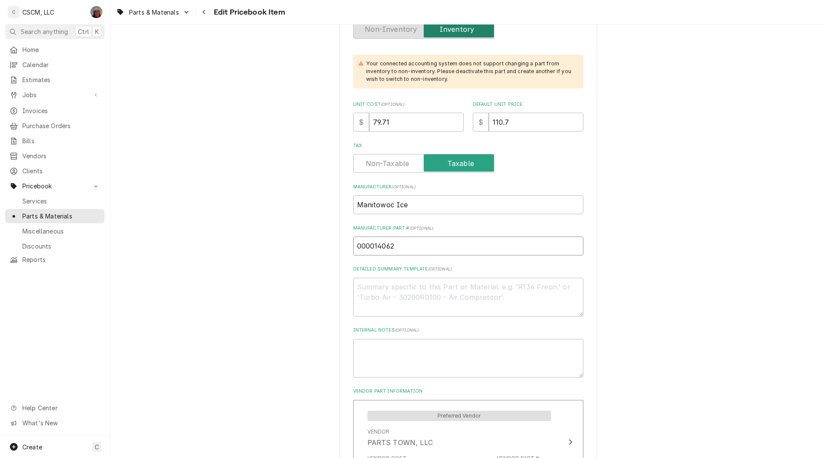
drag, startPoint x: 393, startPoint y: 253, endPoint x: 331, endPoint y: 254, distance: 61.6
drag, startPoint x: 390, startPoint y: 127, endPoint x: 315, endPoint y: 124, distance: 74.1
type textarea "x"
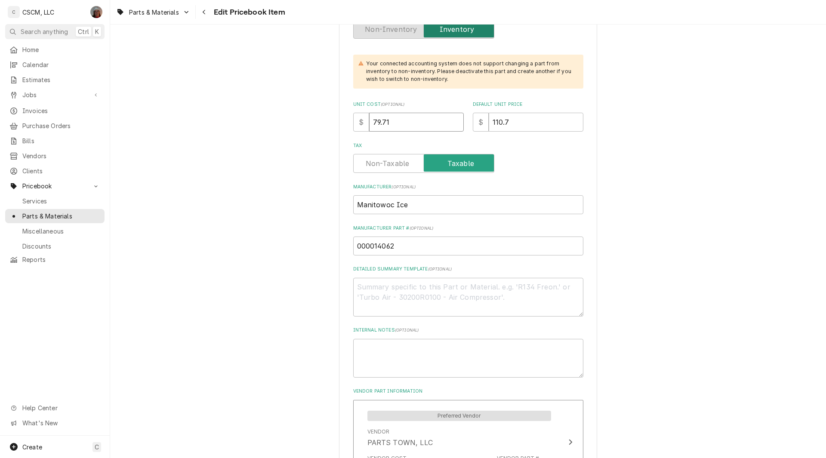
type input "8"
type textarea "x"
type input "82"
type textarea "x"
type input "82.9"
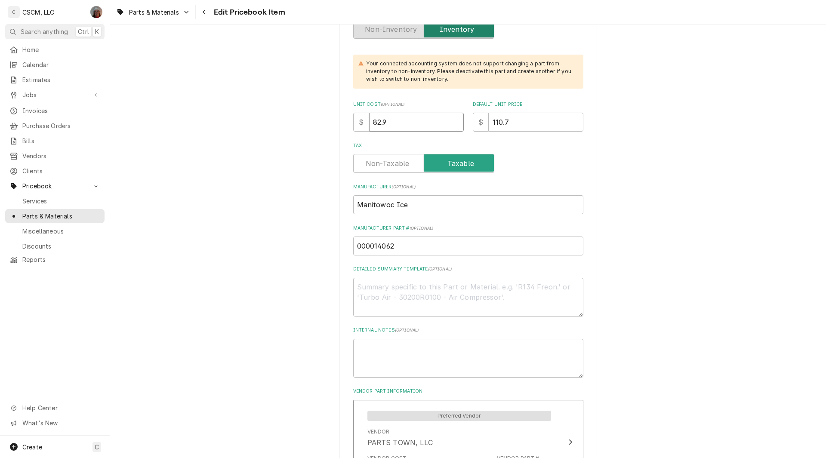
type textarea "x"
type input "82.95"
type textarea "x"
type input "1"
type textarea "x"
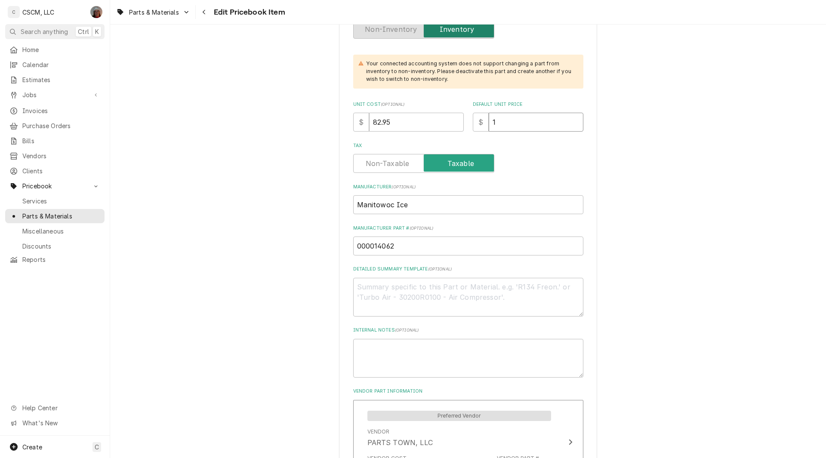
type input "11"
type textarea "x"
type input "115"
type textarea "x"
type input "115.2"
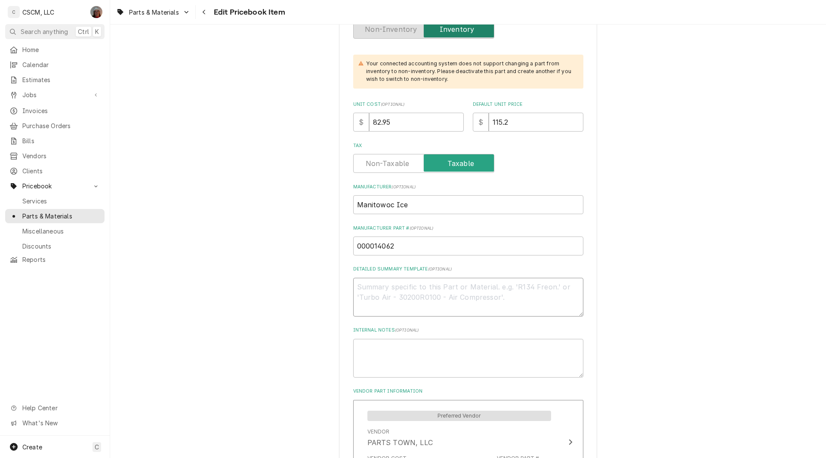
click at [373, 300] on textarea "Detailed Summary Template ( optional )" at bounding box center [468, 297] width 230 height 39
paste textarea "000014062 Valve, Dump, 120V, 50/60HZ"
type textarea "x"
type textarea "000014062 Valve, Dump, 120V, 50/60HZ"
click at [395, 290] on textarea "000014062 Valve, Dump, 120V, 50/60HZ" at bounding box center [468, 297] width 230 height 39
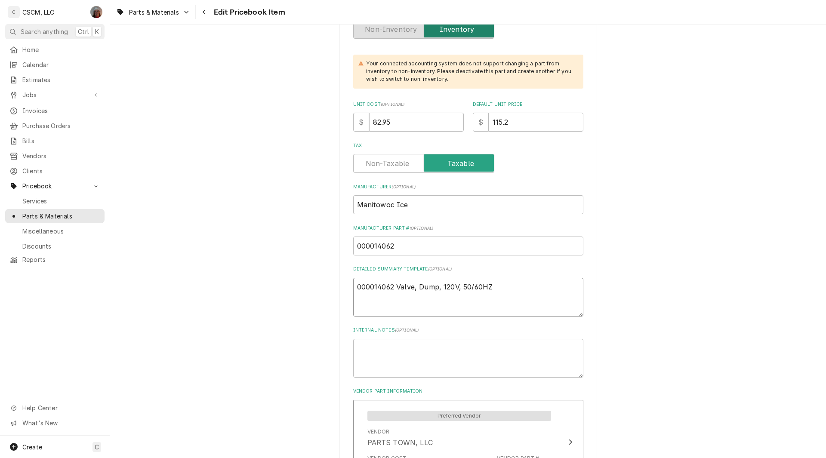
type textarea "x"
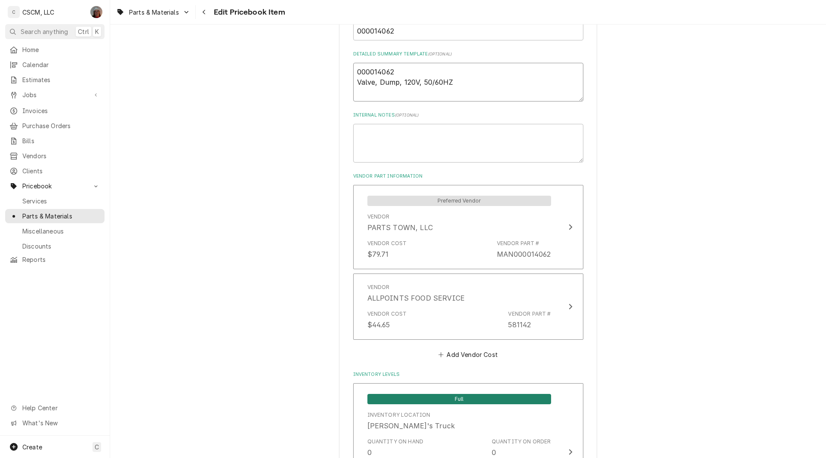
scroll to position [499, 0]
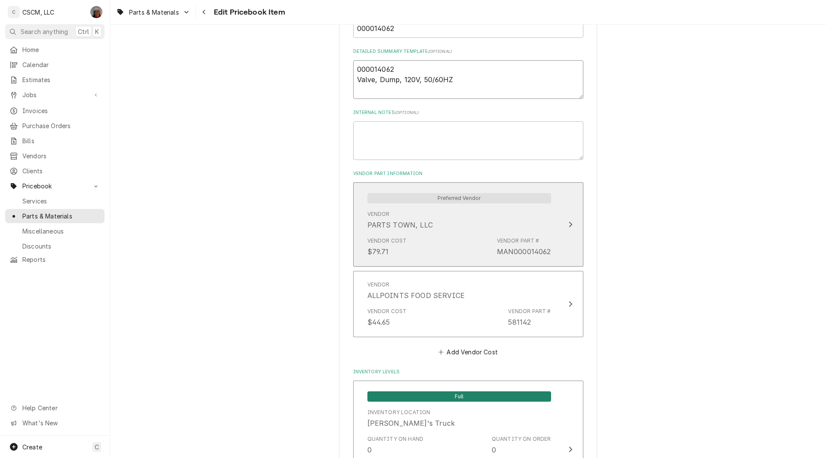
type textarea "000014062 Valve, Dump, 120V, 50/60HZ"
click at [570, 228] on div "Update Vendor Part Cost" at bounding box center [570, 225] width 11 height 10
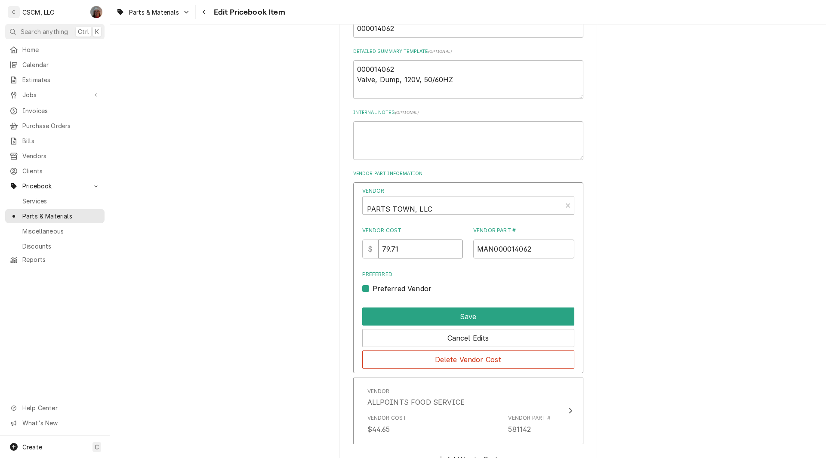
drag, startPoint x: 402, startPoint y: 245, endPoint x: 337, endPoint y: 247, distance: 65.4
type input "82.95"
click at [447, 314] on button "Save" at bounding box center [468, 317] width 212 height 18
type textarea "x"
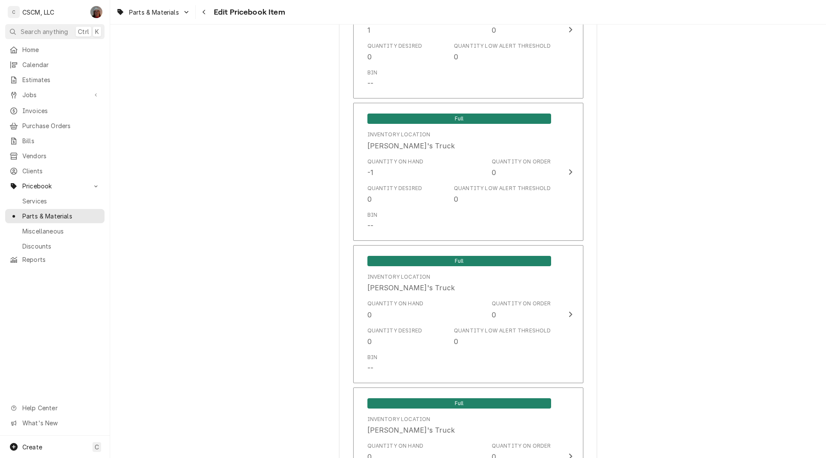
scroll to position [1095, 0]
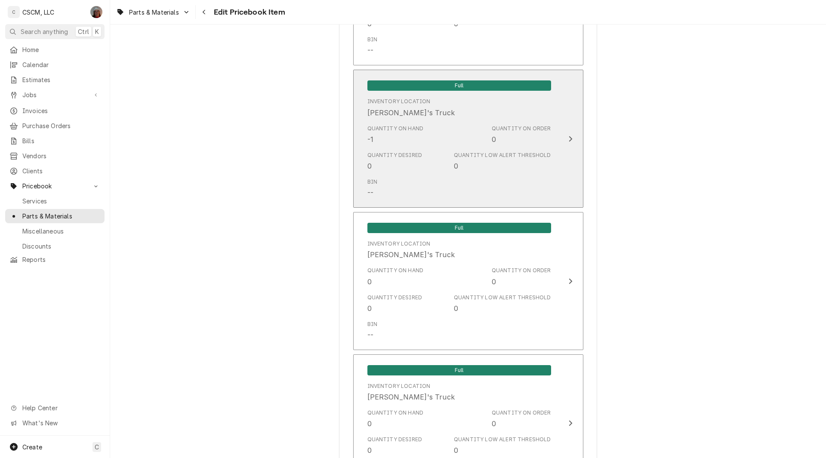
click at [555, 149] on button "Full Inventory Location [PERSON_NAME]'s Truck Quantity on Hand -1 Quantity on O…" at bounding box center [468, 139] width 230 height 138
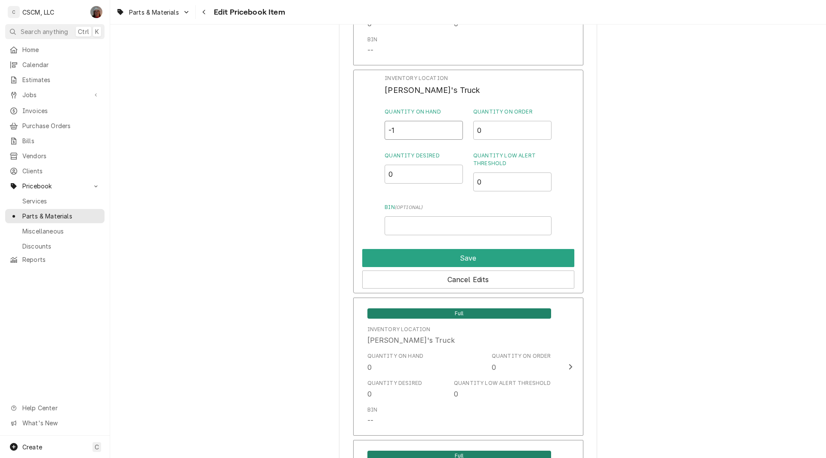
drag, startPoint x: 397, startPoint y: 133, endPoint x: 346, endPoint y: 140, distance: 52.2
click at [346, 140] on div "Use the fields below to edit this PriceBook item. Note that changes made here w…" at bounding box center [468, 168] width 258 height 2444
type input "0"
click at [455, 262] on button "Save" at bounding box center [468, 258] width 212 height 18
type textarea "x"
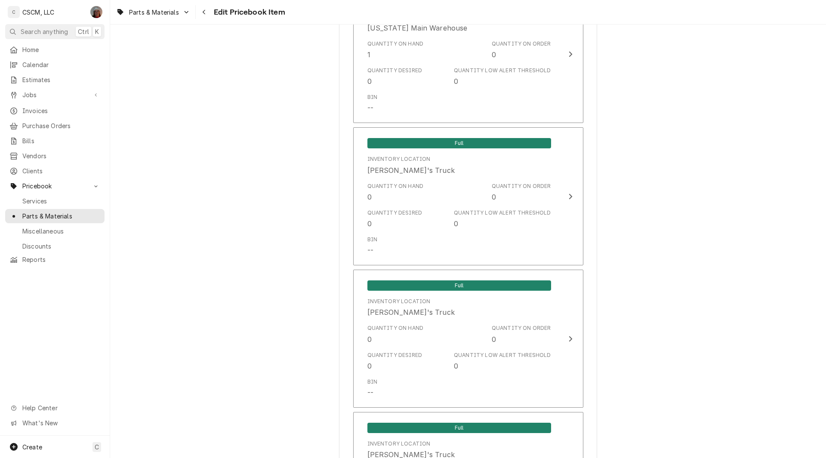
scroll to position [988, 0]
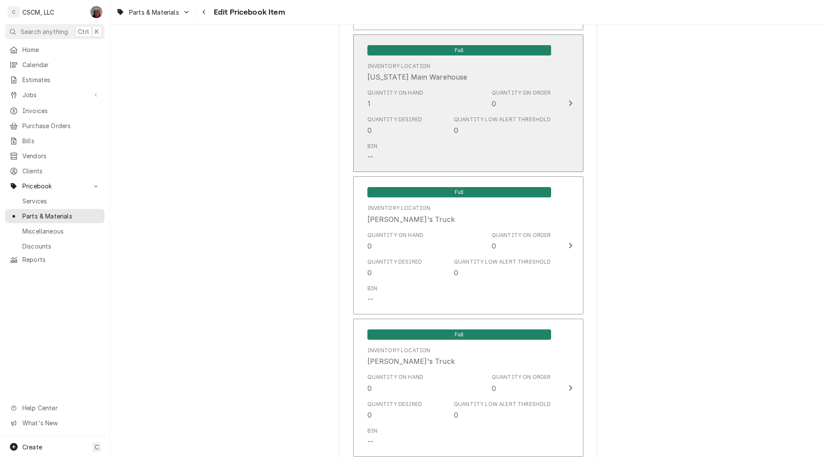
click at [555, 100] on button "Full Inventory Location Colorado Main Warehouse Quantity on Hand 1 Quantity on …" at bounding box center [468, 103] width 230 height 138
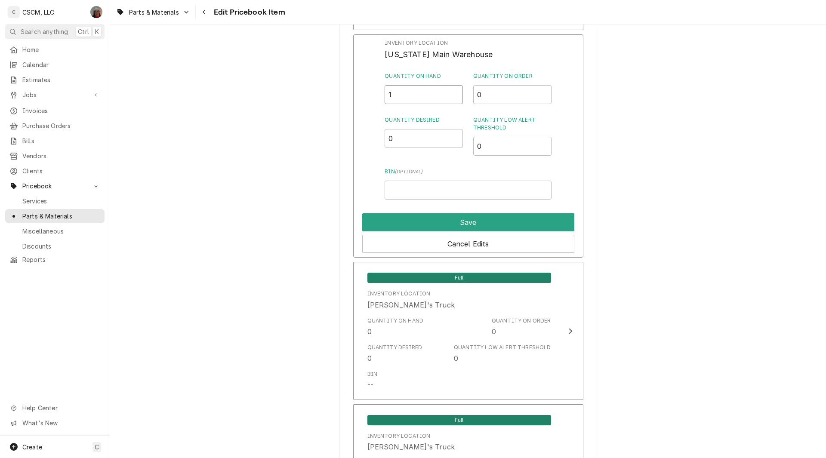
drag, startPoint x: 390, startPoint y: 93, endPoint x: 404, endPoint y: 94, distance: 14.2
click at [404, 94] on input "1" at bounding box center [424, 94] width 78 height 19
type input "0"
click at [454, 220] on button "Save" at bounding box center [468, 222] width 212 height 18
type textarea "x"
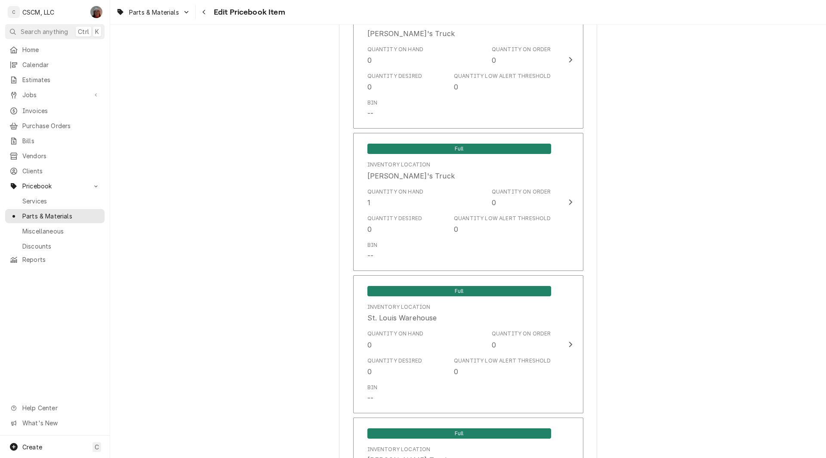
scroll to position [1605, 0]
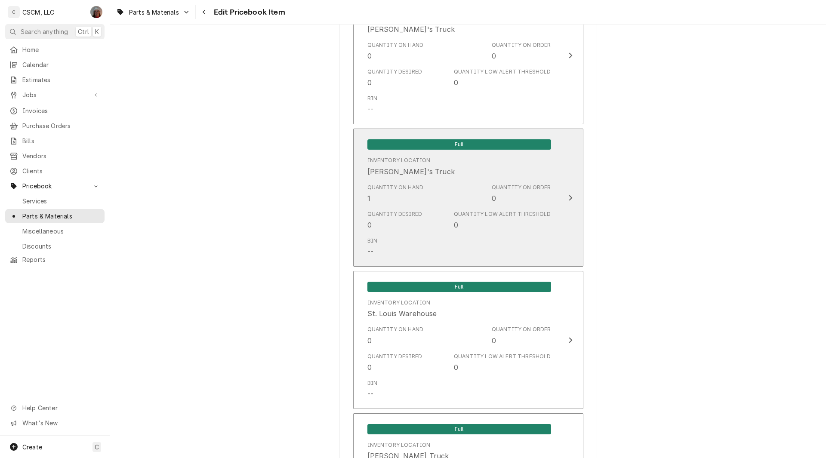
click at [540, 188] on div "Quantity on Order" at bounding box center [521, 188] width 59 height 8
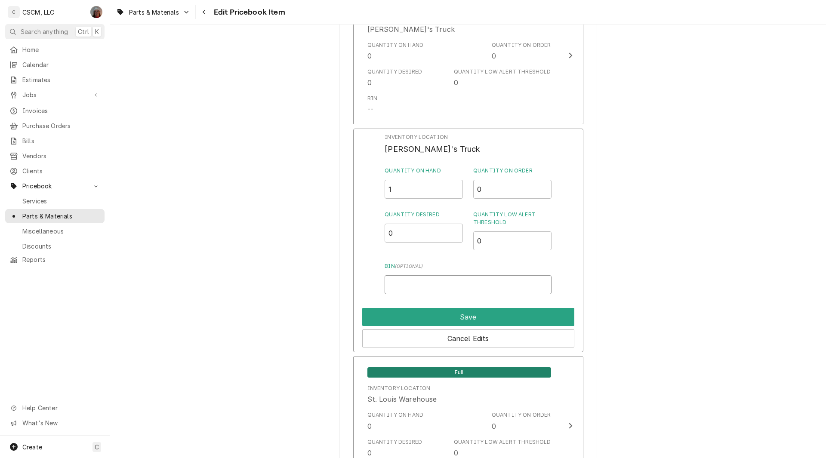
click at [396, 286] on input "Bin ( optional )" at bounding box center [468, 284] width 167 height 19
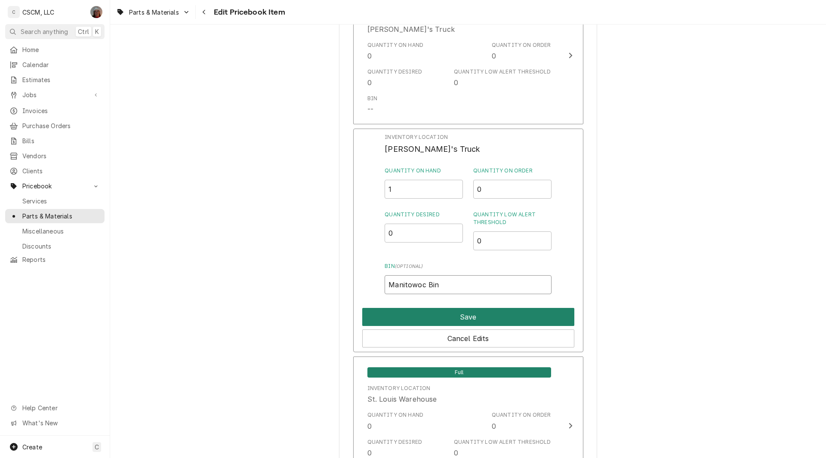
type input "Manitowoc Bin"
click at [432, 322] on button "Save" at bounding box center [468, 317] width 212 height 18
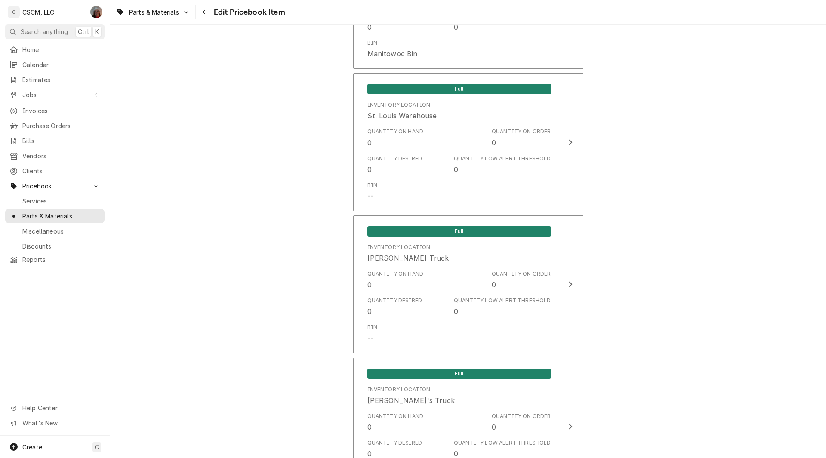
scroll to position [2030, 0]
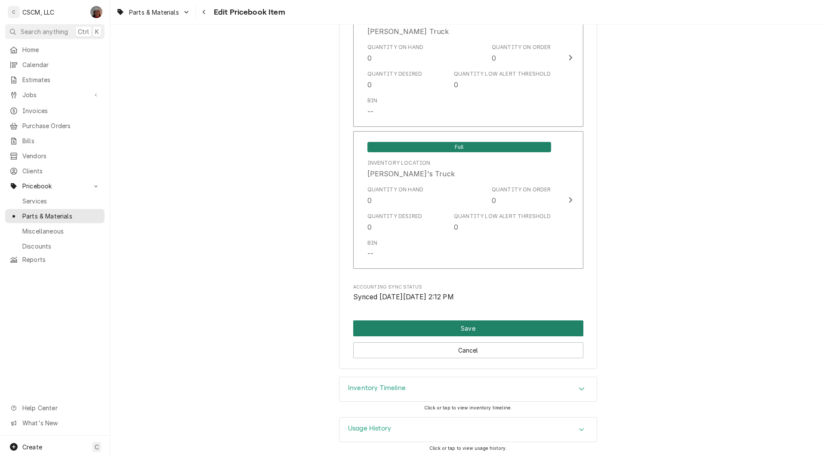
click at [474, 325] on button "Save" at bounding box center [468, 329] width 230 height 16
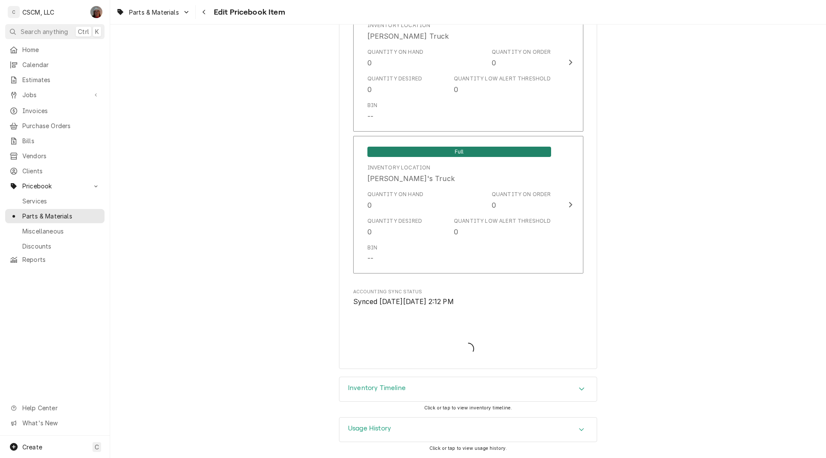
type textarea "x"
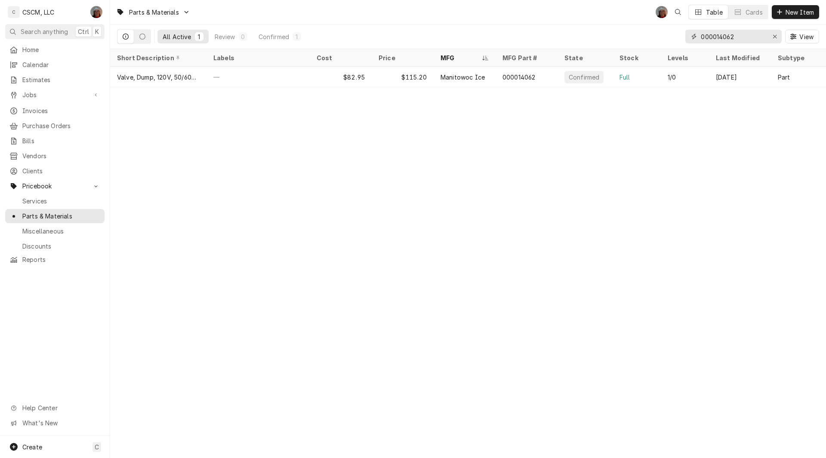
drag, startPoint x: 738, startPoint y: 35, endPoint x: 603, endPoint y: 29, distance: 135.3
click at [603, 29] on div "All Active 1 Review 0 Confirmed 1 000014062 View" at bounding box center [468, 37] width 702 height 24
type input "b"
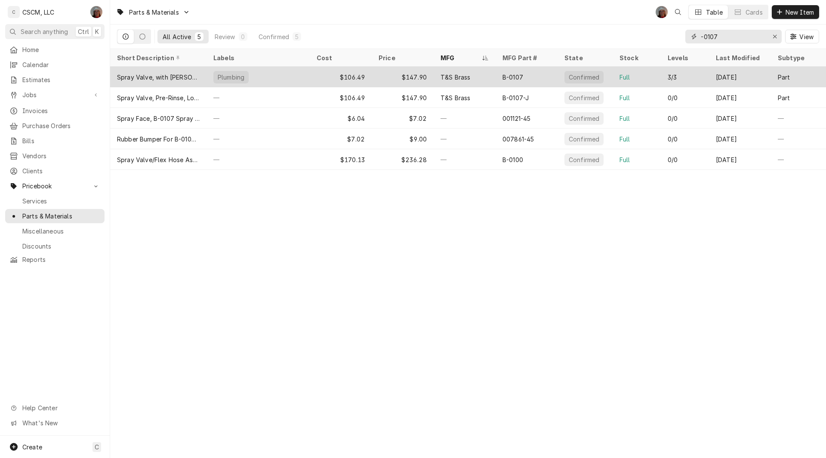
type input "-0107"
click at [265, 73] on div "Plumbing" at bounding box center [258, 77] width 103 height 21
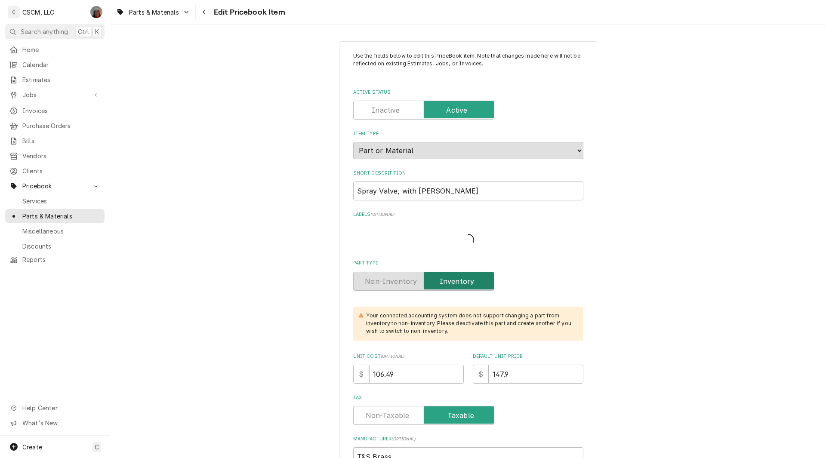
type textarea "x"
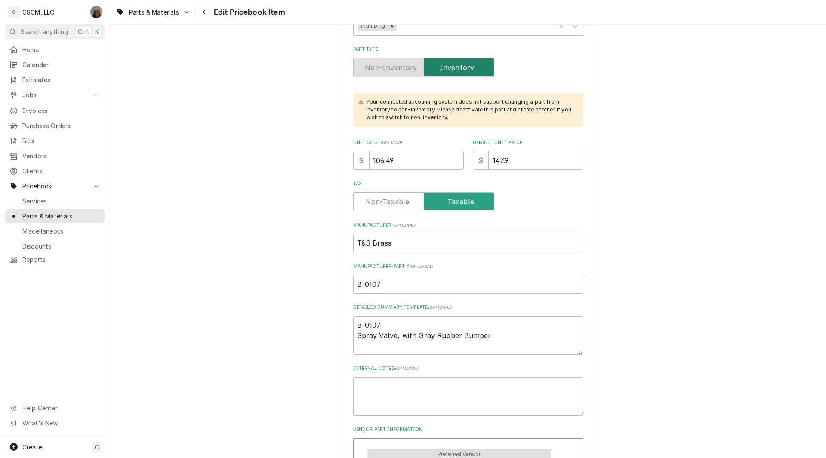
scroll to position [286, 0]
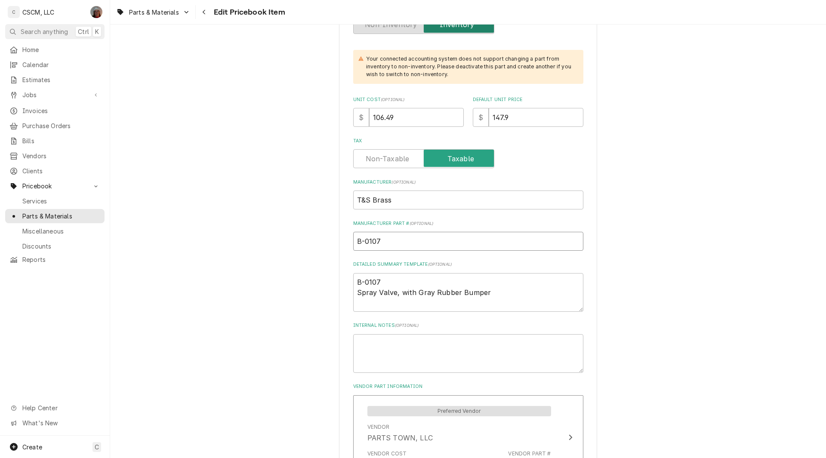
drag, startPoint x: 397, startPoint y: 243, endPoint x: 303, endPoint y: 245, distance: 93.8
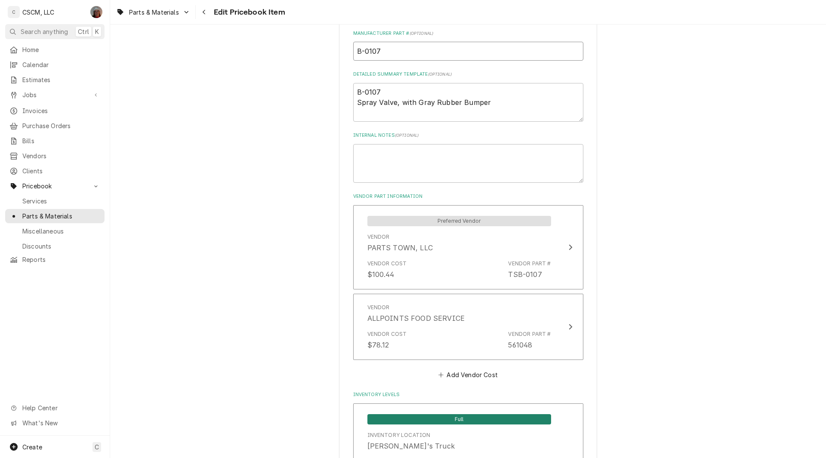
scroll to position [517, 0]
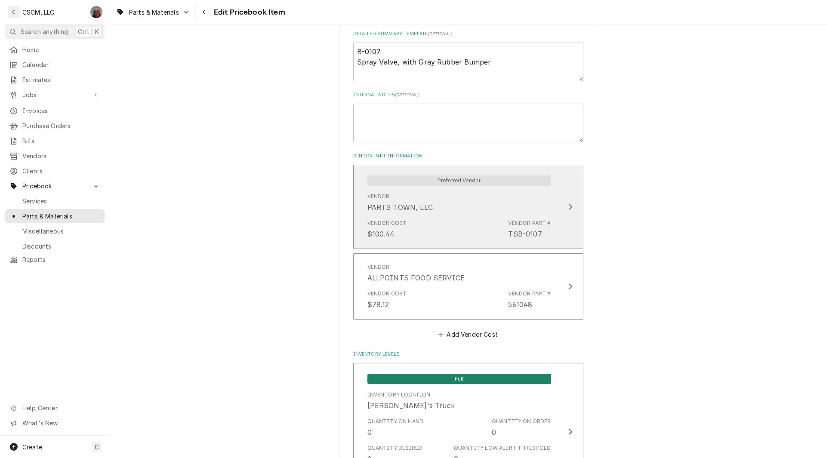
click at [562, 213] on button "Preferred Vendor Vendor PARTS TOWN, LLC Vendor Cost $100.44 Vendor Part # TSB-0…" at bounding box center [468, 207] width 230 height 84
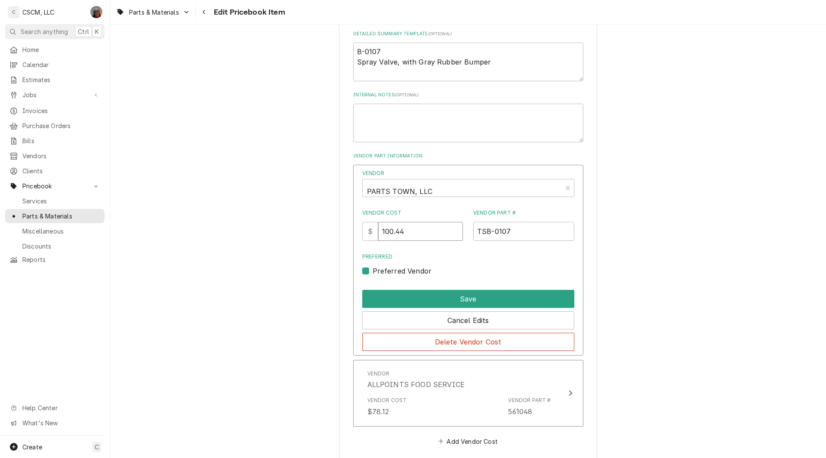
drag, startPoint x: 414, startPoint y: 231, endPoint x: 328, endPoint y: 237, distance: 86.3
type input "106.49"
click at [456, 303] on button "Save" at bounding box center [468, 299] width 212 height 18
type textarea "x"
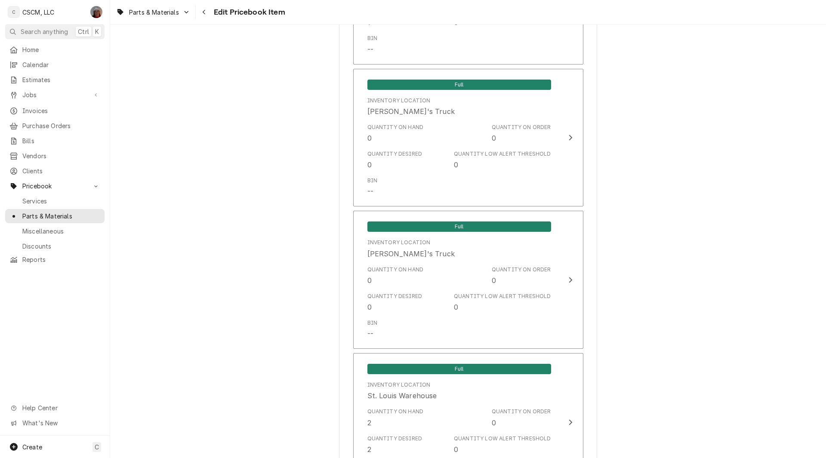
scroll to position [1543, 0]
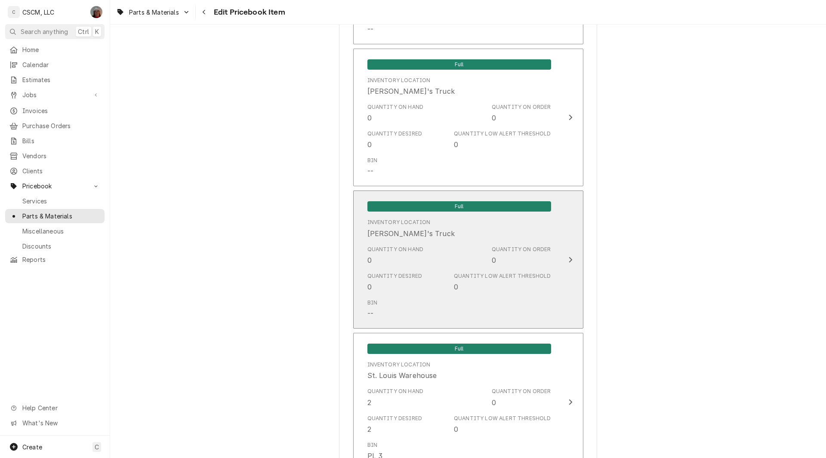
click at [547, 257] on div "Quantity on Order 0" at bounding box center [521, 256] width 59 height 20
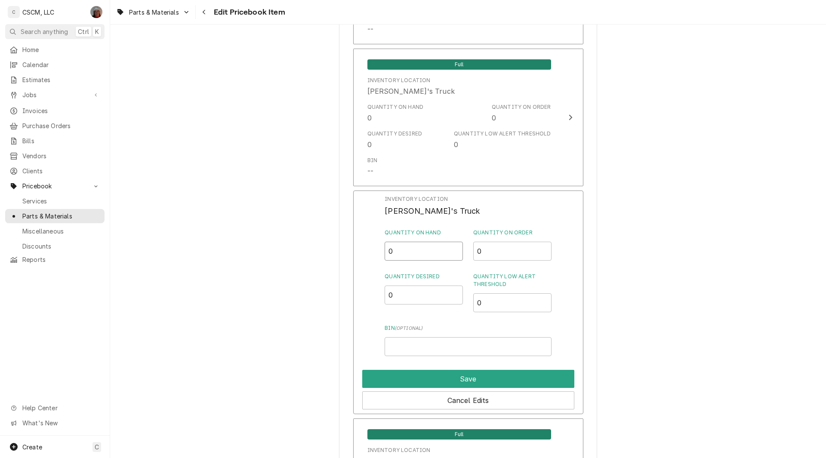
drag, startPoint x: 407, startPoint y: 254, endPoint x: 344, endPoint y: 252, distance: 62.4
type input "1"
click at [407, 350] on input "Bin ( optional )" at bounding box center [468, 346] width 167 height 19
type input "Motor"
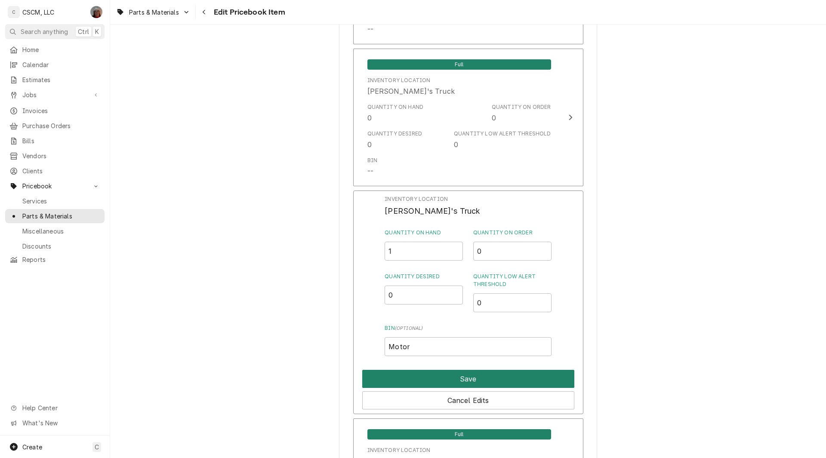
click at [430, 374] on button "Save" at bounding box center [468, 379] width 212 height 18
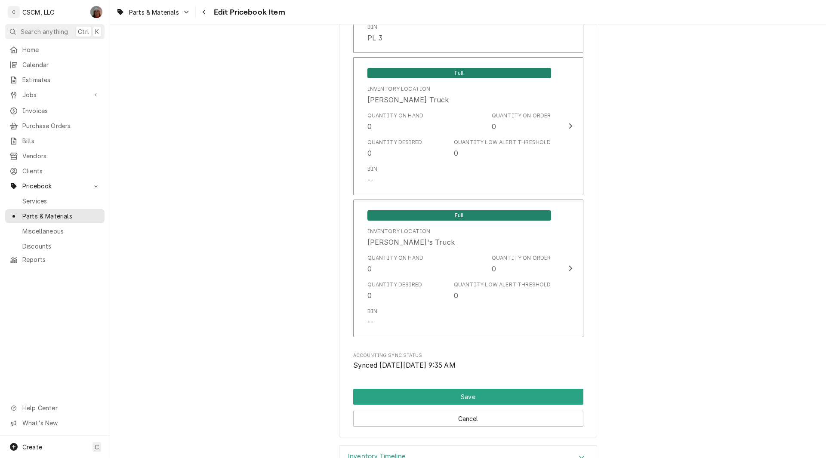
scroll to position [2030, 0]
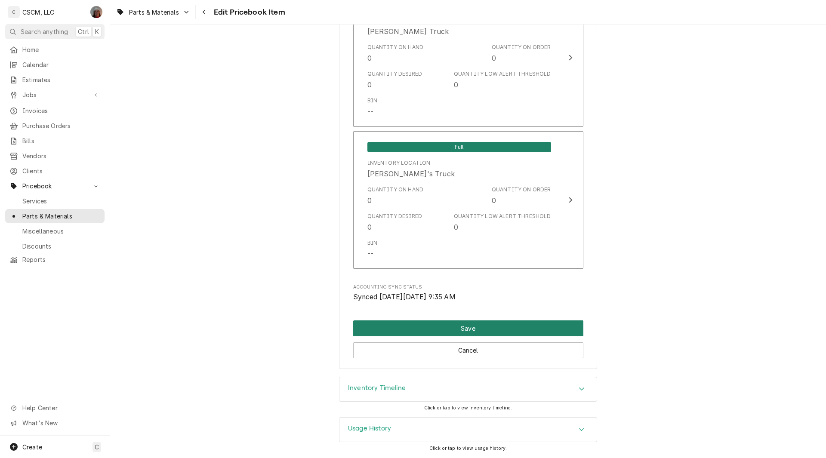
click at [470, 328] on button "Save" at bounding box center [468, 329] width 230 height 16
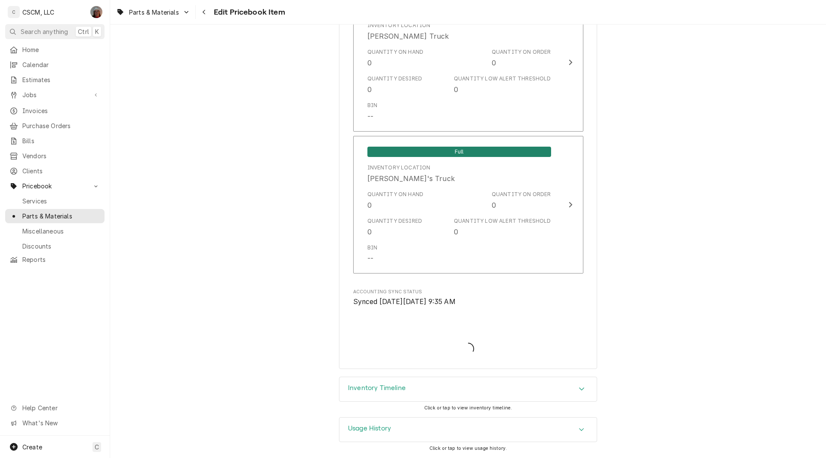
type textarea "x"
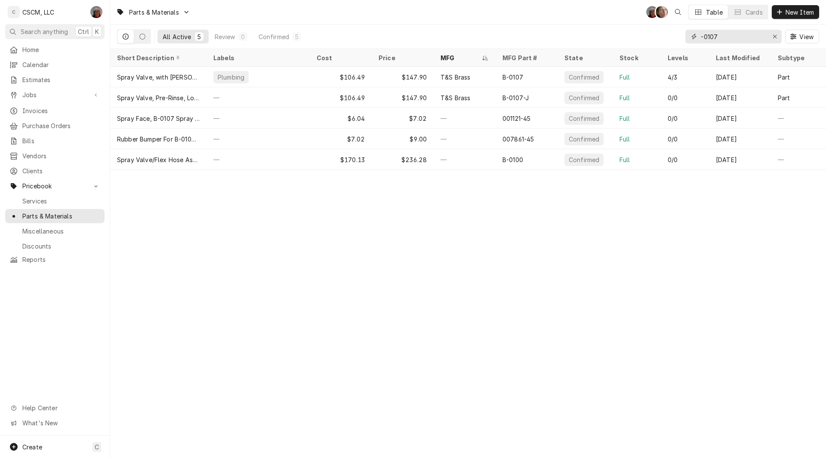
click at [732, 34] on input "-0107" at bounding box center [733, 37] width 65 height 14
click at [777, 34] on icon "Erase input" at bounding box center [775, 37] width 5 height 6
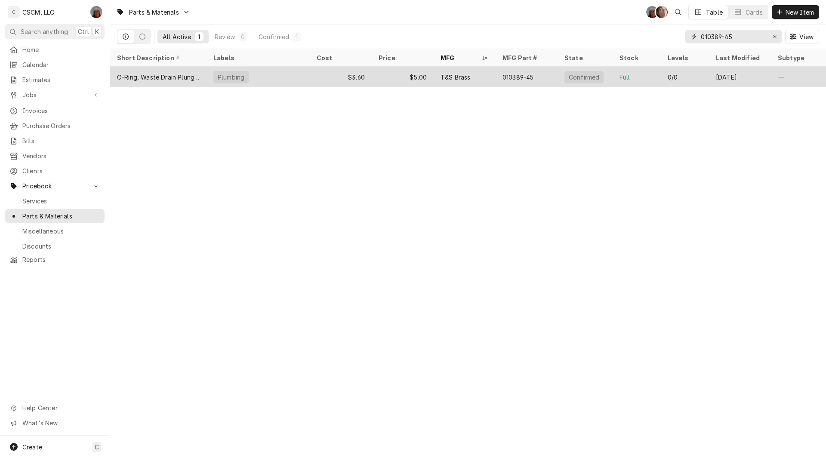
type input "010389-45"
click at [396, 79] on div "$5.00" at bounding box center [403, 77] width 62 height 21
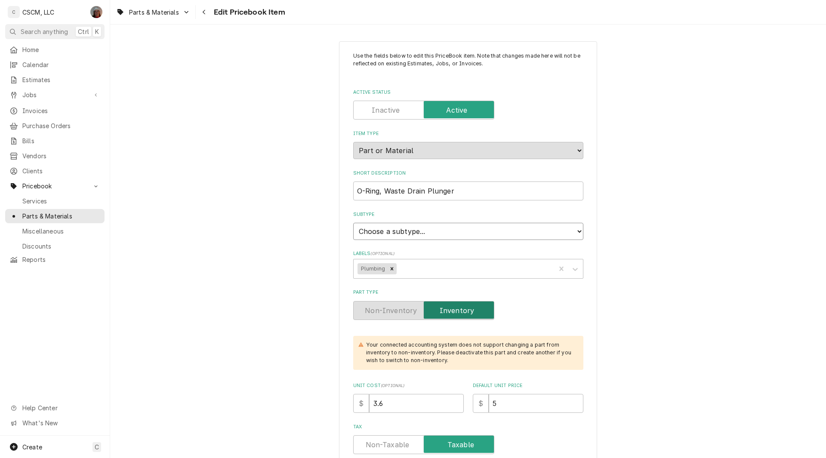
click at [434, 232] on select "Choose a subtype... Equipment Part Refrigerant Supply or Material Tool" at bounding box center [468, 231] width 230 height 17
select select "148"
click at [353, 223] on select "Choose a subtype... Equipment Part Refrigerant Supply or Material Tool" at bounding box center [468, 231] width 230 height 17
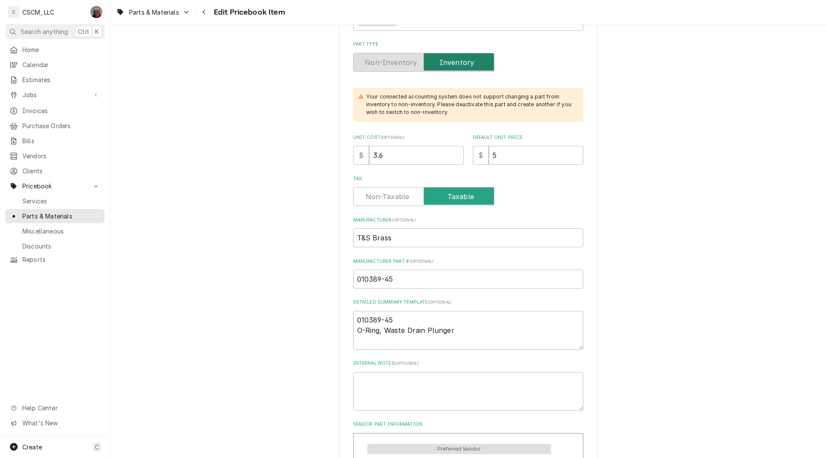
scroll to position [261, 0]
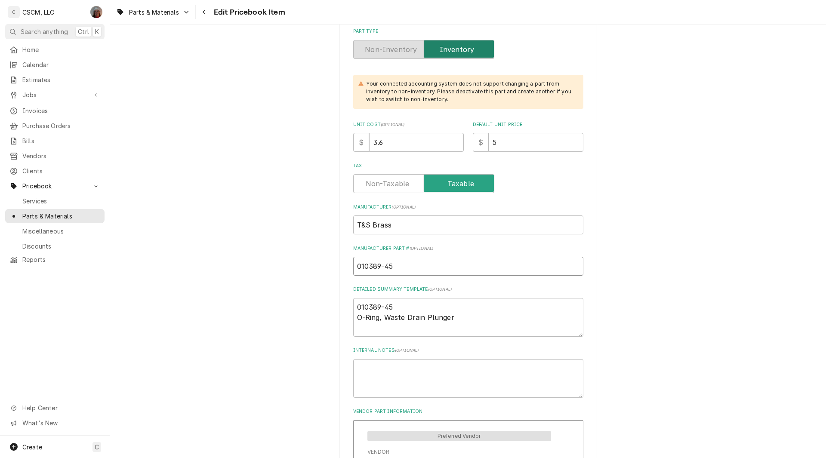
drag, startPoint x: 402, startPoint y: 266, endPoint x: 329, endPoint y: 266, distance: 73.2
drag, startPoint x: 387, startPoint y: 148, endPoint x: 322, endPoint y: 154, distance: 65.2
type textarea "x"
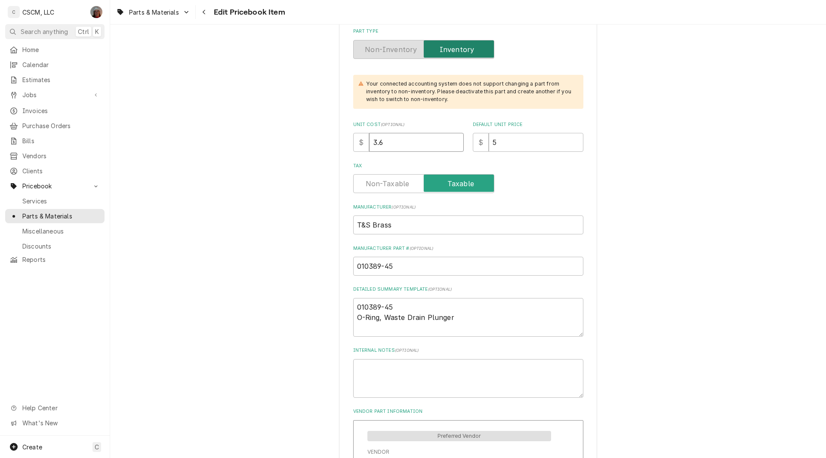
type input "3"
type textarea "x"
type input ".8"
type textarea "x"
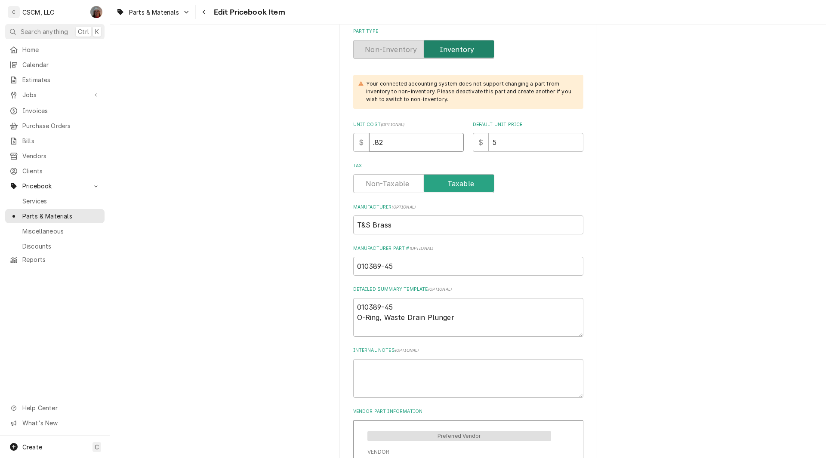
type input ".82"
type textarea "x"
type input "5.3"
type textarea "x"
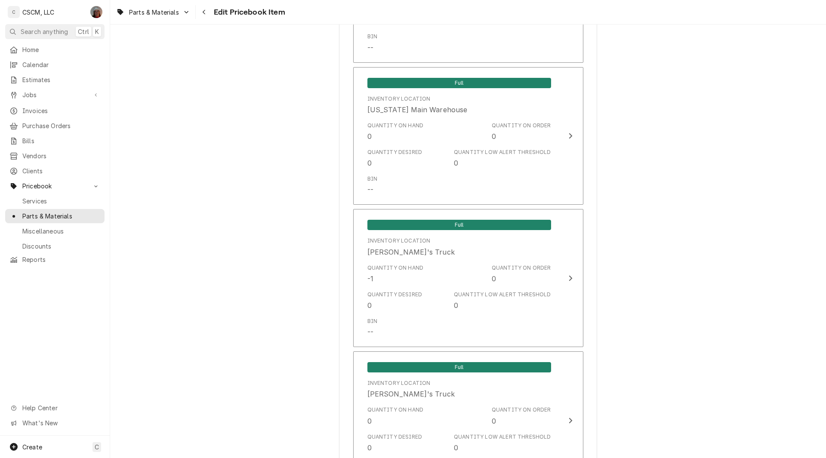
scroll to position [963, 0]
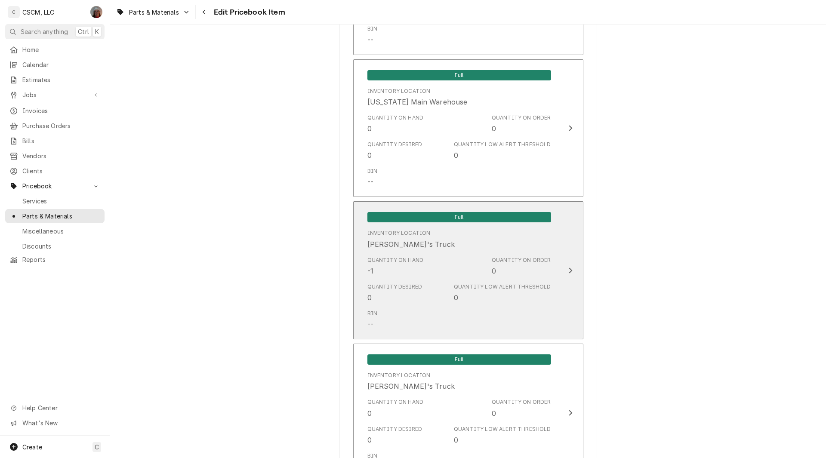
type input "5.30"
click at [555, 264] on button "Full Inventory Location Izaia's Truck Quantity on Hand -1 Quantity on Order 0 Q…" at bounding box center [468, 270] width 230 height 138
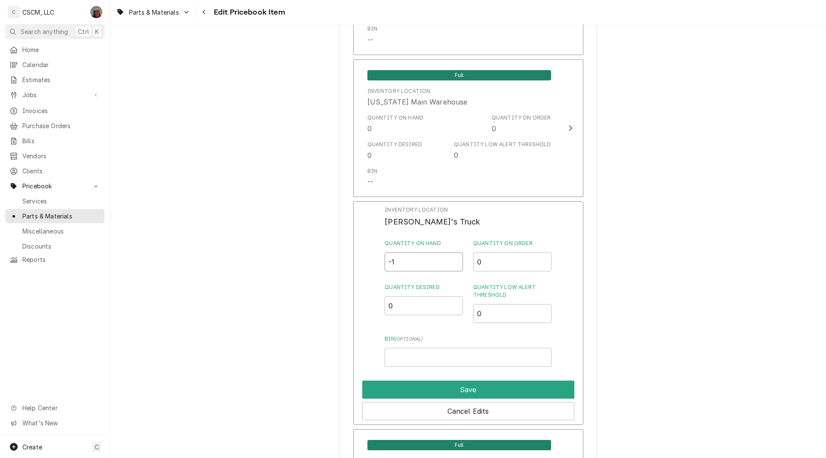
drag, startPoint x: 401, startPoint y: 260, endPoint x: 346, endPoint y: 268, distance: 55.6
click at [346, 268] on div "Use the fields below to edit this PriceBook item. Note that changes made here w…" at bounding box center [468, 300] width 258 height 2444
type input "0"
click at [459, 389] on button "Save" at bounding box center [468, 390] width 212 height 18
type textarea "x"
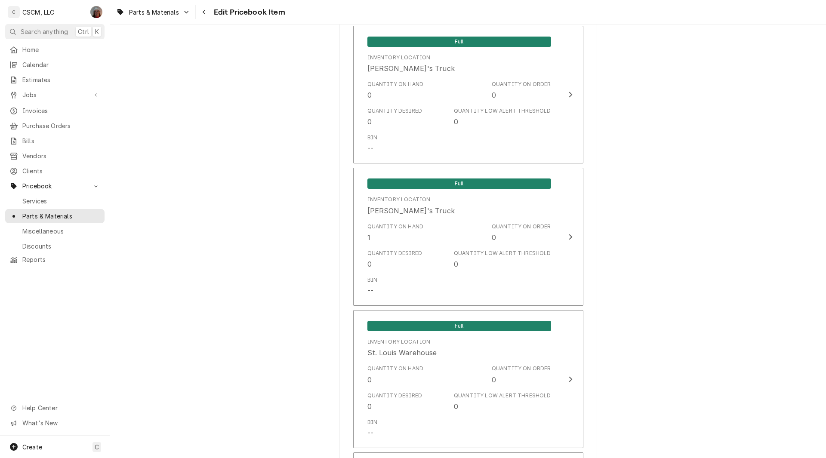
scroll to position [1574, 0]
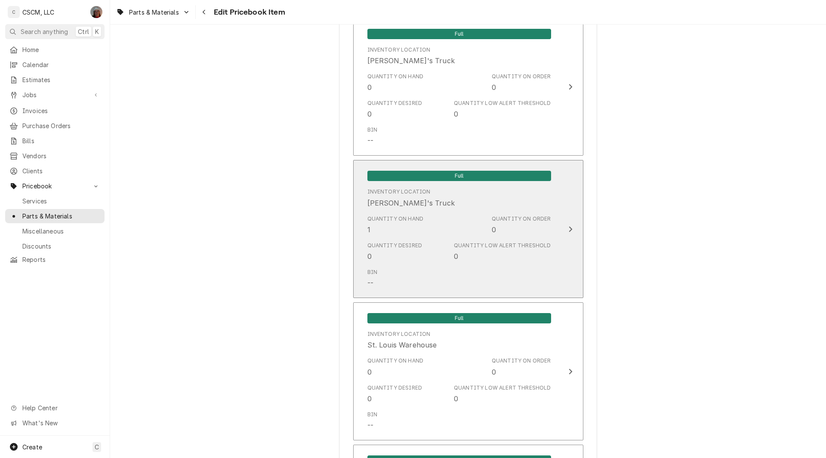
click at [563, 223] on button "Full Inventory Location Sam's Truck Quantity on Hand 1 Quantity on Order 0 Quan…" at bounding box center [468, 229] width 230 height 138
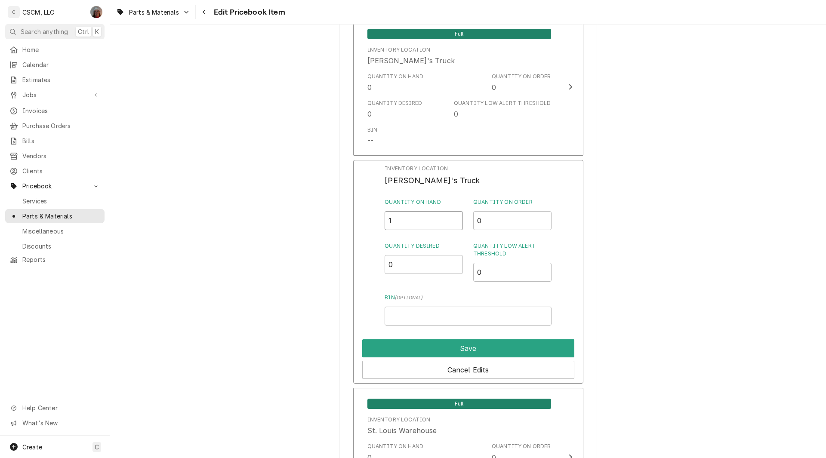
drag, startPoint x: 393, startPoint y: 223, endPoint x: 381, endPoint y: 221, distance: 11.3
click at [381, 221] on div "Inventory Location Sam's Truck Quantity on Hand 1 Quantity on Order 0 Quantity …" at bounding box center [468, 272] width 230 height 224
type input "3"
click at [401, 314] on input "Bin ( optional )" at bounding box center [468, 316] width 167 height 19
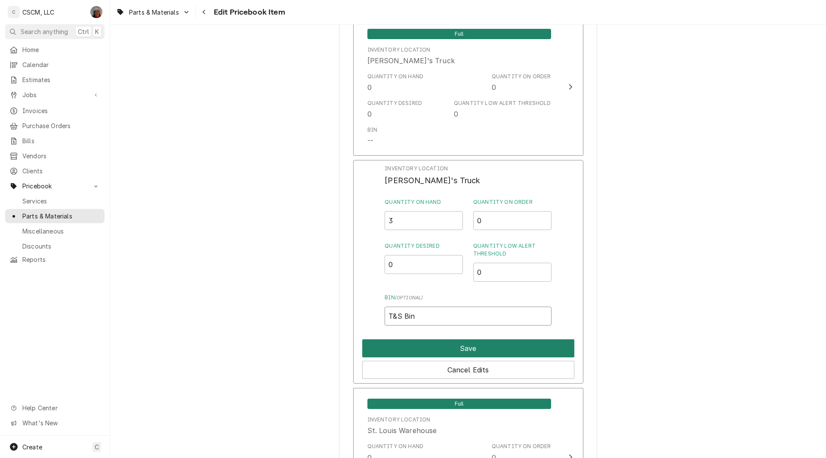
type input "T&S Bin"
click at [480, 341] on button "Save" at bounding box center [468, 349] width 212 height 18
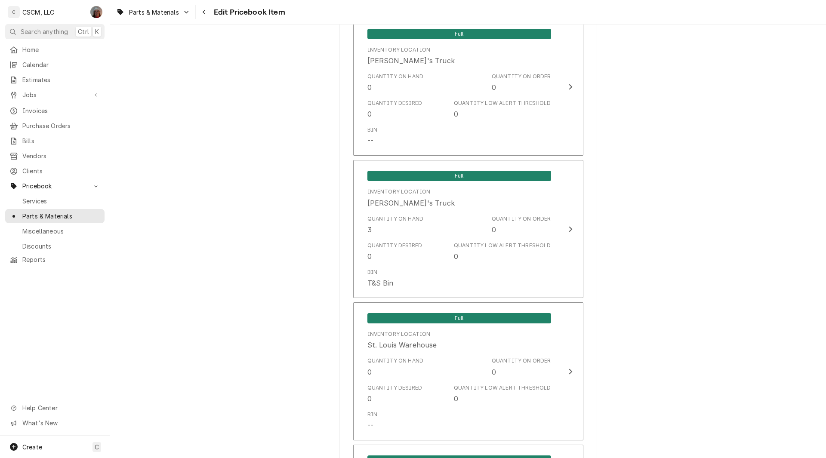
scroll to position [2030, 0]
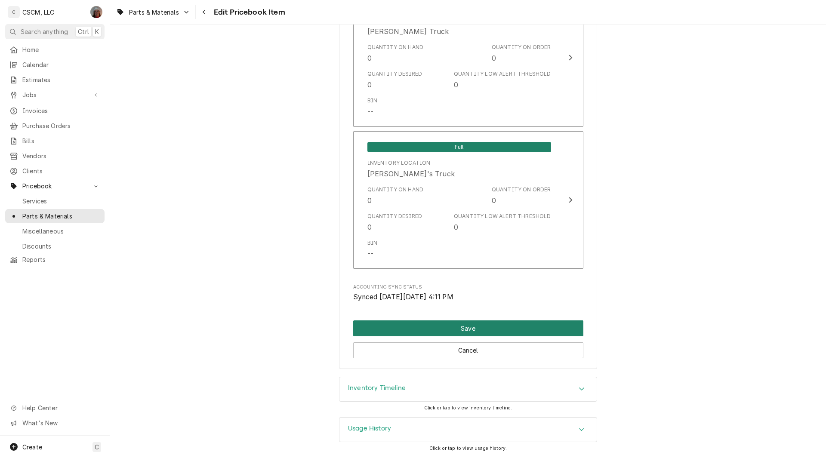
click at [470, 331] on button "Save" at bounding box center [468, 329] width 230 height 16
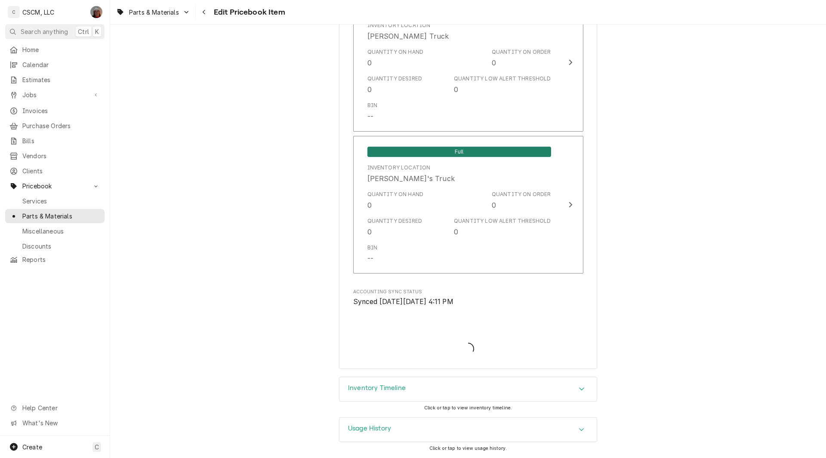
scroll to position [2025, 0]
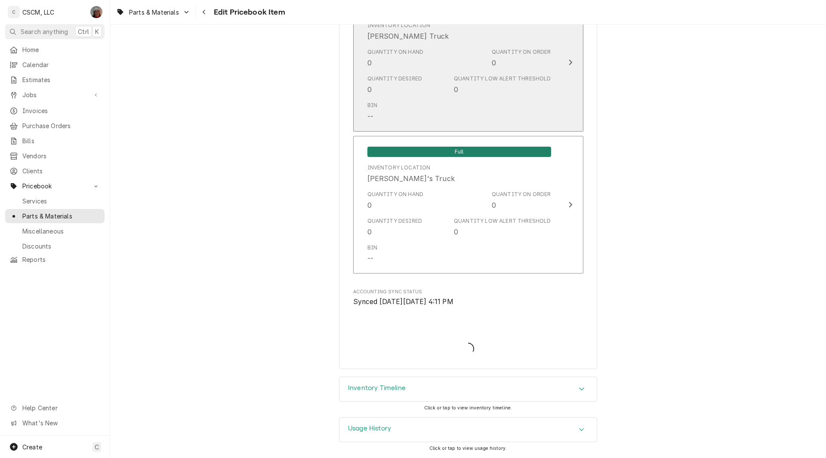
type textarea "x"
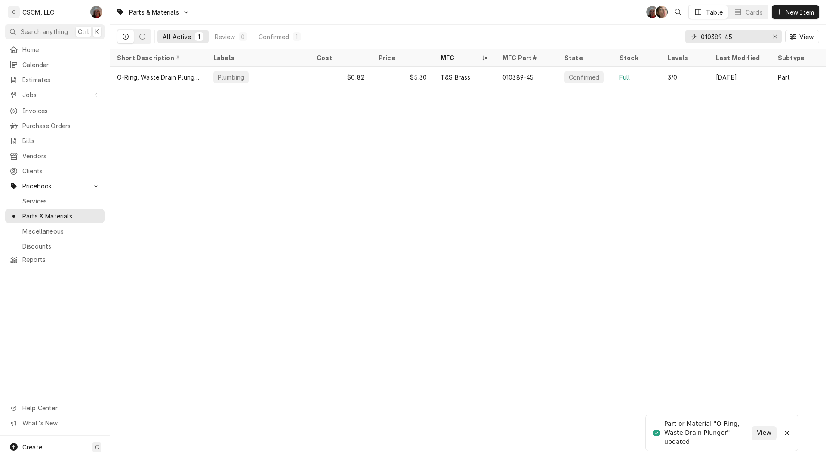
drag, startPoint x: 741, startPoint y: 38, endPoint x: 609, endPoint y: 46, distance: 132.8
click at [609, 46] on div "All Active 1 Review 0 Confirmed 1 010389-45 View" at bounding box center [468, 37] width 702 height 24
type input "b"
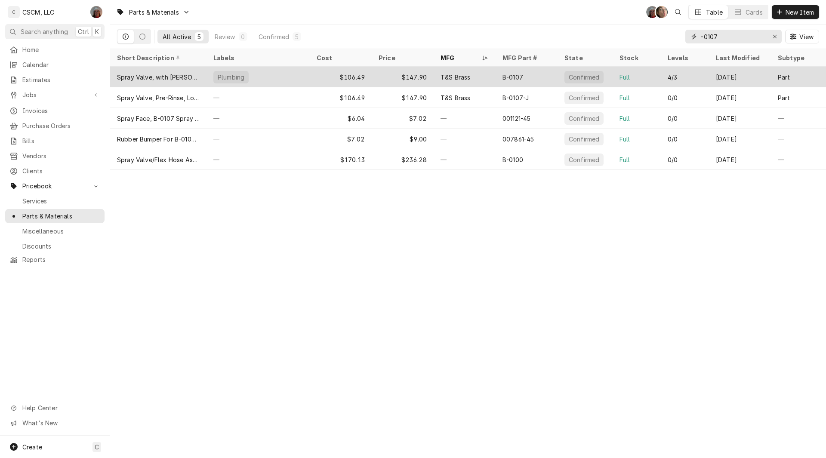
type input "-0107"
click at [500, 71] on div "B-0107" at bounding box center [527, 77] width 62 height 21
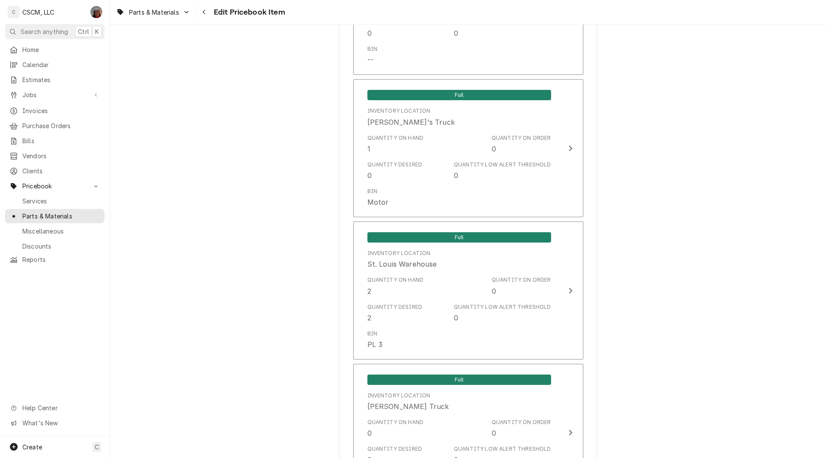
scroll to position [1657, 0]
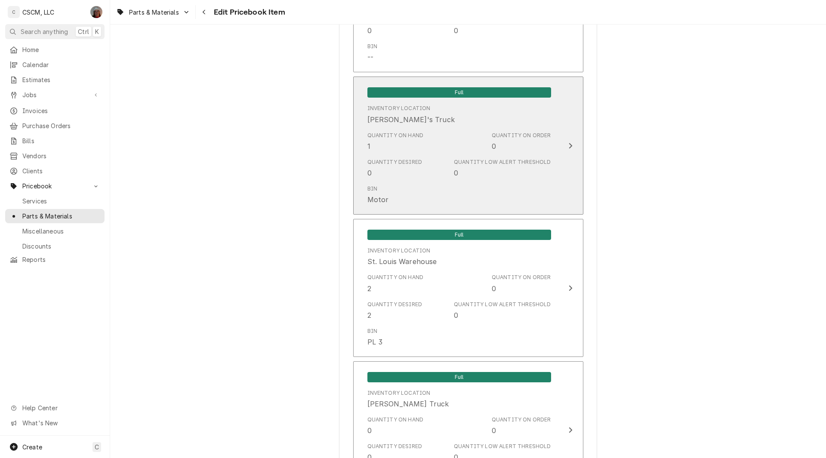
click at [545, 129] on div "Quantity on Hand 1 Quantity on Order 0" at bounding box center [460, 141] width 184 height 27
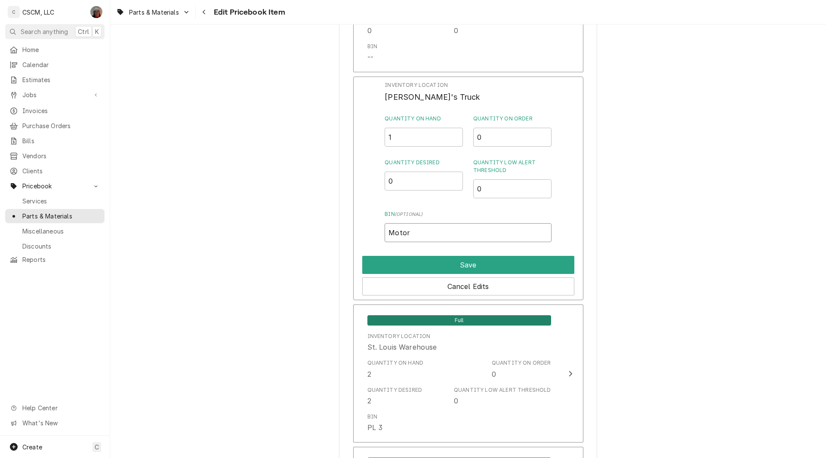
drag, startPoint x: 414, startPoint y: 235, endPoint x: 351, endPoint y: 227, distance: 63.9
click at [353, 227] on div "Inventory Location [PERSON_NAME]'s Truck Quantity on Hand 1 Quantity on Order 0…" at bounding box center [468, 189] width 230 height 224
type input "T&S Bin"
click at [445, 259] on button "Save" at bounding box center [468, 265] width 212 height 18
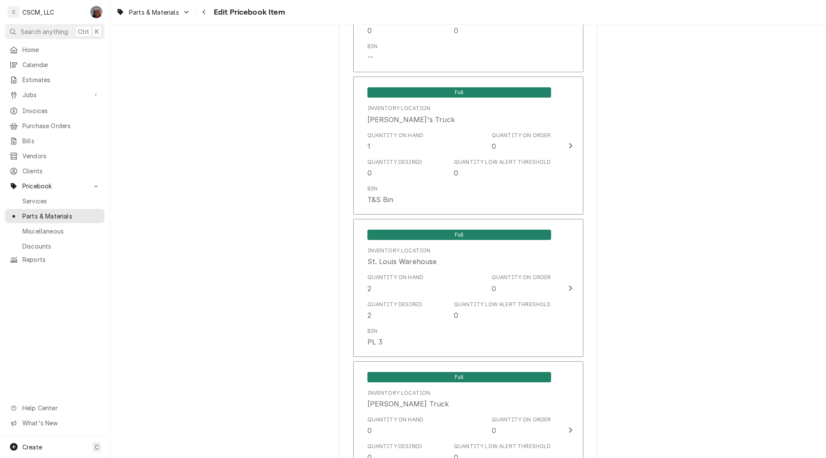
scroll to position [2030, 0]
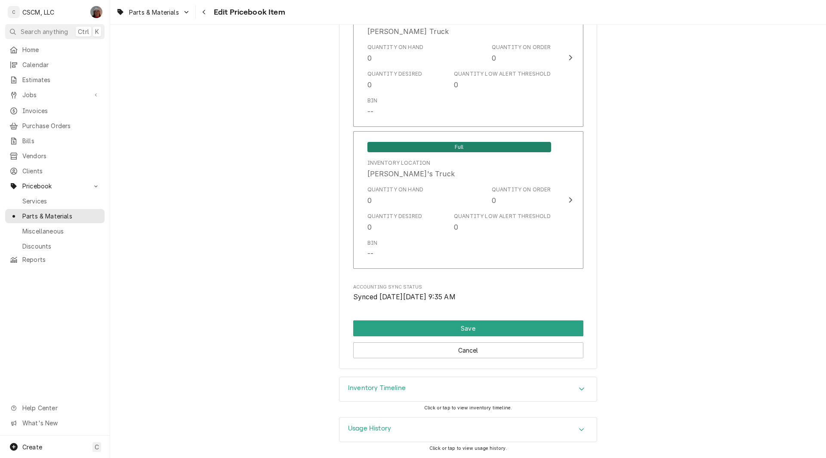
click at [435, 324] on button "Save" at bounding box center [468, 329] width 230 height 16
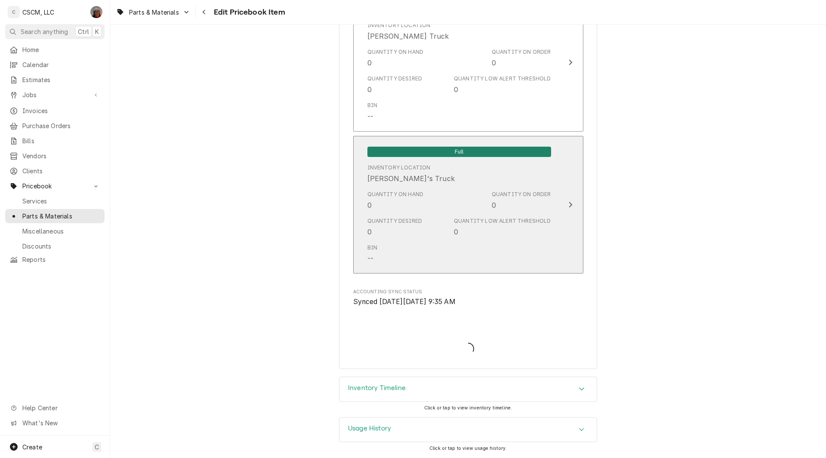
type textarea "x"
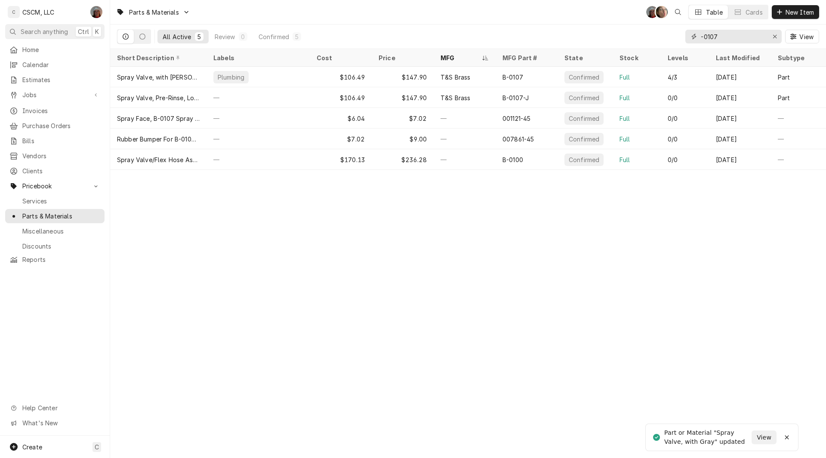
drag, startPoint x: 723, startPoint y: 34, endPoint x: 612, endPoint y: 36, distance: 111.1
click at [612, 36] on div "All Active 5 Review 0 Confirmed 5 -0107 View" at bounding box center [468, 37] width 702 height 24
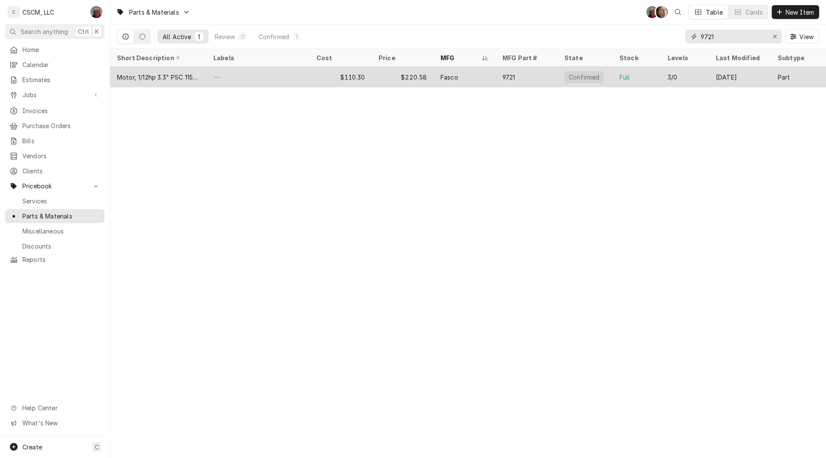
type input "9721"
click at [281, 71] on div "—" at bounding box center [258, 77] width 103 height 21
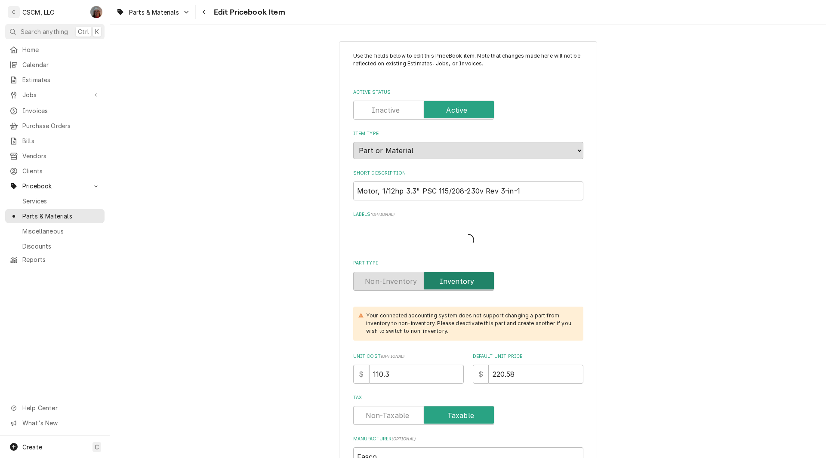
type textarea "x"
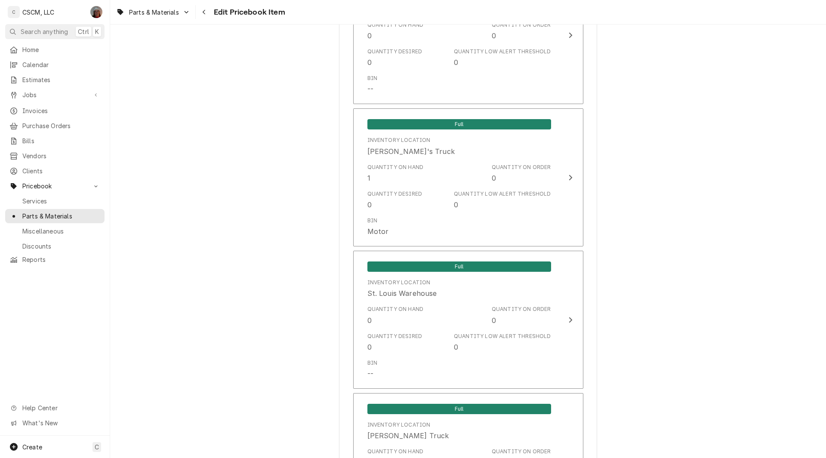
scroll to position [1687, 0]
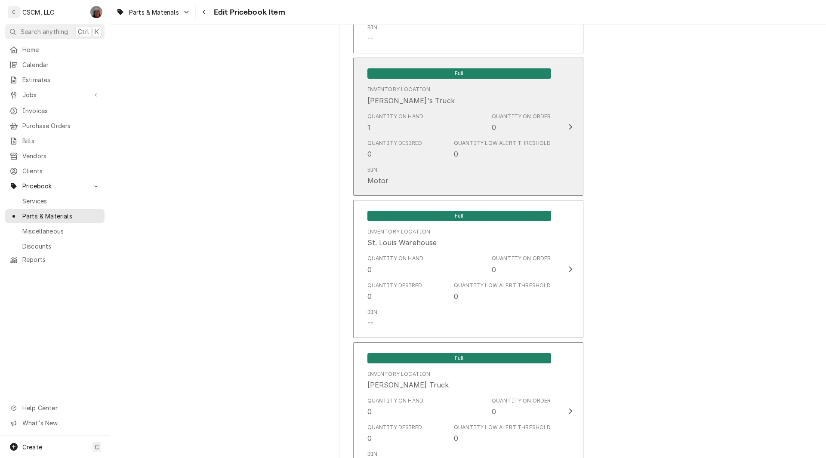
click at [553, 124] on div "Full Inventory Location [PERSON_NAME]'s Truck Quantity on Hand 1 Quantity on Or…" at bounding box center [460, 126] width 198 height 129
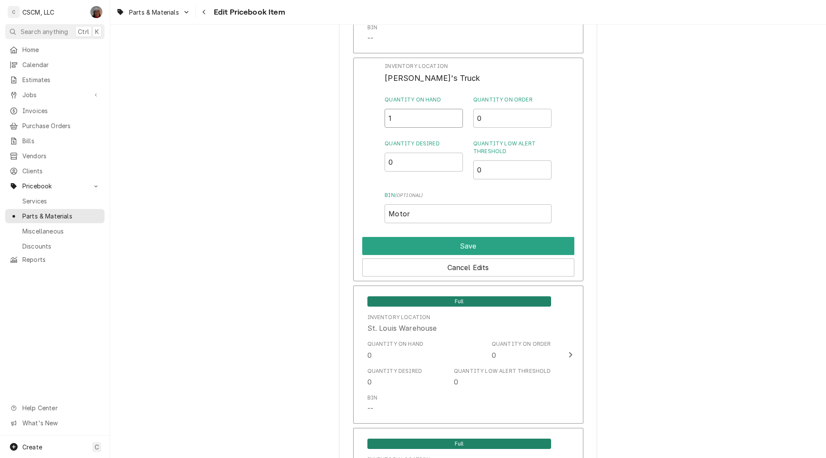
drag, startPoint x: 398, startPoint y: 115, endPoint x: 351, endPoint y: 117, distance: 47.4
click at [353, 117] on div "Inventory Location Sam's Truck Quantity on Hand 1 Quantity on Order 0 Quantity …" at bounding box center [468, 170] width 230 height 224
type input "2"
click at [461, 245] on button "Save" at bounding box center [468, 246] width 212 height 18
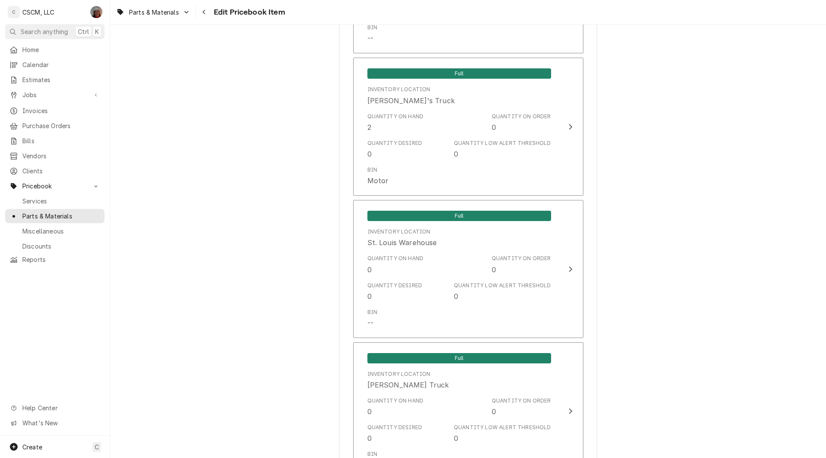
scroll to position [2040, 0]
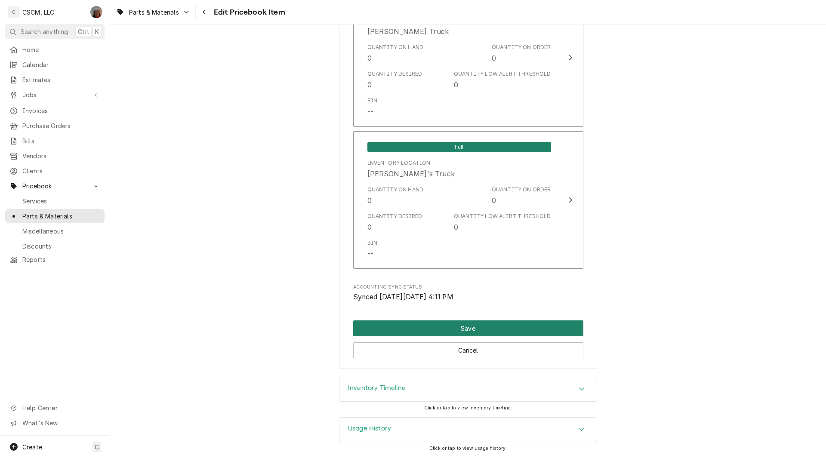
click at [474, 327] on button "Save" at bounding box center [468, 329] width 230 height 16
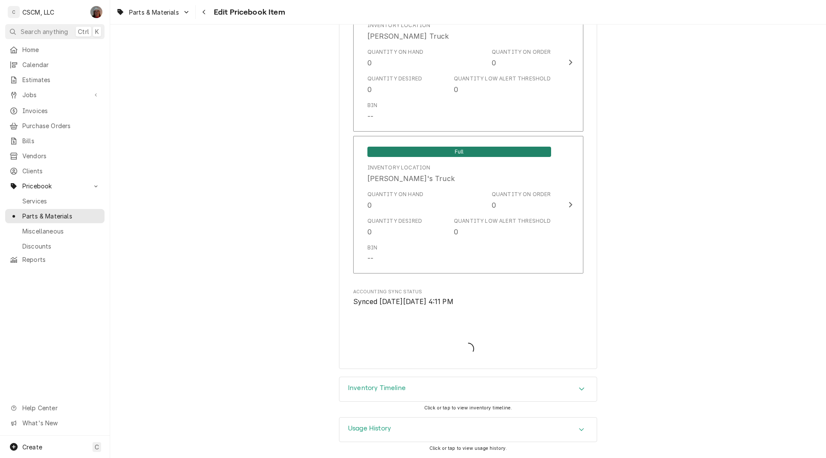
scroll to position [2036, 0]
type textarea "x"
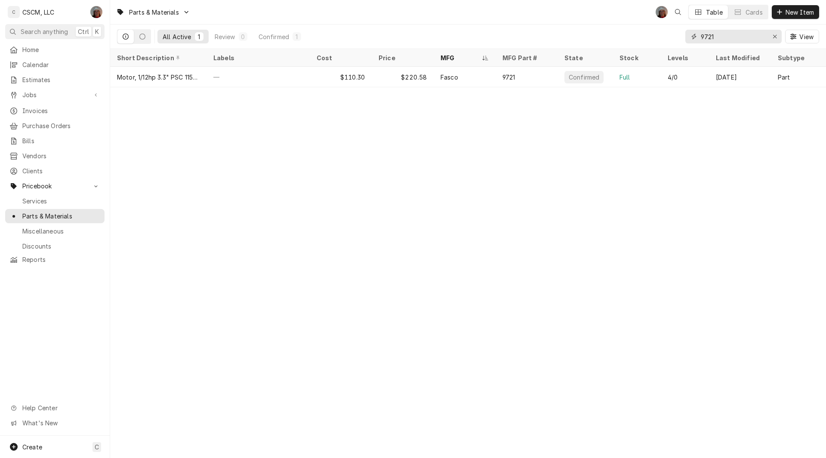
click at [714, 34] on input "9721" at bounding box center [733, 37] width 65 height 14
type input "9"
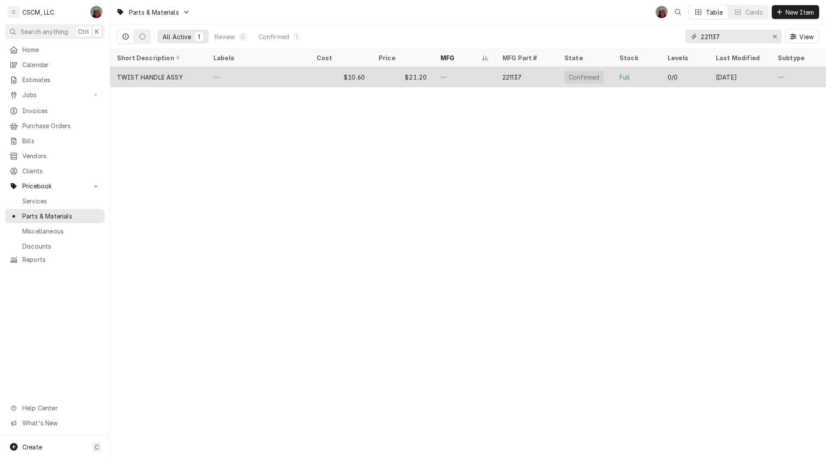
type input "221137"
click at [284, 74] on div "—" at bounding box center [258, 77] width 103 height 21
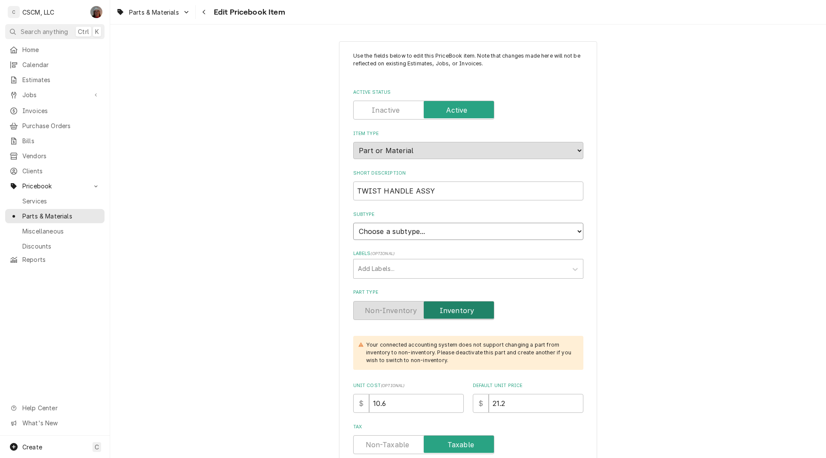
click at [531, 233] on select "Choose a subtype... Equipment Part Refrigerant Supply or Material Tool" at bounding box center [468, 231] width 230 height 17
select select "148"
click at [353, 223] on select "Choose a subtype... Equipment Part Refrigerant Supply or Material Tool" at bounding box center [468, 231] width 230 height 17
type textarea "x"
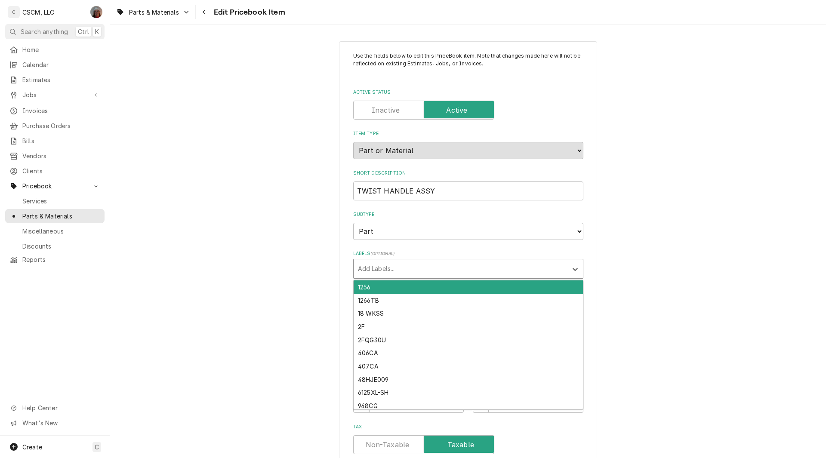
click at [435, 269] on div "Labels" at bounding box center [460, 268] width 205 height 15
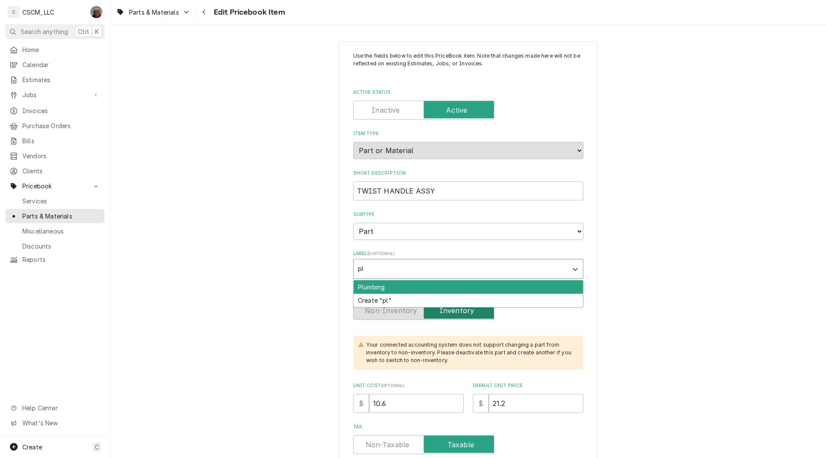
type input "plu"
click at [390, 284] on div "Plumbing" at bounding box center [468, 287] width 229 height 13
type textarea "x"
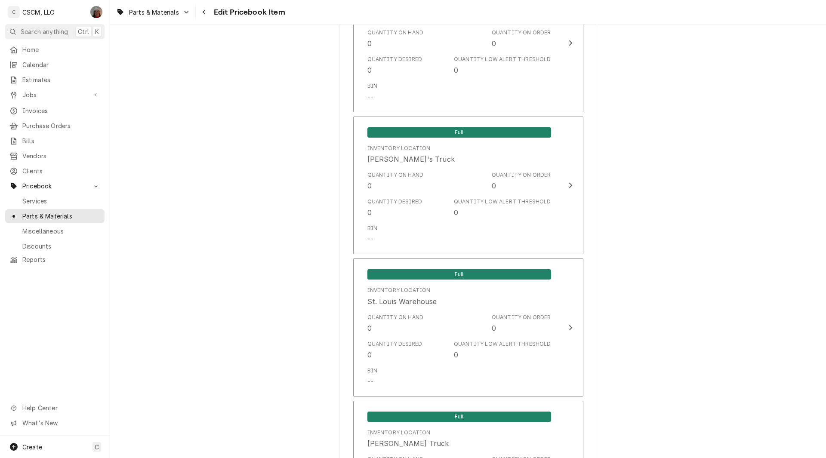
scroll to position [1470, 0]
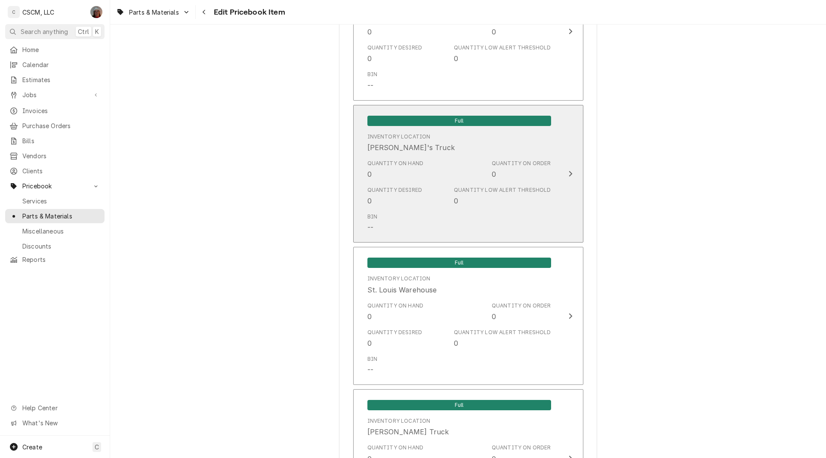
click at [560, 173] on button "Full Inventory Location Sam's Truck Quantity on Hand 0 Quantity on Order 0 Quan…" at bounding box center [468, 174] width 230 height 138
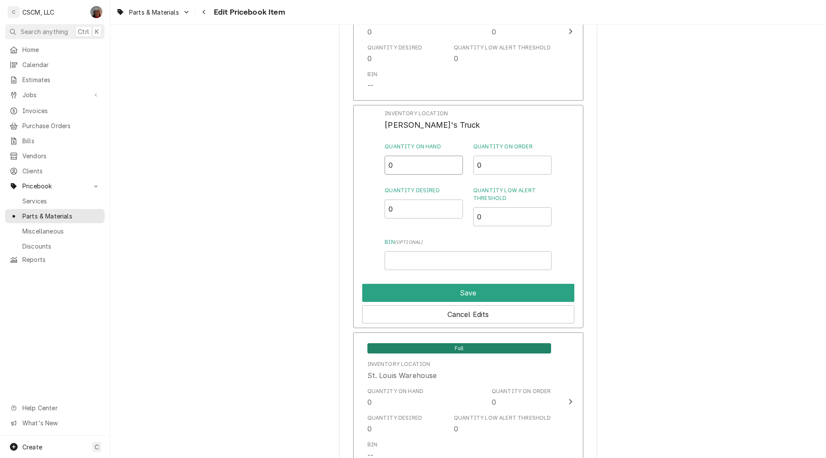
drag, startPoint x: 402, startPoint y: 166, endPoint x: 354, endPoint y: 170, distance: 47.5
click at [354, 170] on div "Inventory Location Sam's Truck Quantity on Hand 0 Quantity on Order 0 Quantity …" at bounding box center [468, 217] width 230 height 224
type input "1"
click at [422, 257] on input "Bin ( optional )" at bounding box center [468, 260] width 167 height 19
type input "motor"
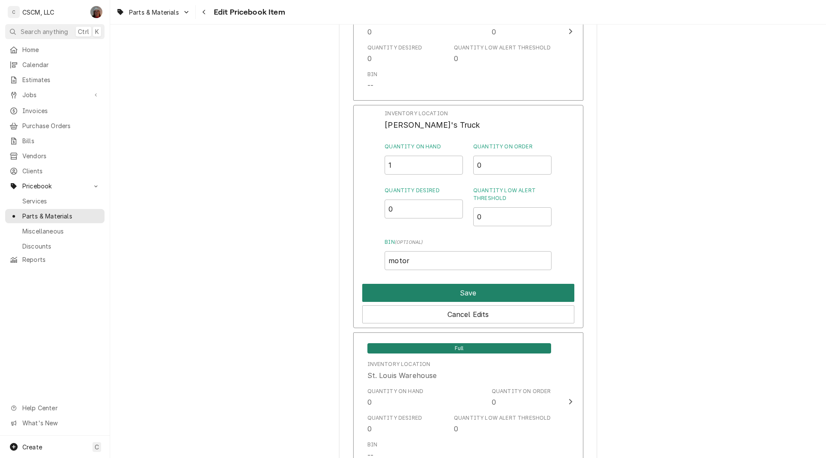
click at [442, 297] on button "Save" at bounding box center [468, 293] width 212 height 18
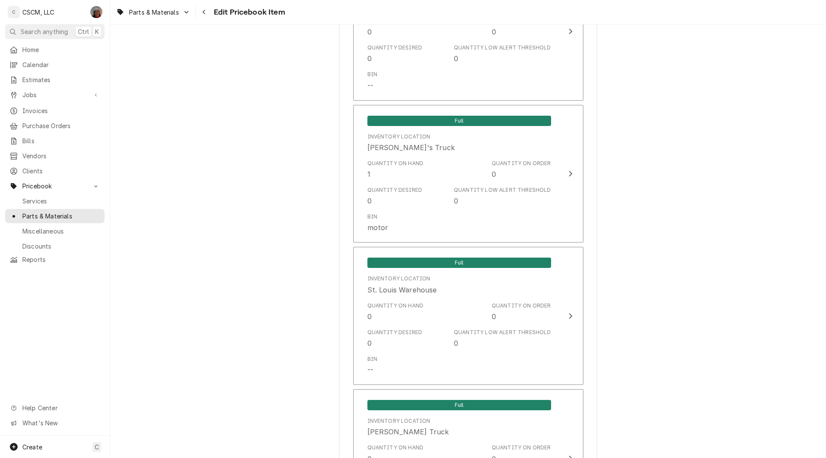
scroll to position [1870, 0]
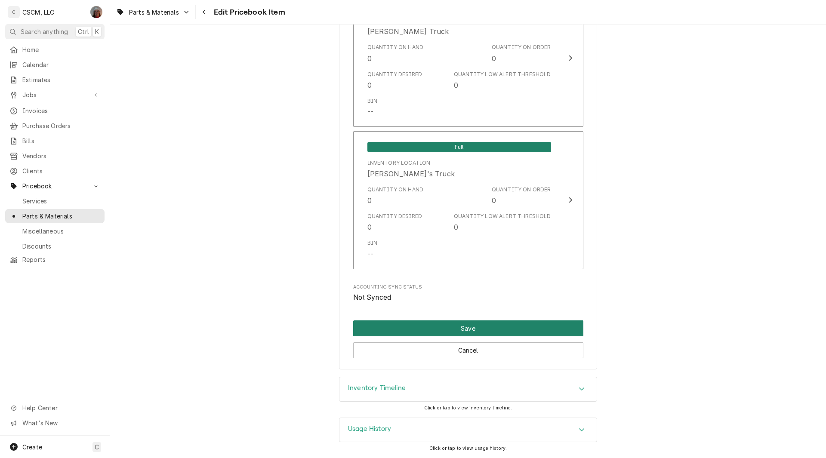
click at [463, 330] on button "Save" at bounding box center [468, 329] width 230 height 16
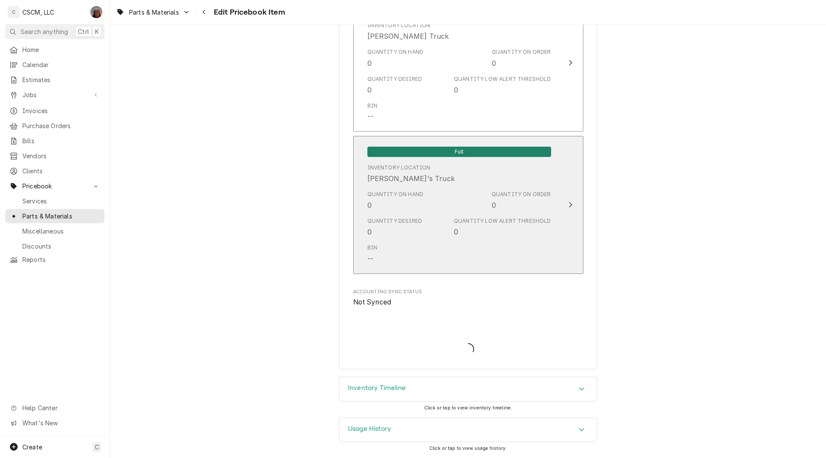
type textarea "x"
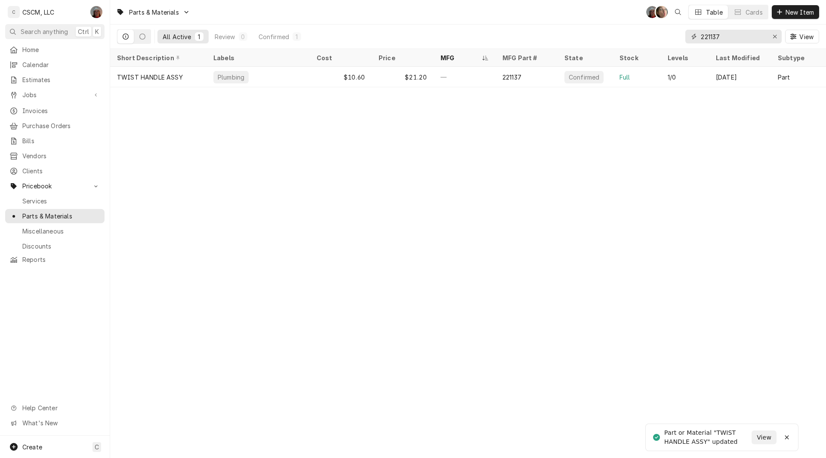
click at [731, 36] on input "221137" at bounding box center [733, 37] width 65 height 14
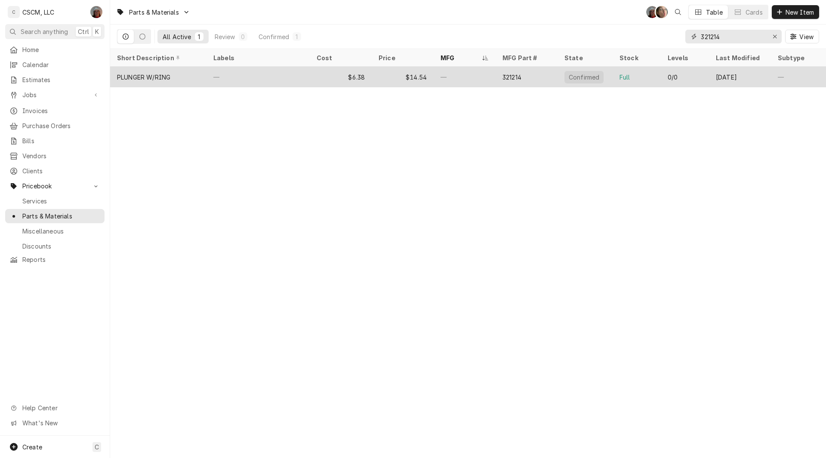
type input "321214"
click at [255, 70] on div "—" at bounding box center [258, 77] width 103 height 21
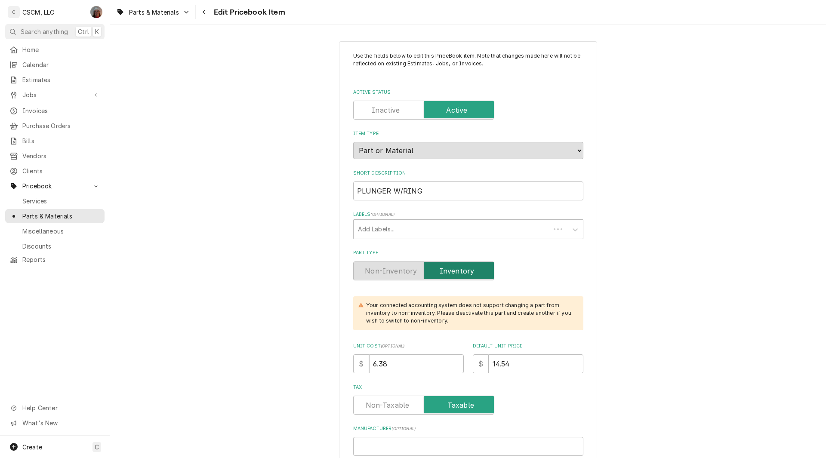
type textarea "x"
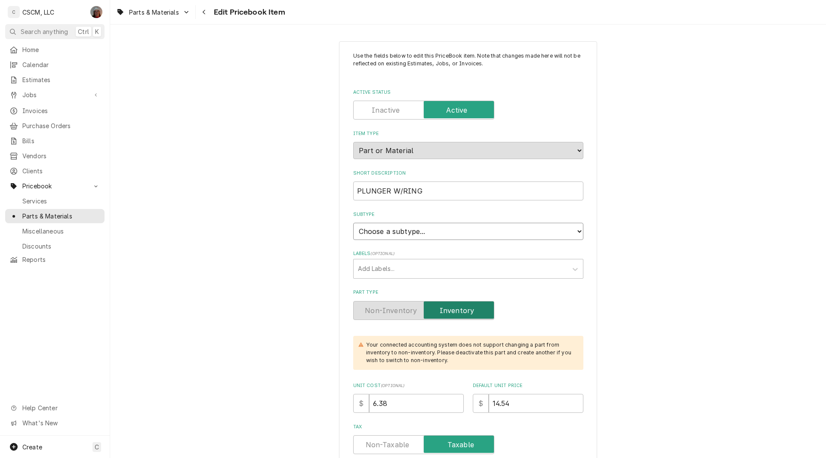
click at [460, 226] on select "Choose a subtype... Equipment Part Refrigerant Supply or Material Tool" at bounding box center [468, 231] width 230 height 17
select select "148"
click at [353, 223] on select "Choose a subtype... Equipment Part Refrigerant Supply or Material Tool" at bounding box center [468, 231] width 230 height 17
type textarea "x"
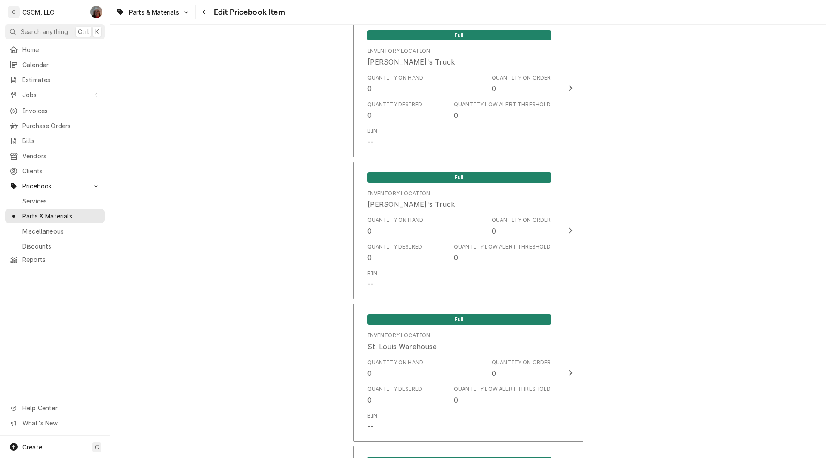
scroll to position [1420, 0]
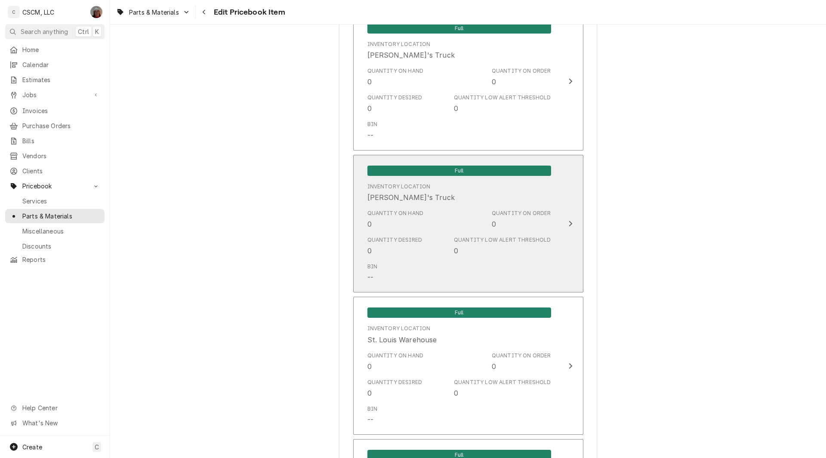
click at [516, 199] on div "Inventory Location Sam's Truck" at bounding box center [460, 192] width 184 height 27
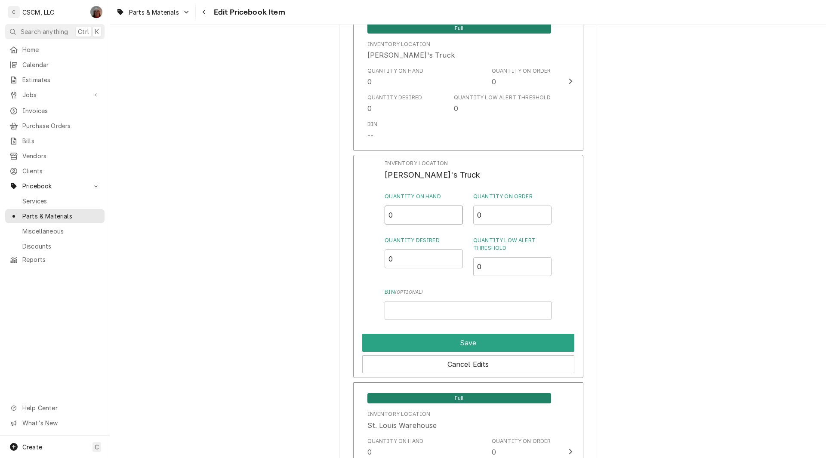
drag, startPoint x: 400, startPoint y: 222, endPoint x: 359, endPoint y: 218, distance: 41.5
click at [359, 218] on div "Inventory Location Sam's Truck Quantity on Hand 0 Quantity on Order 0 Quantity …" at bounding box center [468, 267] width 230 height 224
type input "2"
click at [407, 313] on input "Bin ( optional )" at bounding box center [468, 310] width 167 height 19
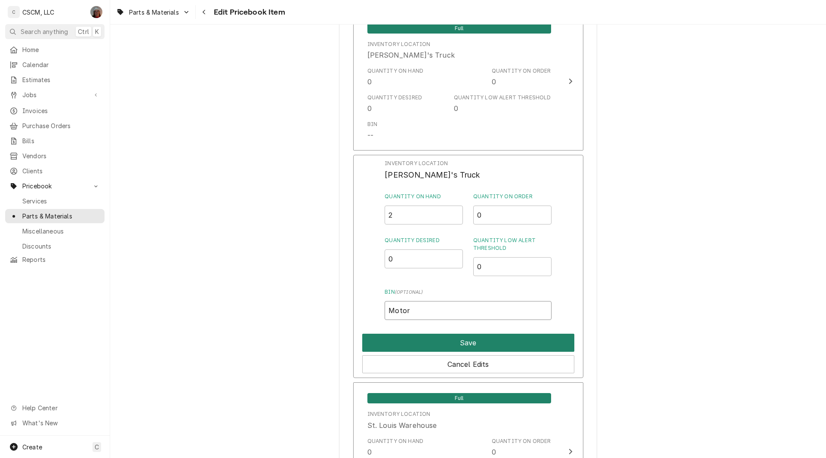
type input "Motor"
click at [436, 339] on button "Save" at bounding box center [468, 343] width 212 height 18
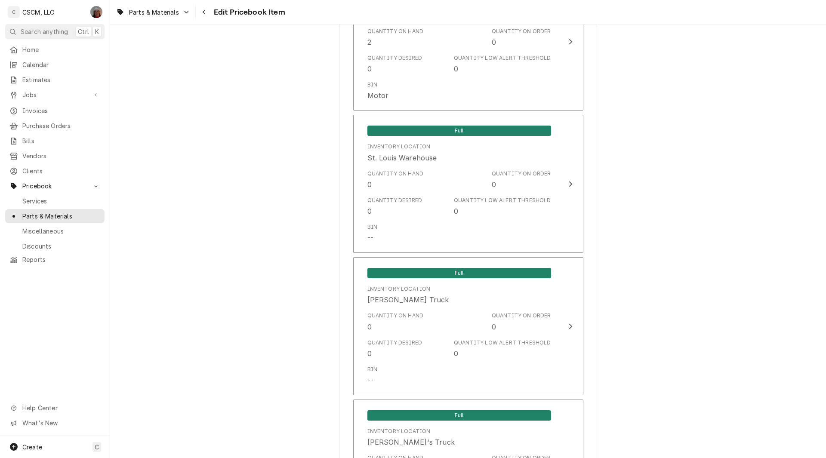
scroll to position [1870, 0]
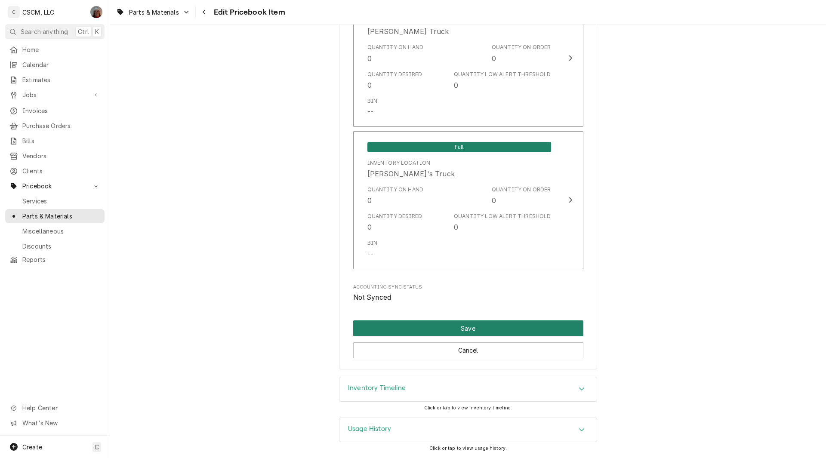
click at [505, 334] on button "Save" at bounding box center [468, 329] width 230 height 16
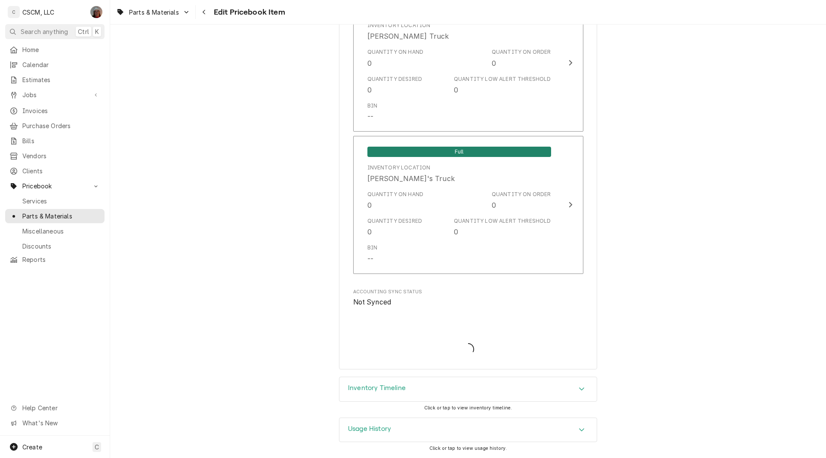
type textarea "x"
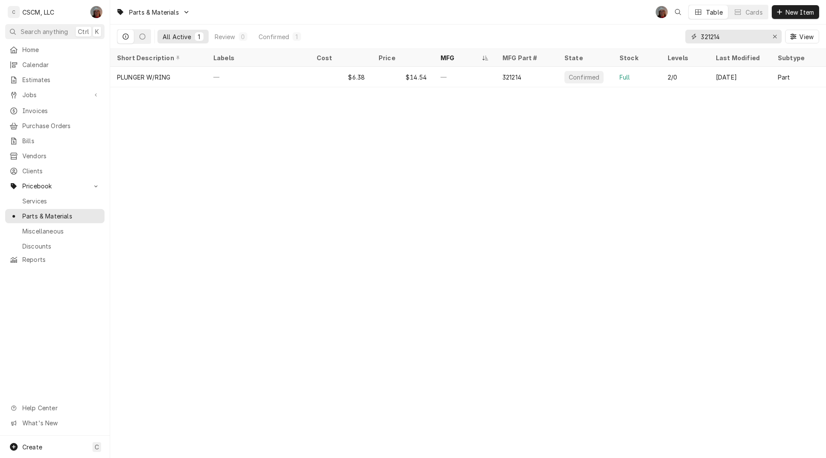
drag, startPoint x: 737, startPoint y: 34, endPoint x: 652, endPoint y: 35, distance: 85.2
click at [652, 35] on div "All Active 1 Review 0 Confirmed 1 321214 View" at bounding box center [468, 37] width 702 height 24
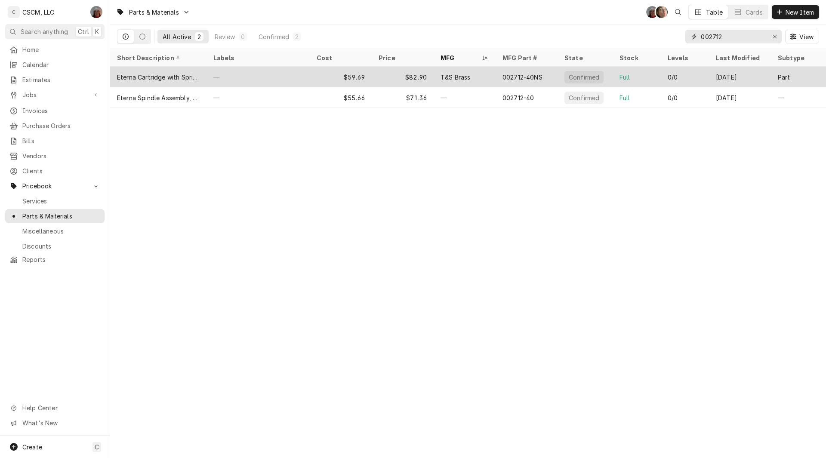
type input "002712"
click at [538, 71] on div "002712-40NS" at bounding box center [527, 77] width 62 height 21
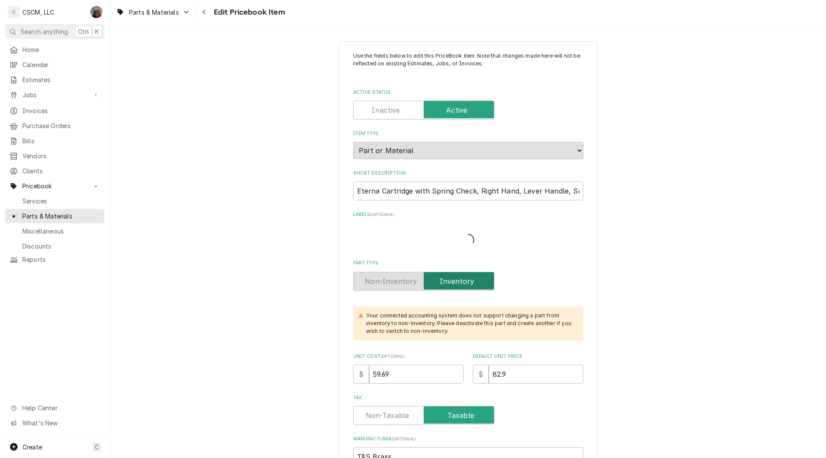
type textarea "x"
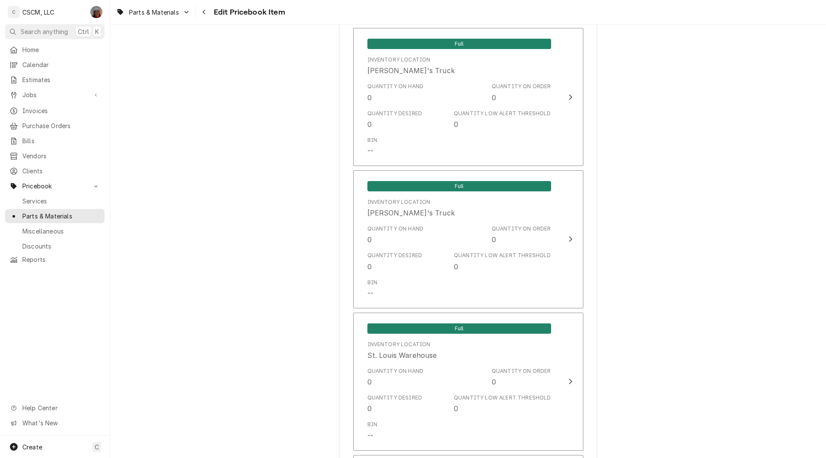
scroll to position [1497, 0]
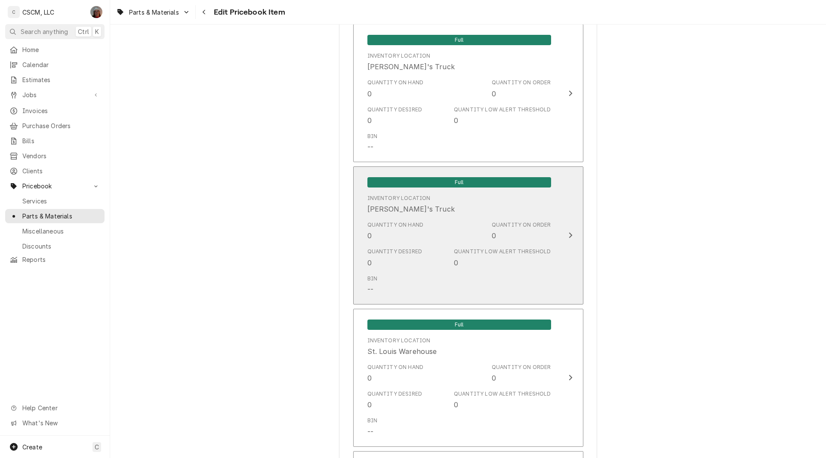
click at [522, 227] on div "Quantity on Order" at bounding box center [521, 225] width 59 height 8
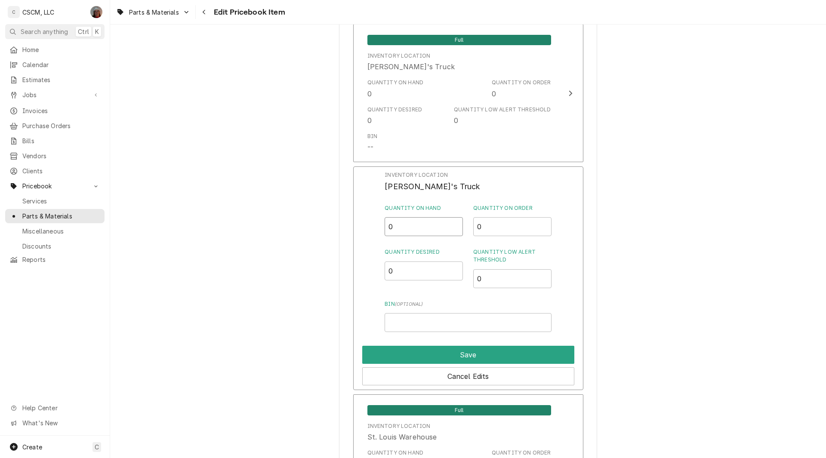
click at [390, 229] on input "0" at bounding box center [424, 226] width 78 height 19
type input "1"
click at [436, 314] on input "Bin ( optional )" at bounding box center [468, 322] width 167 height 19
type input "T&S Brass Bin"
click at [454, 352] on button "Save" at bounding box center [468, 355] width 212 height 18
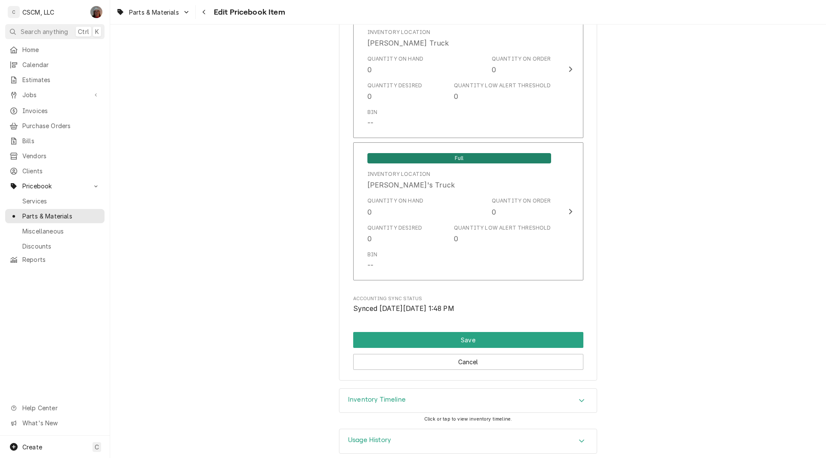
scroll to position [1959, 0]
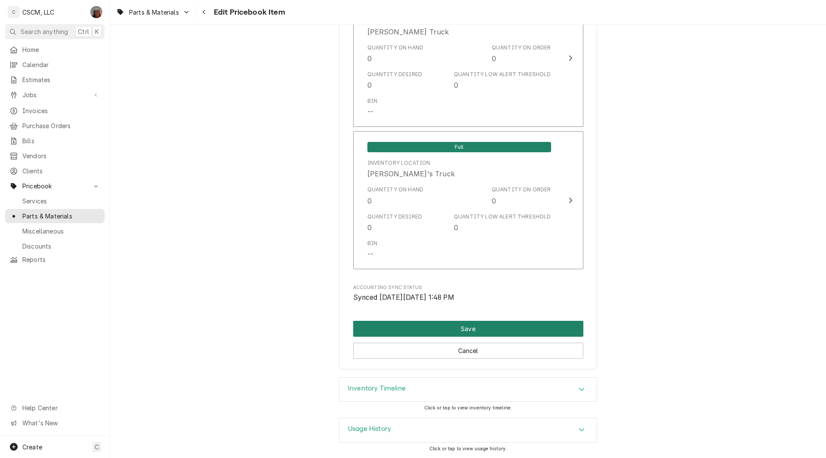
click at [562, 326] on button "Save" at bounding box center [468, 329] width 230 height 16
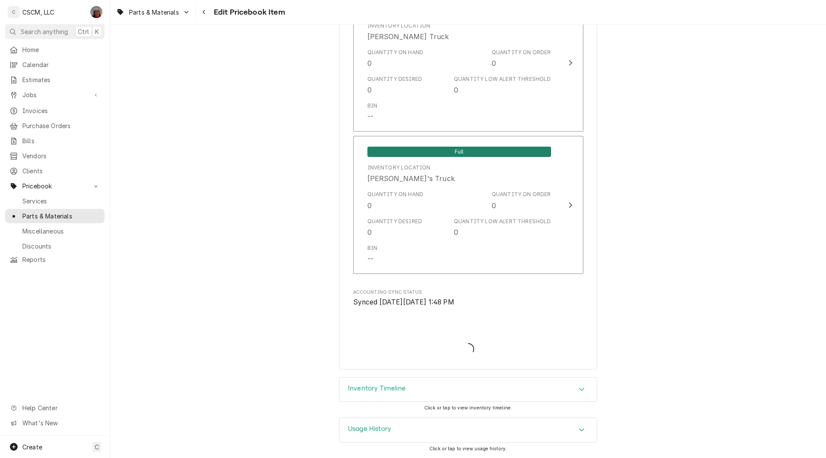
type textarea "x"
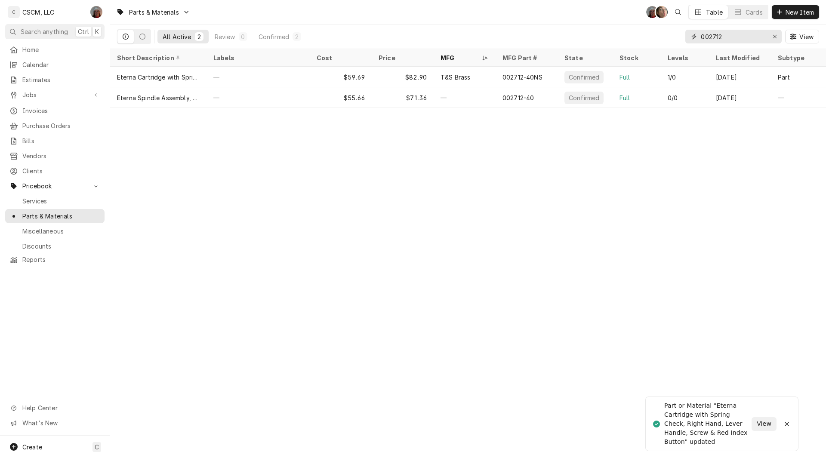
click at [729, 37] on input "002712" at bounding box center [733, 37] width 65 height 14
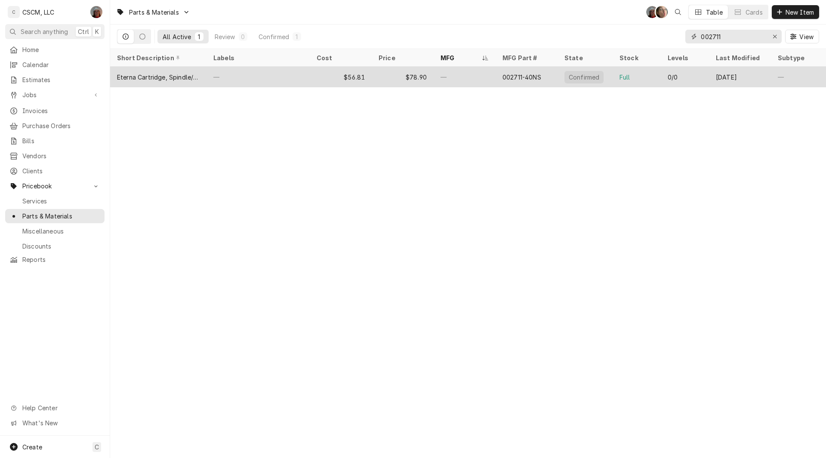
type input "002711"
click at [318, 70] on div "$56.81" at bounding box center [341, 77] width 62 height 21
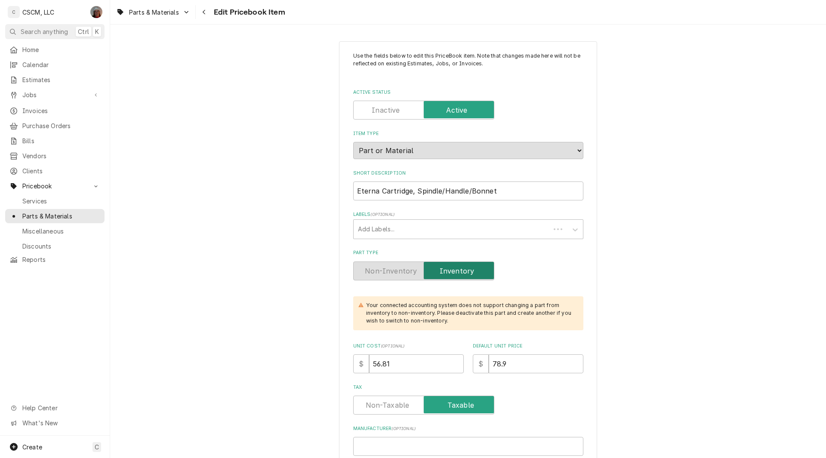
type textarea "x"
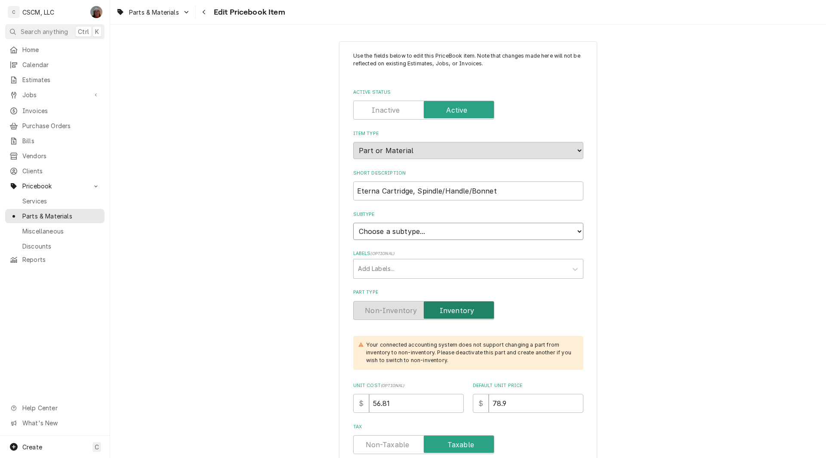
click at [448, 228] on select "Choose a subtype... Equipment Part Refrigerant Supply or Material Tool" at bounding box center [468, 231] width 230 height 17
select select "148"
click at [353, 223] on select "Choose a subtype... Equipment Part Refrigerant Supply or Material Tool" at bounding box center [468, 231] width 230 height 17
type textarea "x"
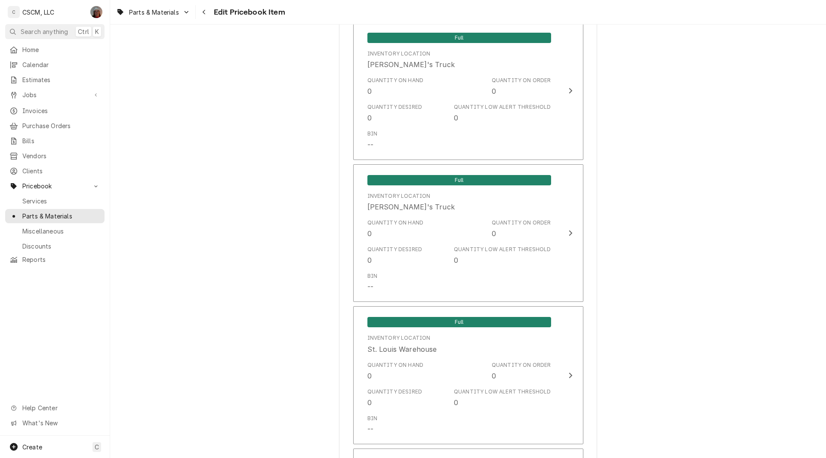
scroll to position [1413, 0]
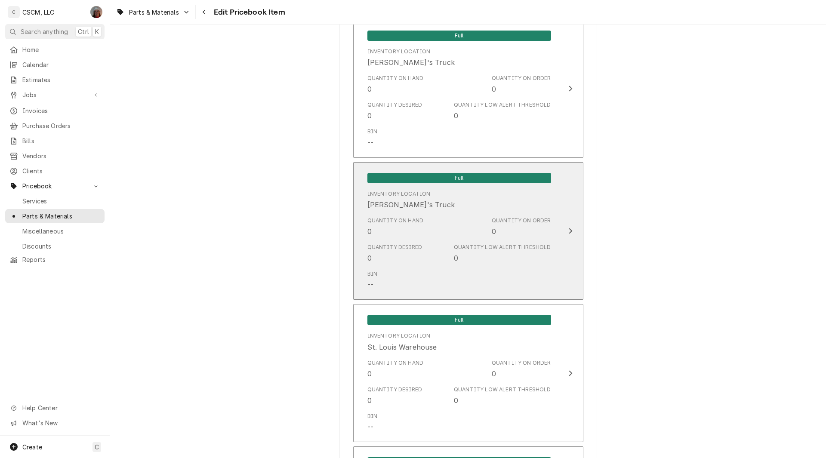
click at [547, 219] on div "Quantity on Order" at bounding box center [521, 221] width 59 height 8
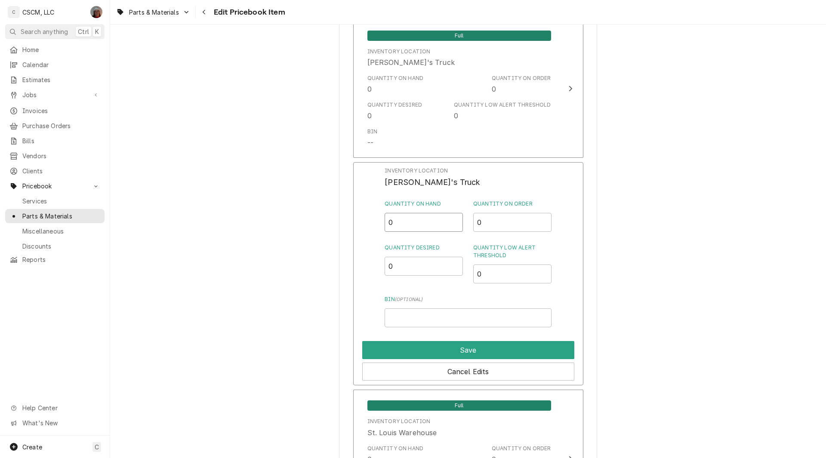
click at [408, 221] on input "0" at bounding box center [424, 222] width 78 height 19
type input "1"
click at [411, 322] on input "Bin ( optional )" at bounding box center [468, 318] width 167 height 19
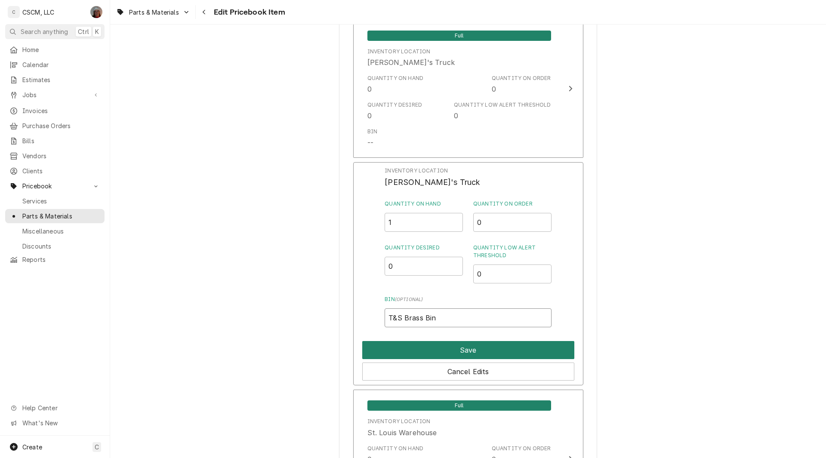
type input "T&S Brass Bin"
click at [422, 342] on button "Save" at bounding box center [468, 350] width 212 height 18
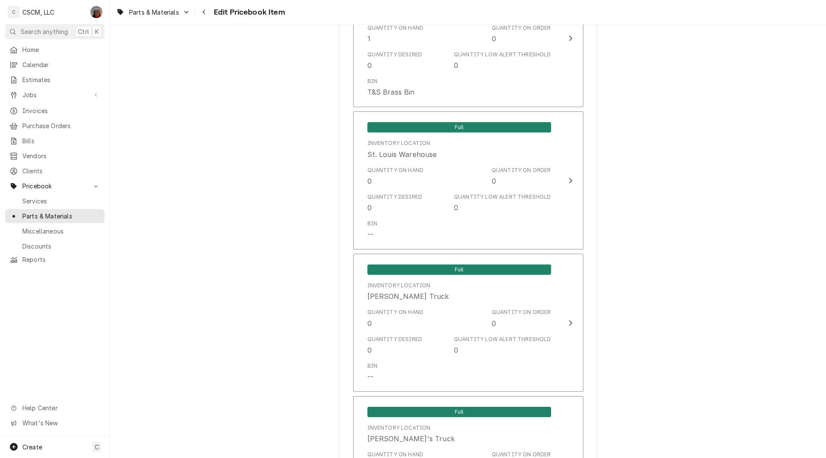
scroll to position [1870, 0]
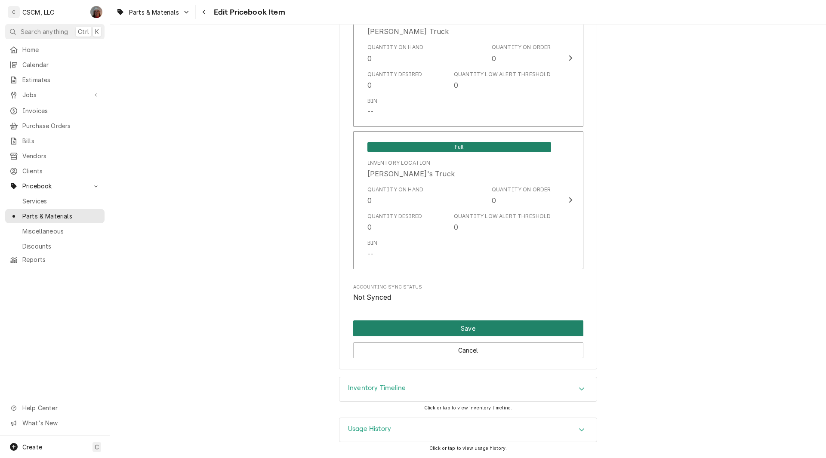
click at [469, 330] on button "Save" at bounding box center [468, 329] width 230 height 16
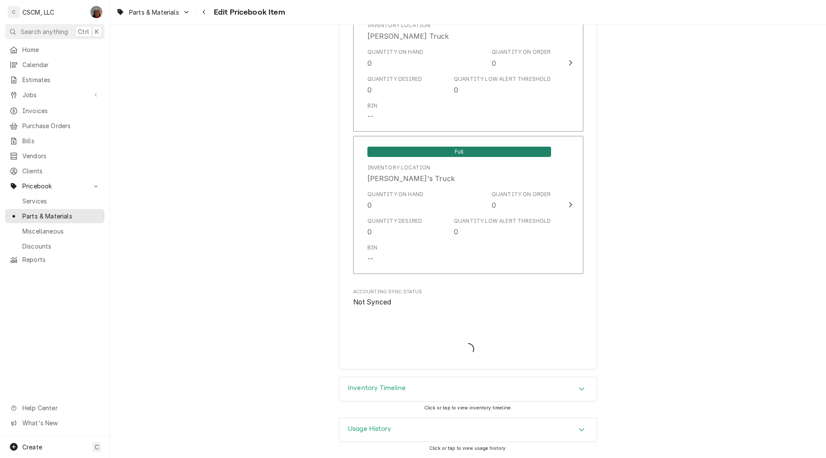
type textarea "x"
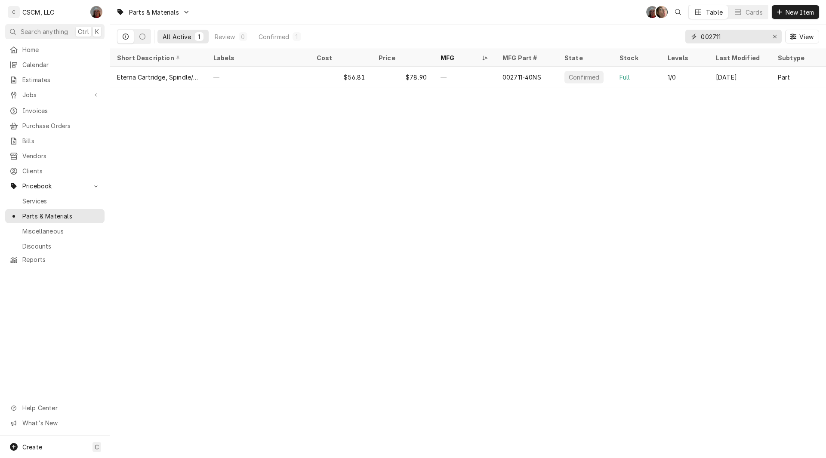
drag, startPoint x: 727, startPoint y: 32, endPoint x: 664, endPoint y: 34, distance: 62.9
click at [664, 34] on div "All Active 1 Review 0 Confirmed 1 002711 View" at bounding box center [468, 37] width 702 height 24
type input "n"
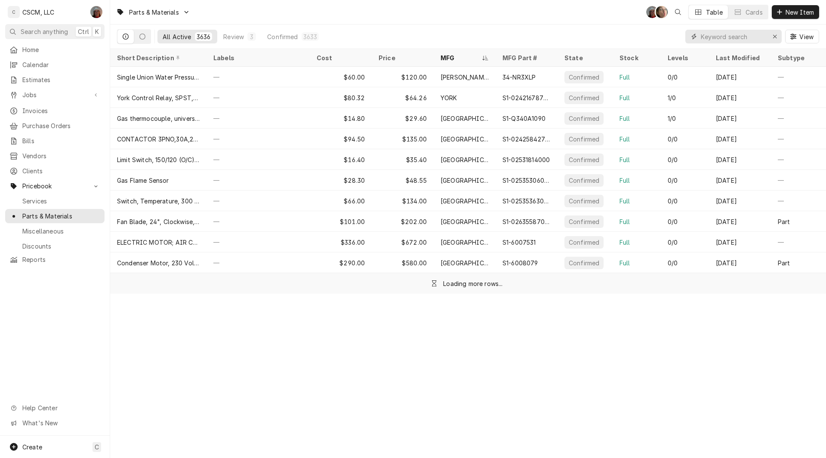
type input "p"
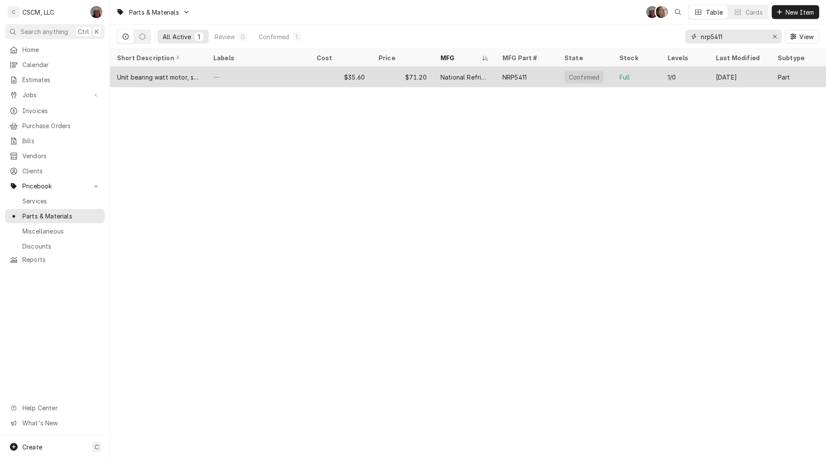
type input "nrp5411"
click at [273, 71] on div "—" at bounding box center [258, 77] width 103 height 21
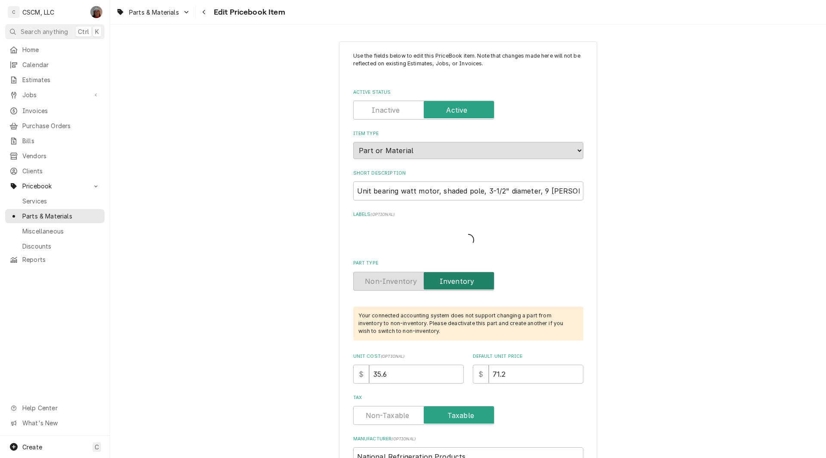
type textarea "x"
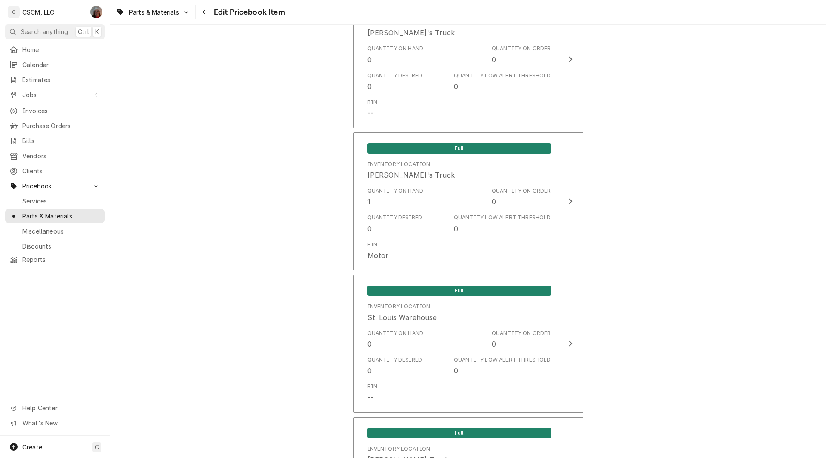
scroll to position [1543, 0]
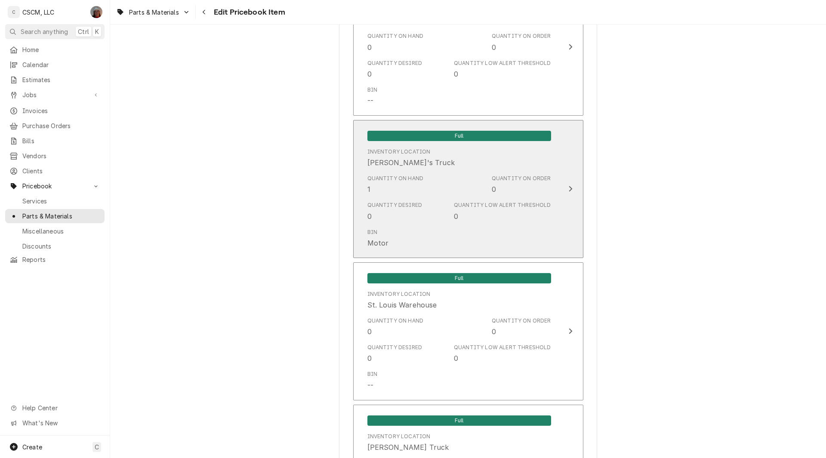
click at [557, 207] on button "Full Inventory Location [PERSON_NAME]'s Truck Quantity on Hand 1 Quantity on Or…" at bounding box center [468, 189] width 230 height 138
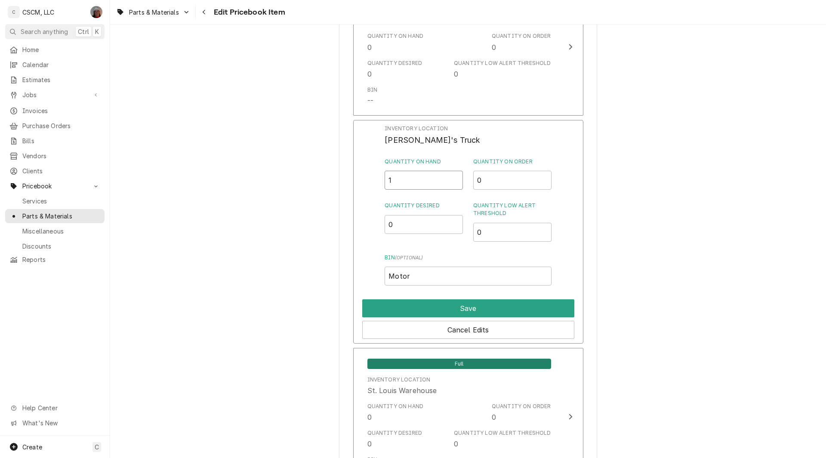
drag, startPoint x: 396, startPoint y: 181, endPoint x: 362, endPoint y: 181, distance: 33.6
click at [362, 181] on div "Inventory Location [PERSON_NAME]'s Truck Quantity on Hand 1 Quantity on Order 0…" at bounding box center [468, 232] width 230 height 224
type input "2"
click at [457, 309] on button "Save" at bounding box center [468, 309] width 212 height 18
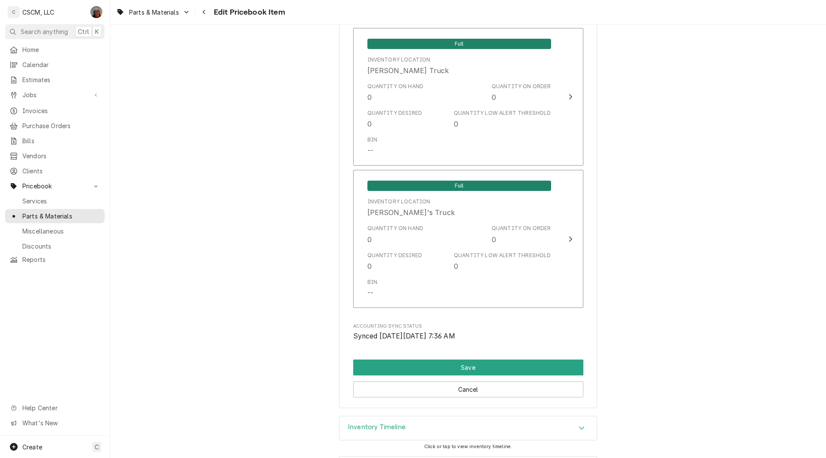
scroll to position [1959, 0]
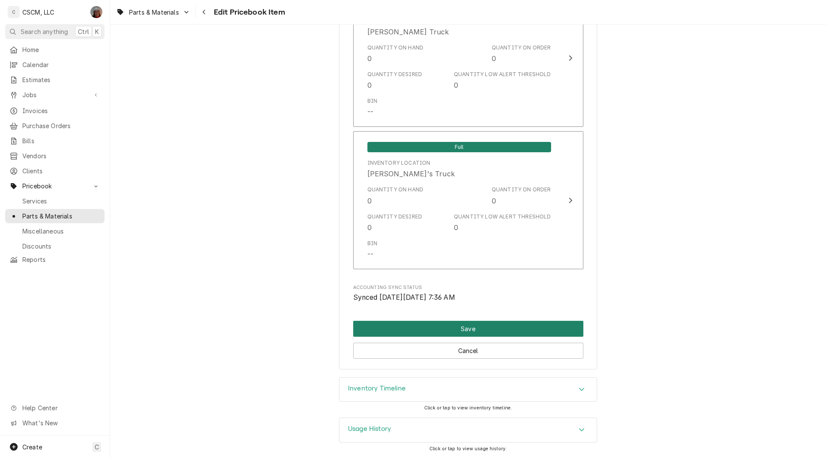
click at [472, 327] on button "Save" at bounding box center [468, 329] width 230 height 16
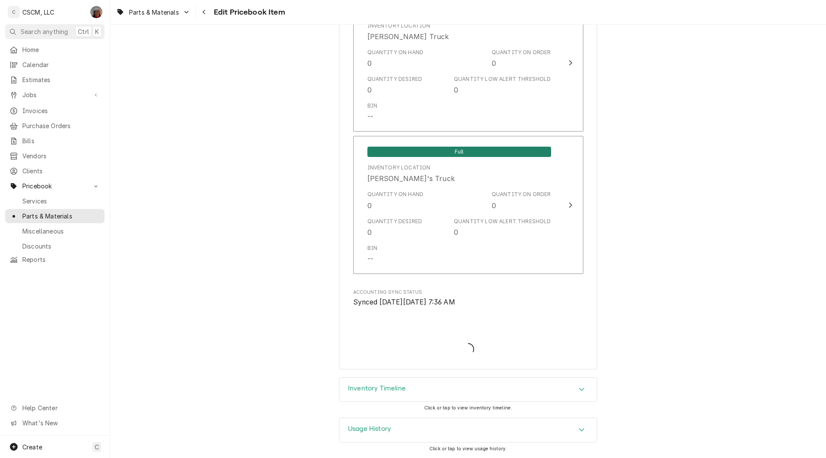
scroll to position [1954, 0]
type textarea "x"
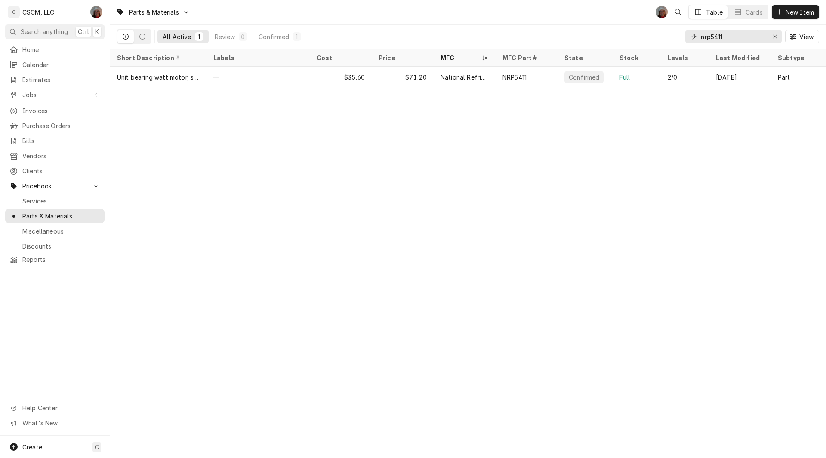
drag, startPoint x: 735, startPoint y: 39, endPoint x: 661, endPoint y: 42, distance: 74.1
click at [661, 42] on div "All Active 1 Review 0 Confirmed 1 nrp5411 View" at bounding box center [468, 37] width 702 height 24
paste input "BPGRIPTWIST5FT"
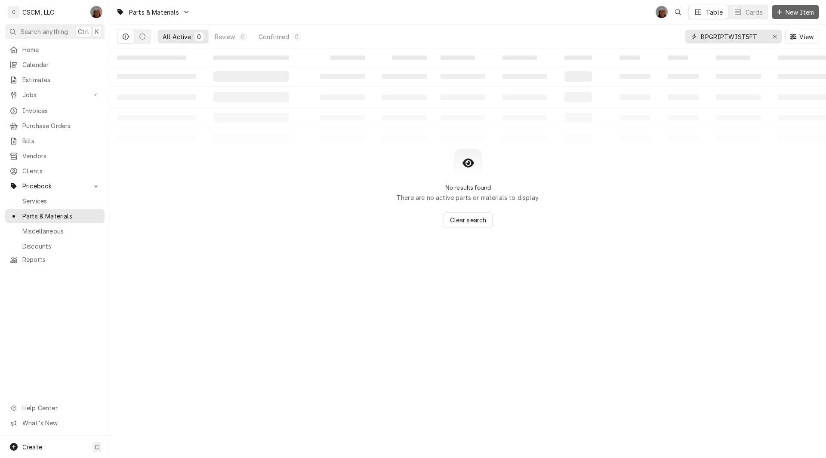
type input "BPGRIPTWIST5FT"
click at [798, 10] on span "New Item" at bounding box center [800, 12] width 32 height 9
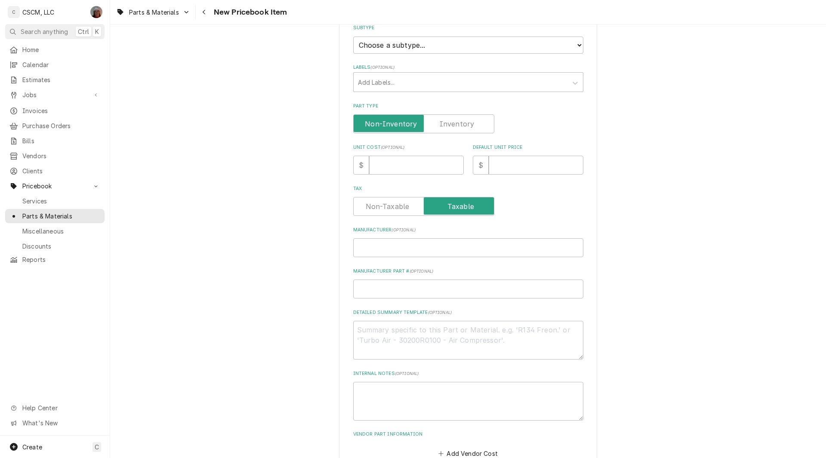
scroll to position [189, 0]
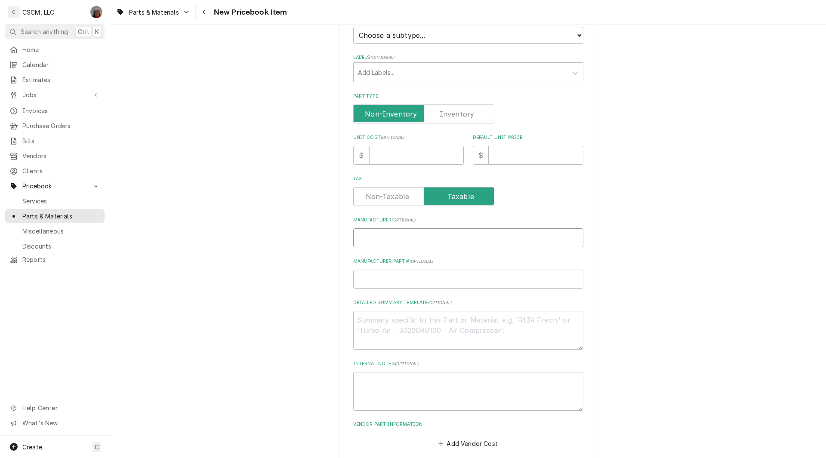
click at [369, 238] on input "Manufacturer ( optional )" at bounding box center [468, 238] width 230 height 19
type textarea "x"
type input "B"
type textarea "x"
type input "Br"
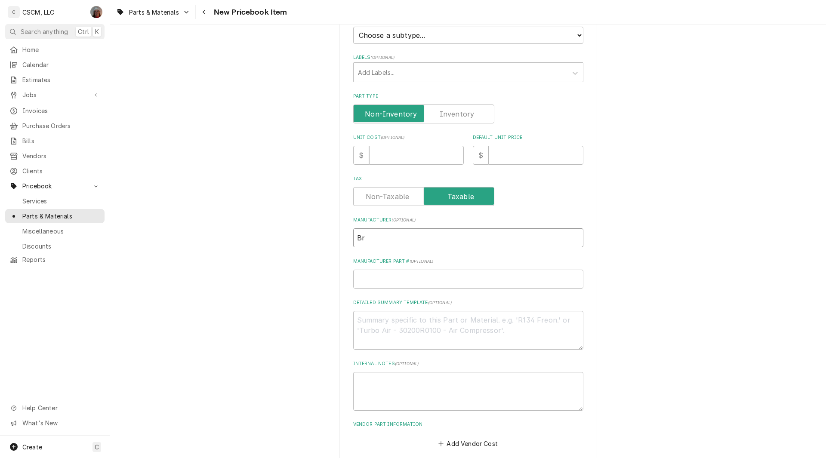
type textarea "x"
type input "Bro"
type textarea "x"
type input "Brow"
type textarea "x"
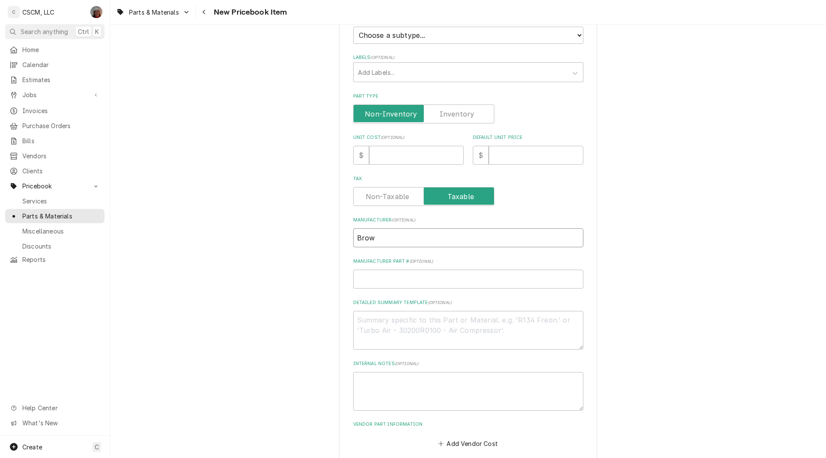
type input "Brown"
type textarea "x"
type input "Browni"
type textarea "x"
type input "Brownin"
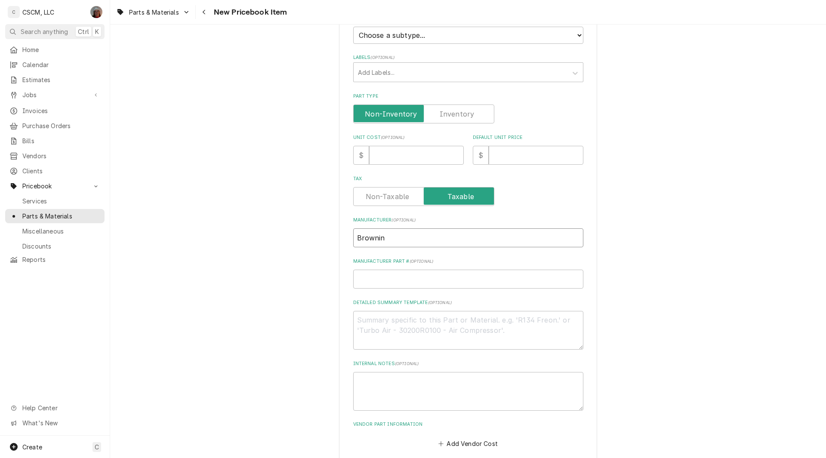
type textarea "x"
type input "[PERSON_NAME]"
click at [380, 281] on input "Manufacturer Part # ( optional )" at bounding box center [468, 279] width 230 height 19
paste input "BPGRIPTWIST5FT"
type textarea "x"
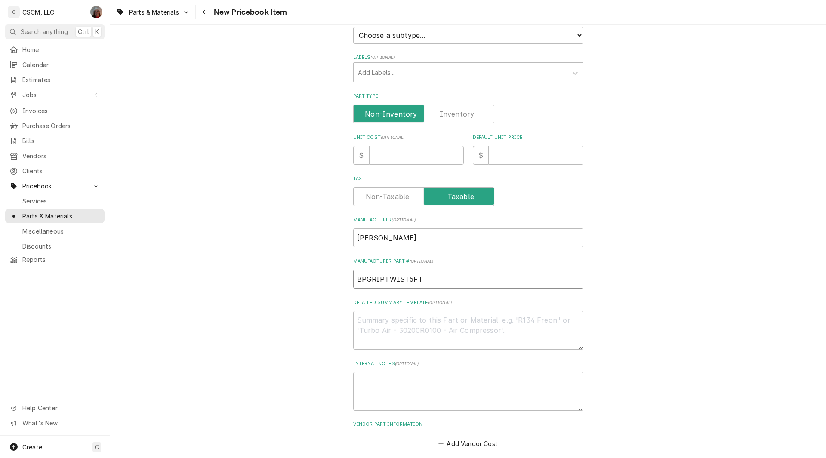
type input "BPGRIPTWIST5FT"
click at [364, 333] on textarea "Detailed Summary Template ( optional )" at bounding box center [468, 330] width 230 height 39
paste textarea "BPGRIPTWIST5FT"
type textarea "x"
type textarea "BPGRIPTWIST5FT"
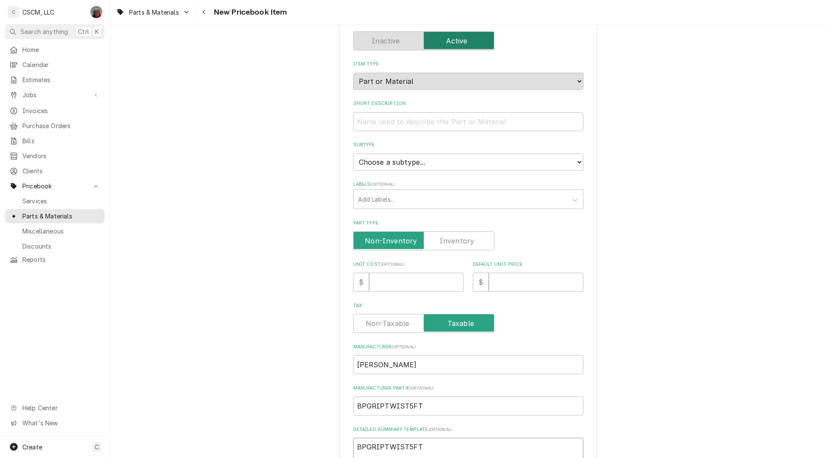
scroll to position [57, 0]
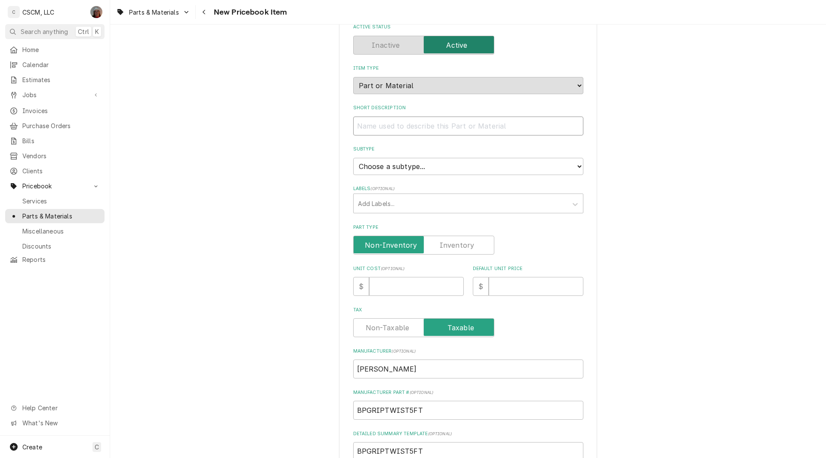
click at [392, 127] on input "Short Description" at bounding box center [468, 126] width 230 height 19
paste input "5', Polyester Fabric, Griptwist Belt"
type textarea "x"
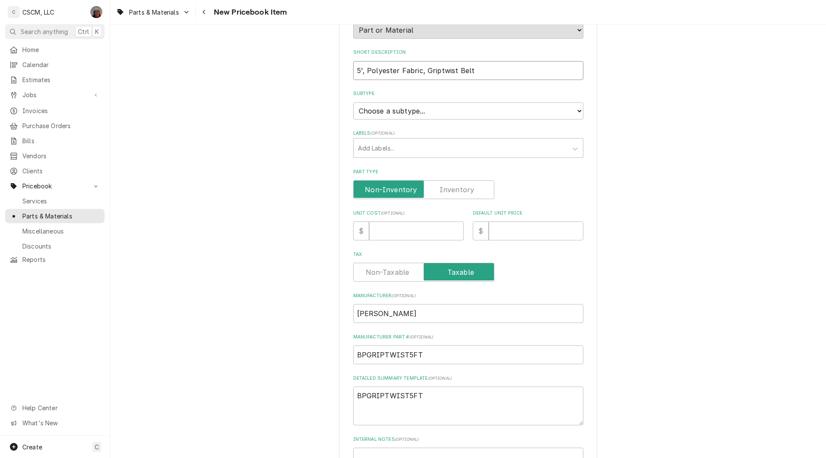
scroll to position [114, 0]
type input "5', Polyester Fabric, Griptwist Belt"
click at [551, 101] on select "Choose a subtype... Equipment Part Refrigerant Supply or Material Tool" at bounding box center [468, 109] width 230 height 17
select select "148"
click at [353, 101] on select "Choose a subtype... Equipment Part Refrigerant Supply or Material Tool" at bounding box center [468, 109] width 230 height 17
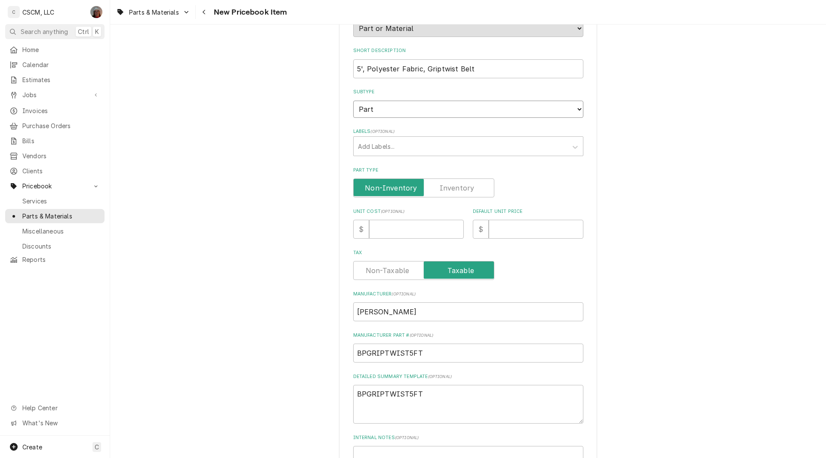
type textarea "x"
click at [452, 180] on input "Part Type" at bounding box center [423, 188] width 133 height 19
checkbox input "true"
click at [378, 225] on input "Unit Cost ( optional )" at bounding box center [416, 229] width 95 height 19
type textarea "x"
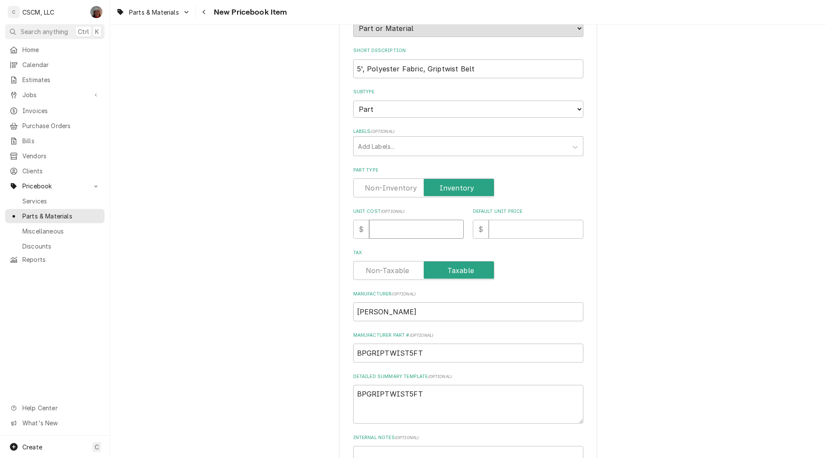
type input "9"
type textarea "x"
type input "97"
type textarea "x"
type input "97.9"
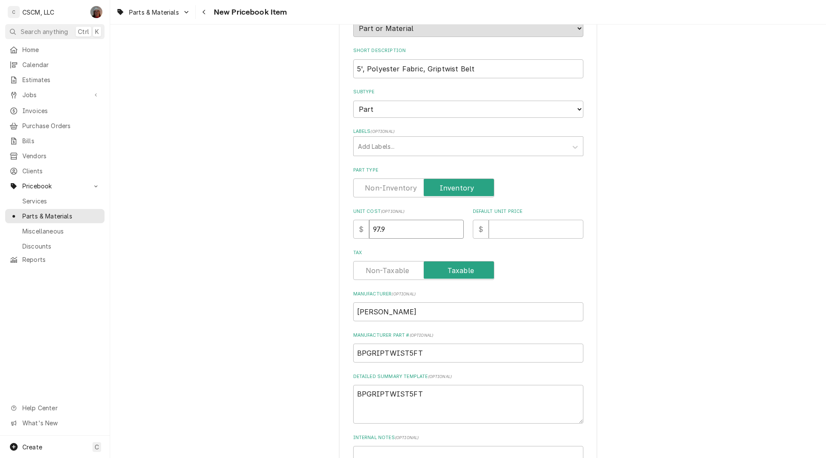
type textarea "x"
type input "97.90"
type textarea "x"
type input ".8"
type textarea "x"
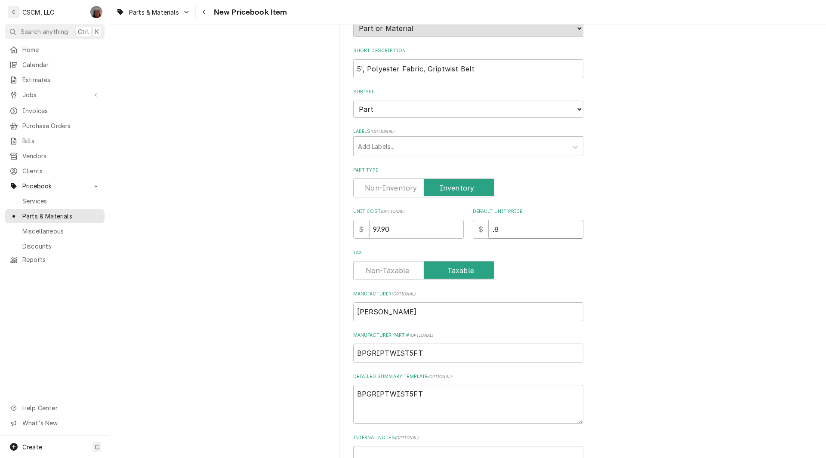
type input ".80"
type textarea "x"
type input "5.80"
type textarea "x"
type input "15.80"
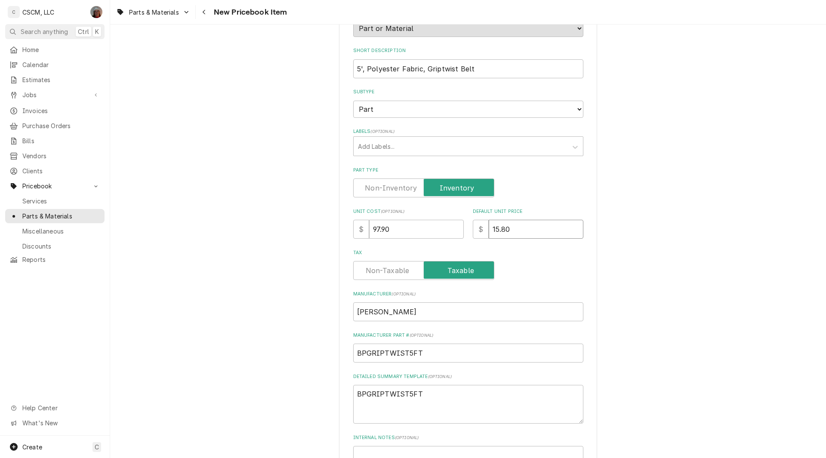
type textarea "x"
type input "195.80"
click at [453, 400] on textarea "BPGRIPTWIST5FT" at bounding box center [468, 404] width 230 height 39
type textarea "x"
type textarea "BPGRIPTWIST5FT"
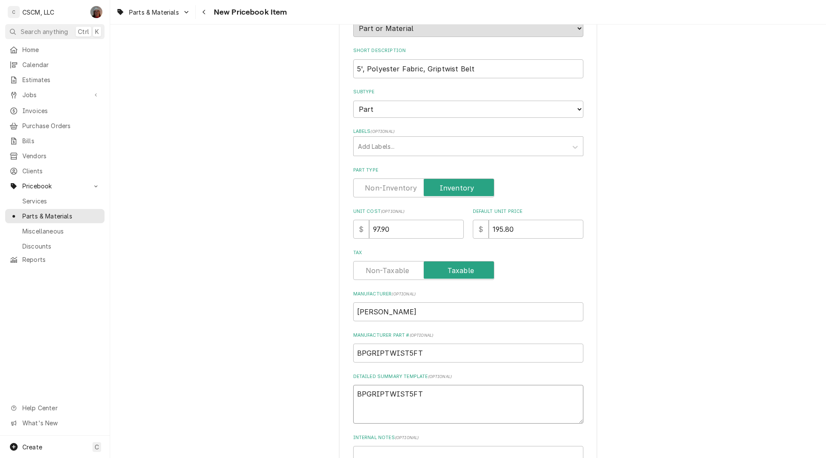
paste textarea "5', Polyester Fabric, Griptwist Belt"
type textarea "x"
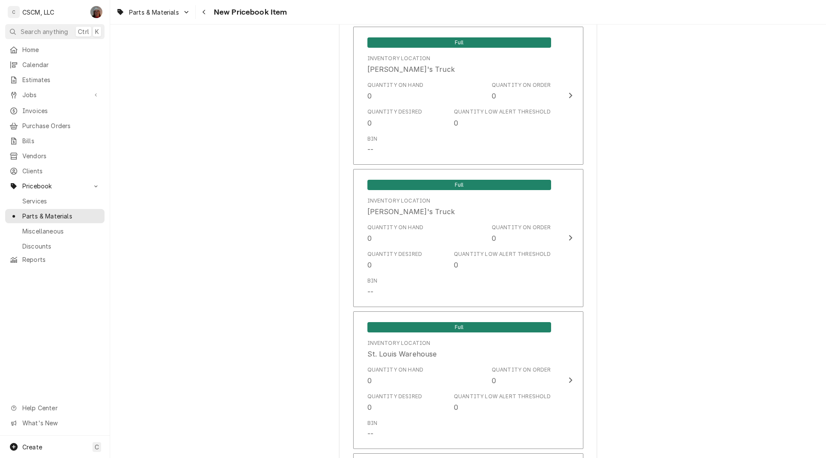
scroll to position [1348, 0]
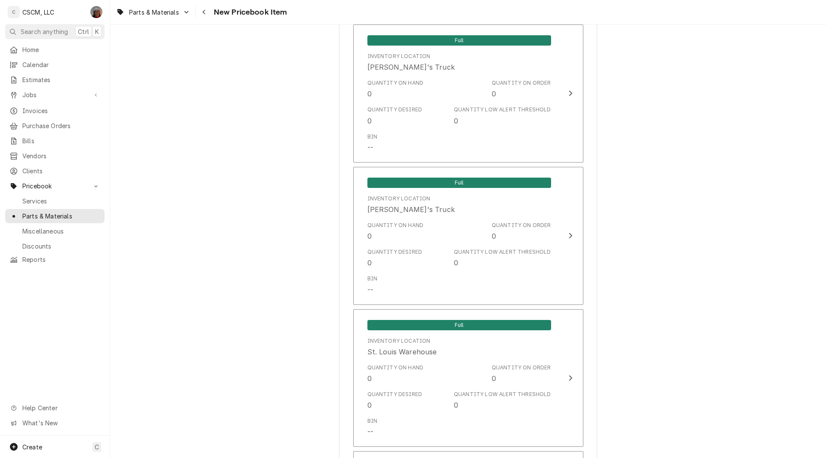
type textarea "BPGRIPTWIST5FT 5', Polyester Fabric, Griptwist Belt"
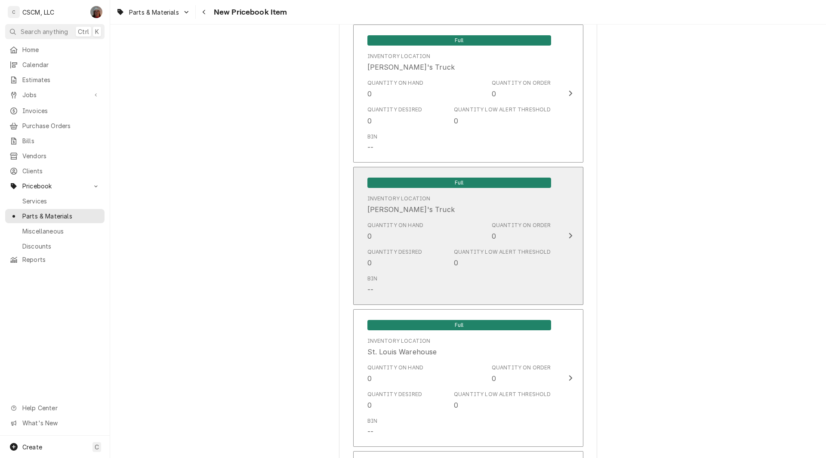
click at [543, 226] on div "Quantity on Order" at bounding box center [521, 226] width 59 height 8
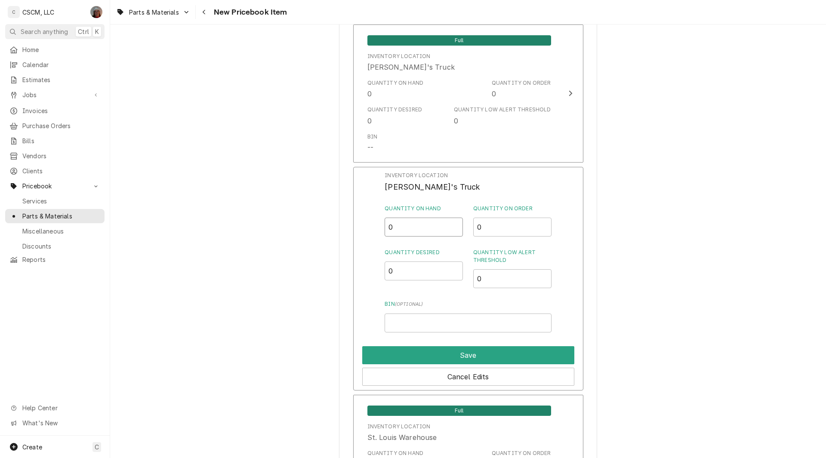
drag, startPoint x: 396, startPoint y: 229, endPoint x: 352, endPoint y: 227, distance: 44.4
click at [353, 227] on div "Inventory Location Sam's Truck Quantity on Hand 0 Quantity on Order 0 Quantity …" at bounding box center [468, 279] width 230 height 224
type input "1"
click at [417, 327] on input "Bin ( optional )" at bounding box center [468, 323] width 167 height 19
type input "T"
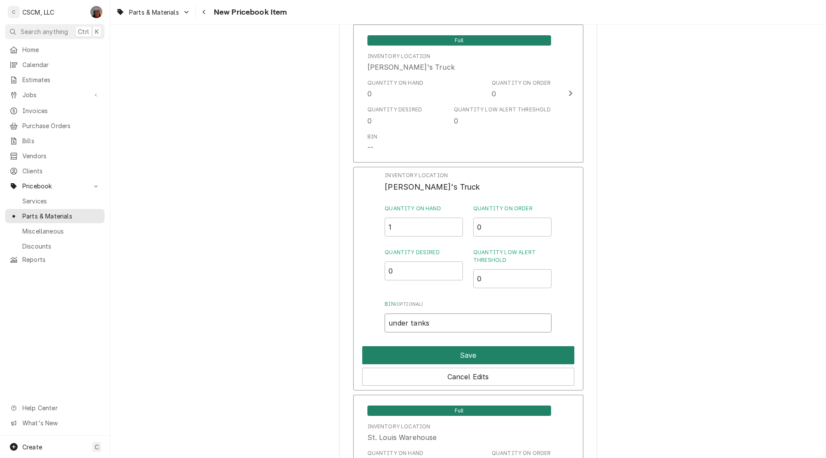
type input "under tanks"
click at [456, 357] on button "Save" at bounding box center [468, 355] width 212 height 18
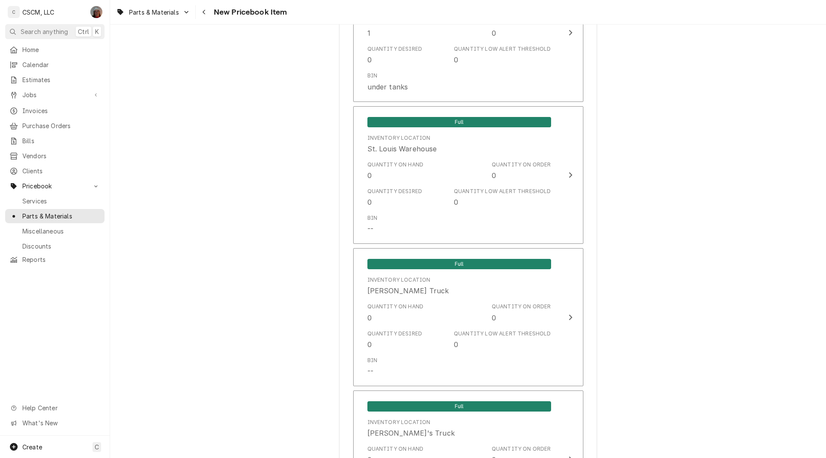
scroll to position [1679, 0]
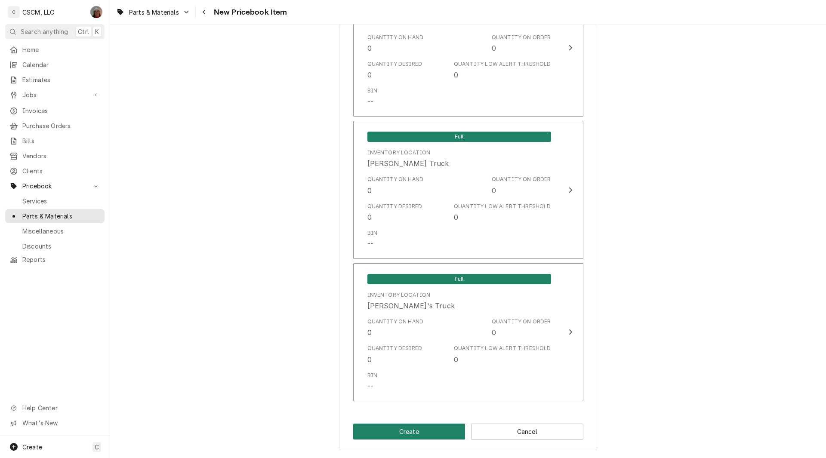
click at [392, 434] on button "Create" at bounding box center [409, 432] width 112 height 16
type textarea "x"
